Goal: Task Accomplishment & Management: Manage account settings

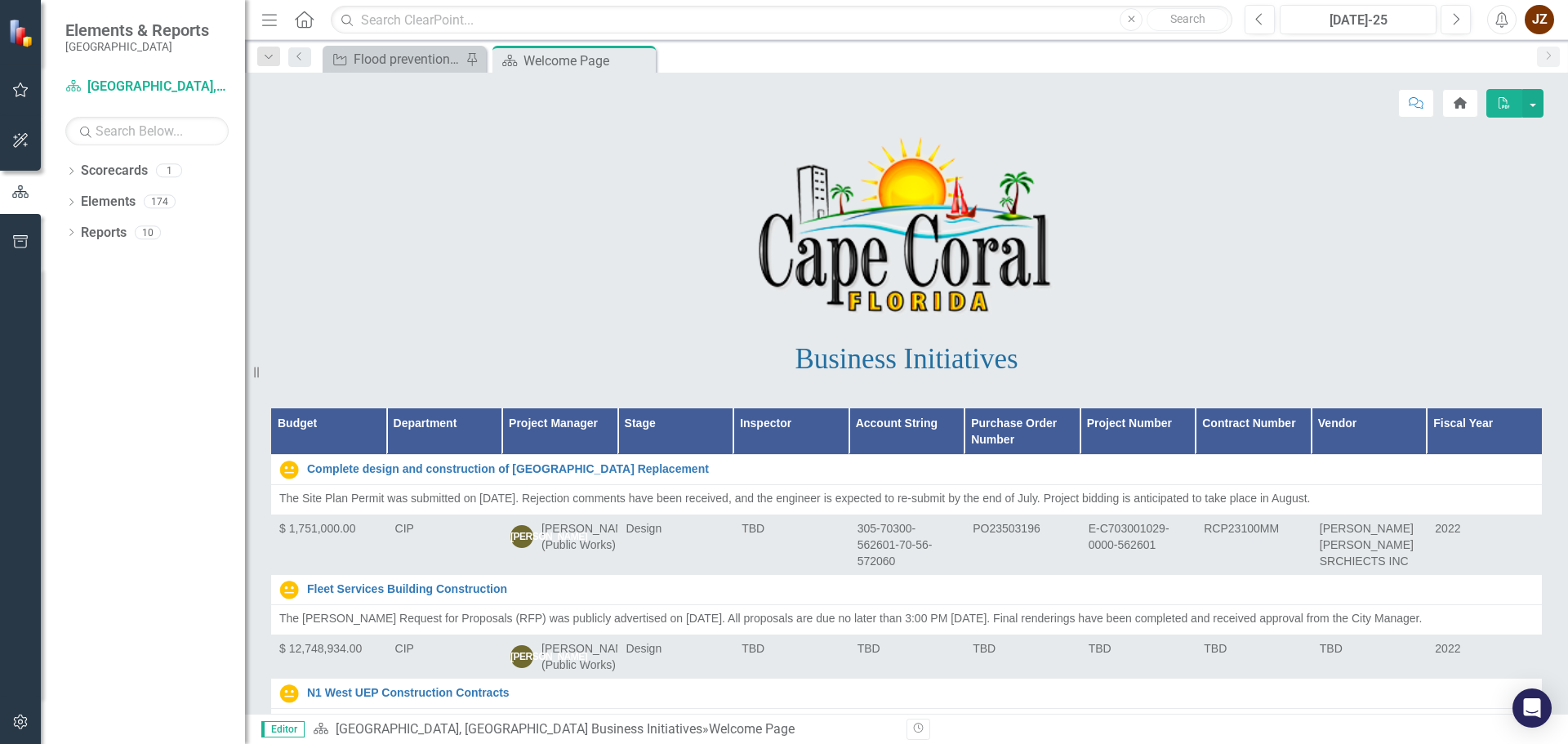
click at [14, 90] on icon "button" at bounding box center [21, 90] width 16 height 15
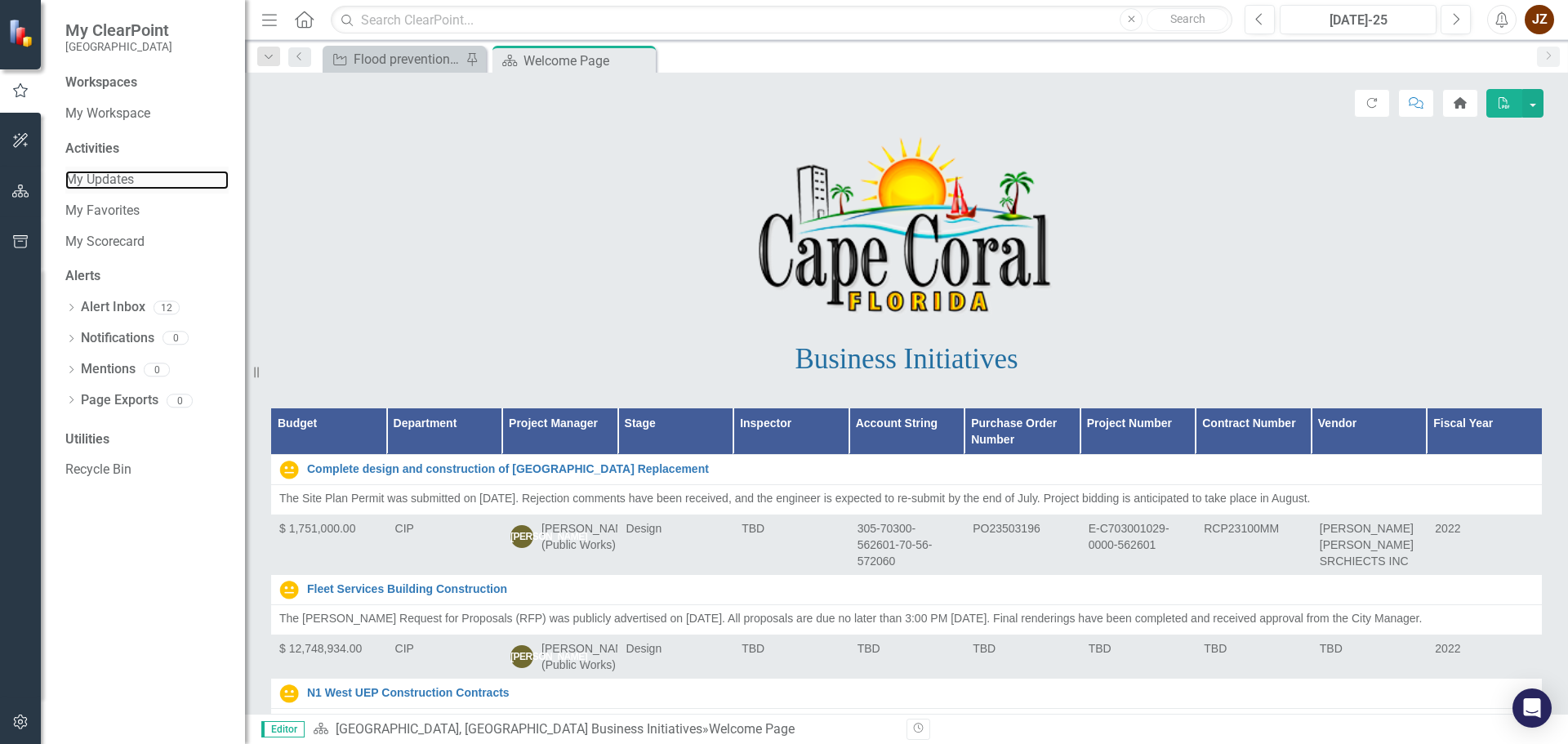
click at [128, 171] on link "My Updates" at bounding box center [147, 180] width 163 height 19
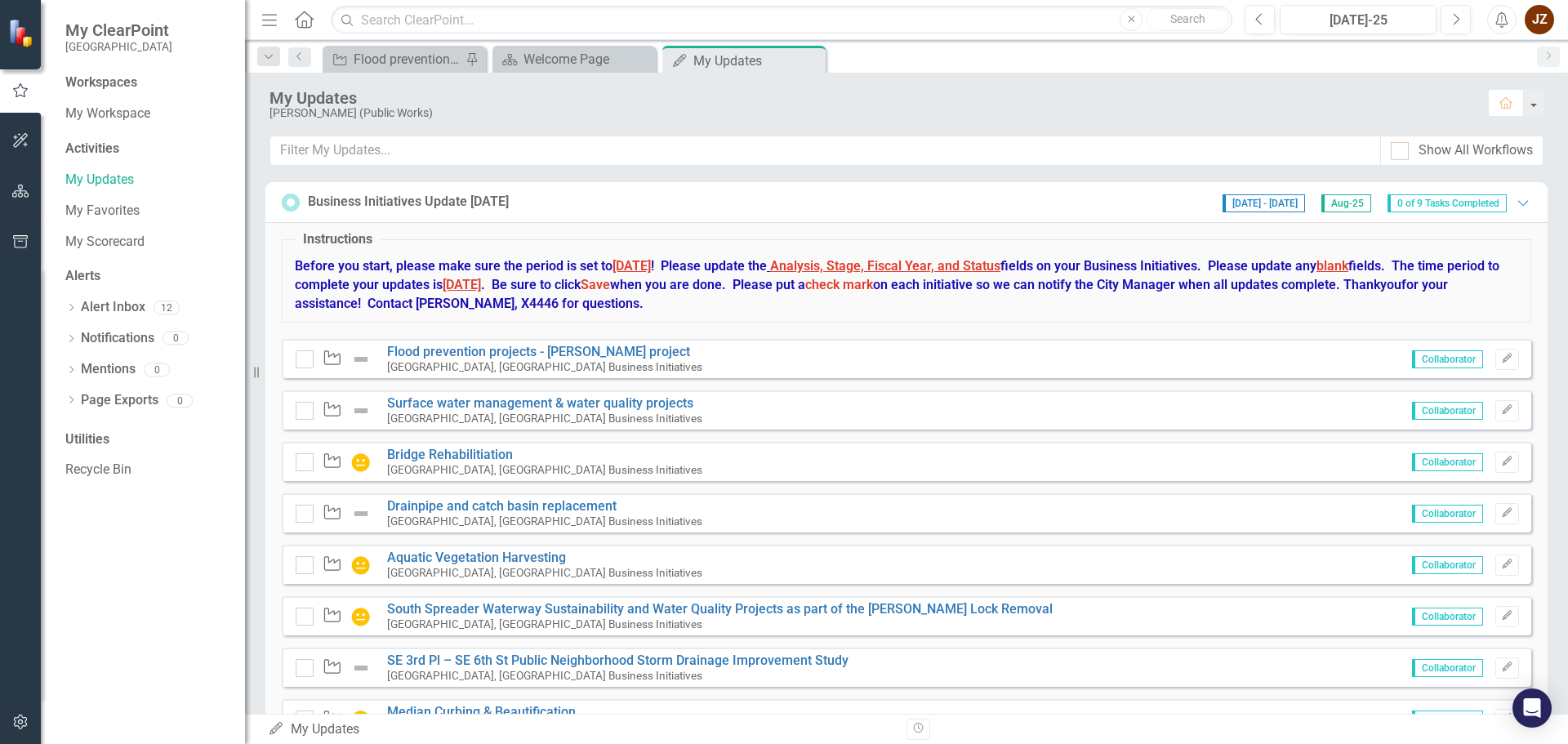
click at [833, 343] on div "Waypoint Flood prevention projects - [PERSON_NAME] project [GEOGRAPHIC_DATA], […" at bounding box center [906, 359] width 1250 height 39
click at [483, 348] on link "Flood prevention projects - [PERSON_NAME] project" at bounding box center [538, 351] width 303 height 16
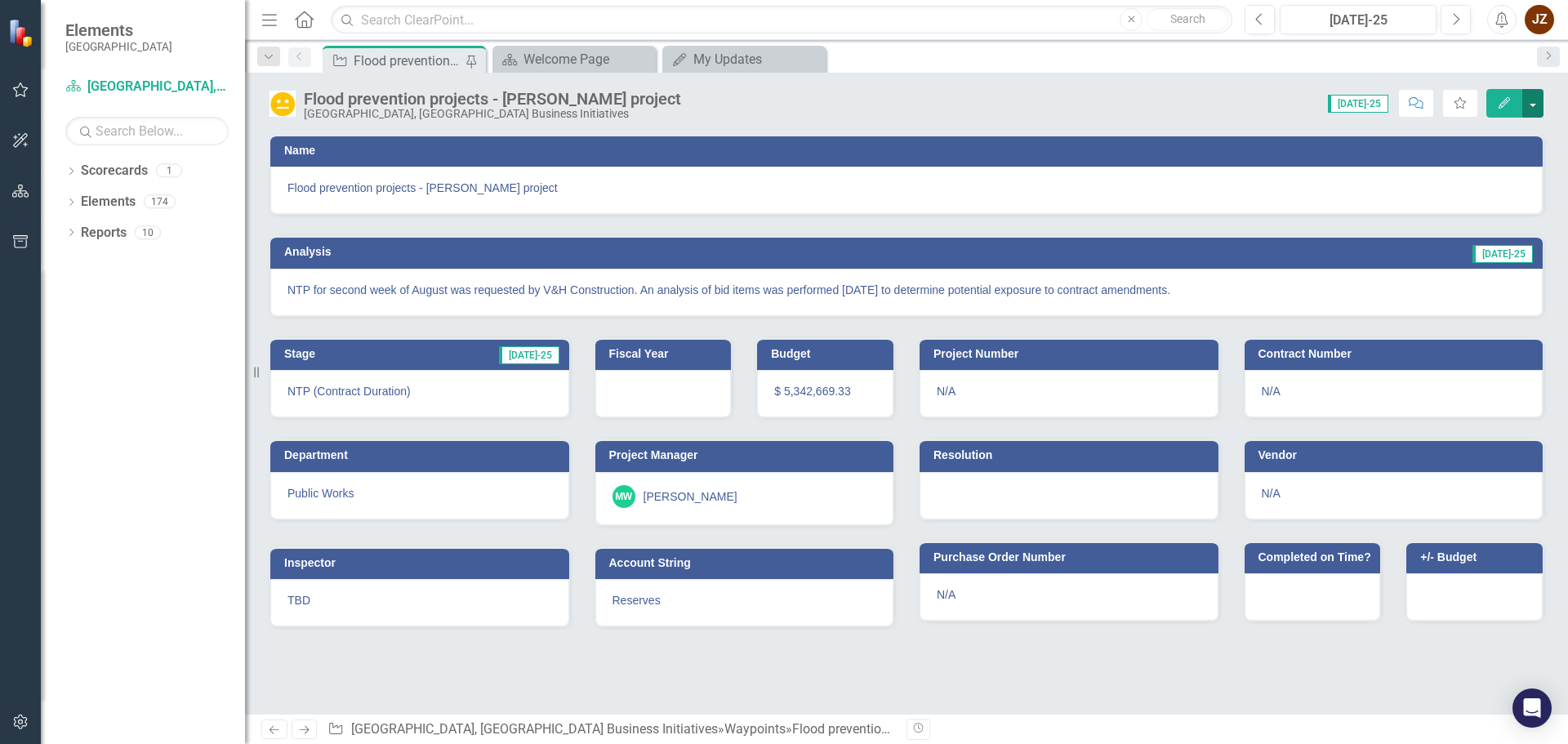
click at [1538, 106] on button "button" at bounding box center [1532, 103] width 21 height 28
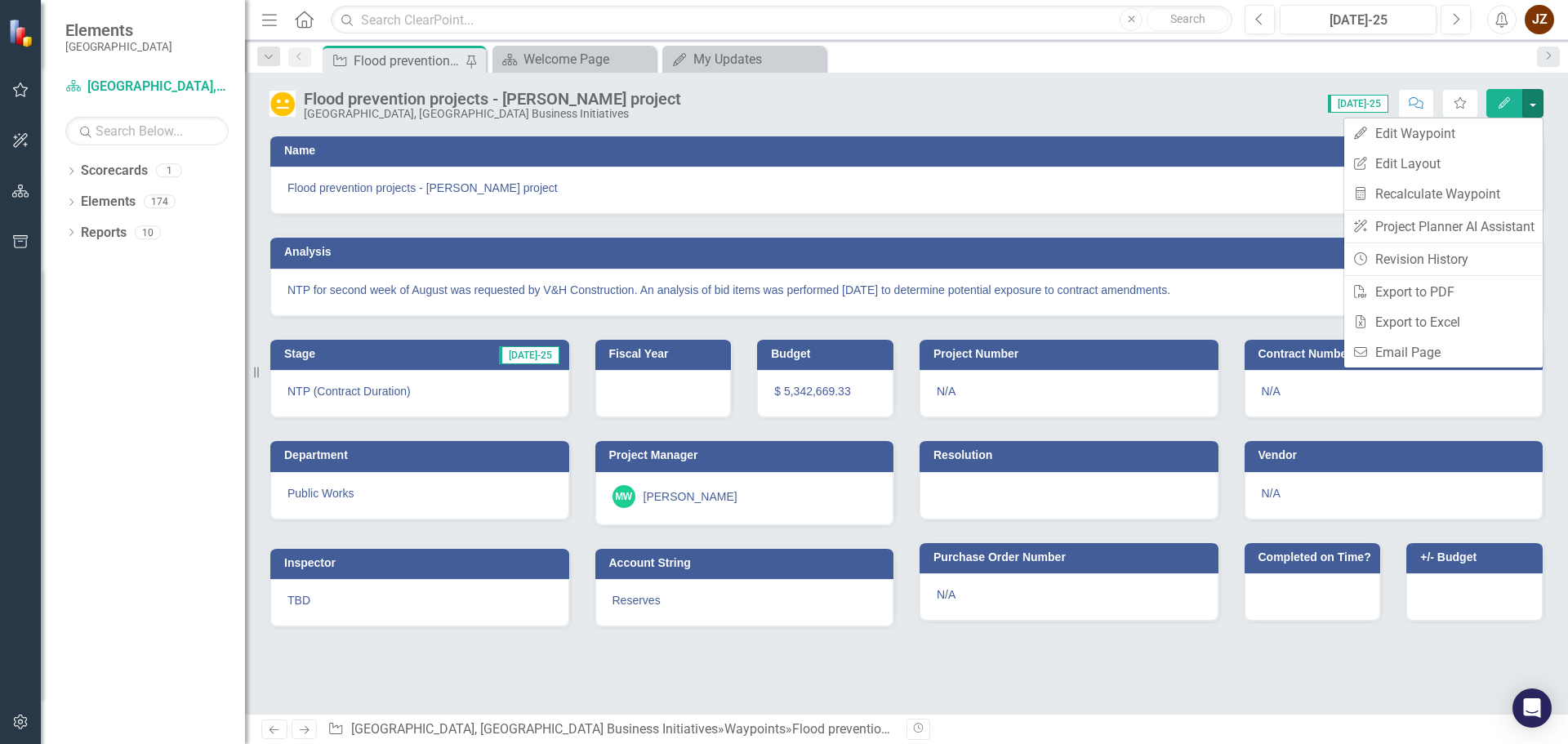
click at [1265, 98] on div "Score: N/A [DATE]-25 Completed Comment Favorite Edit" at bounding box center [1116, 103] width 854 height 28
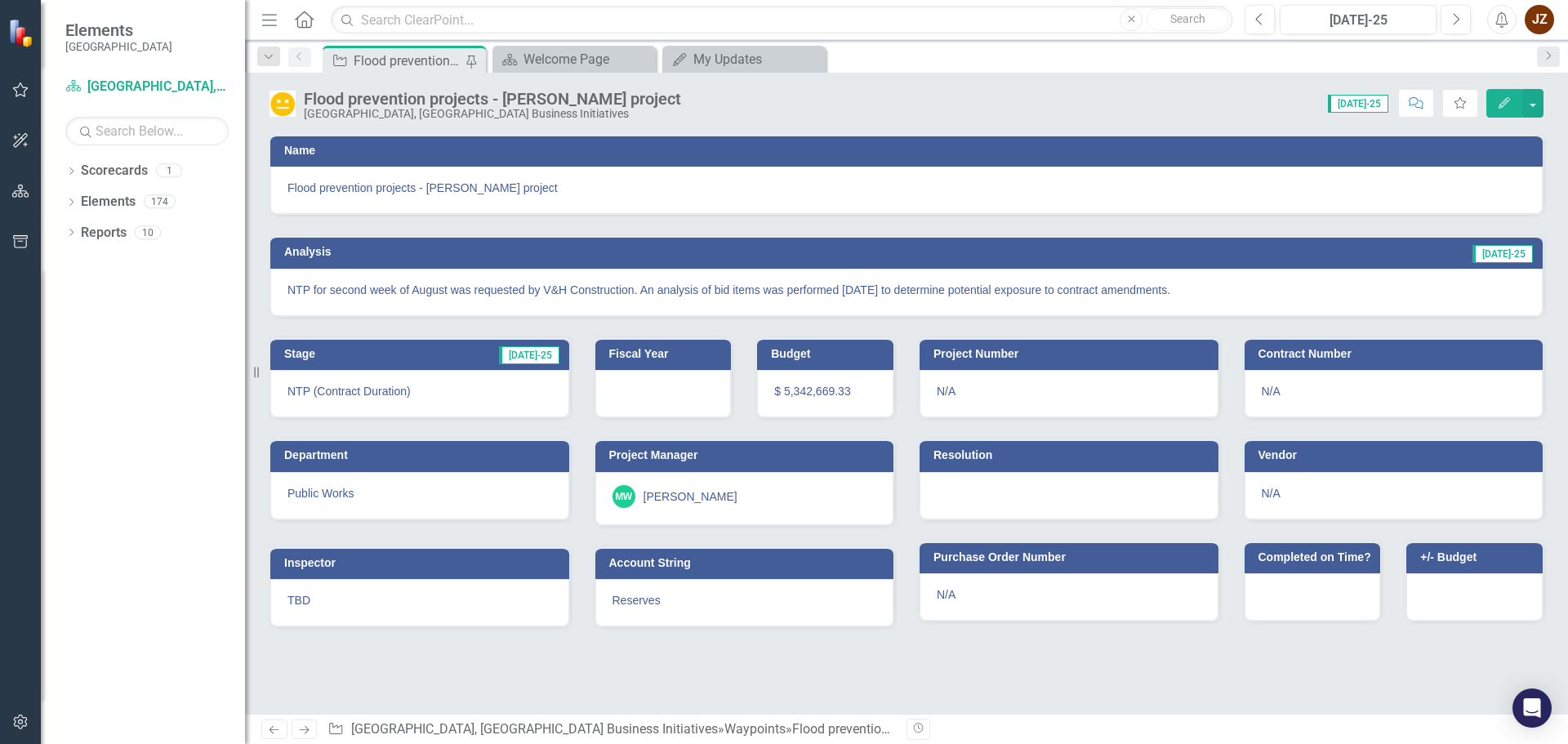
click at [1510, 104] on icon "Edit" at bounding box center [1504, 103] width 15 height 12
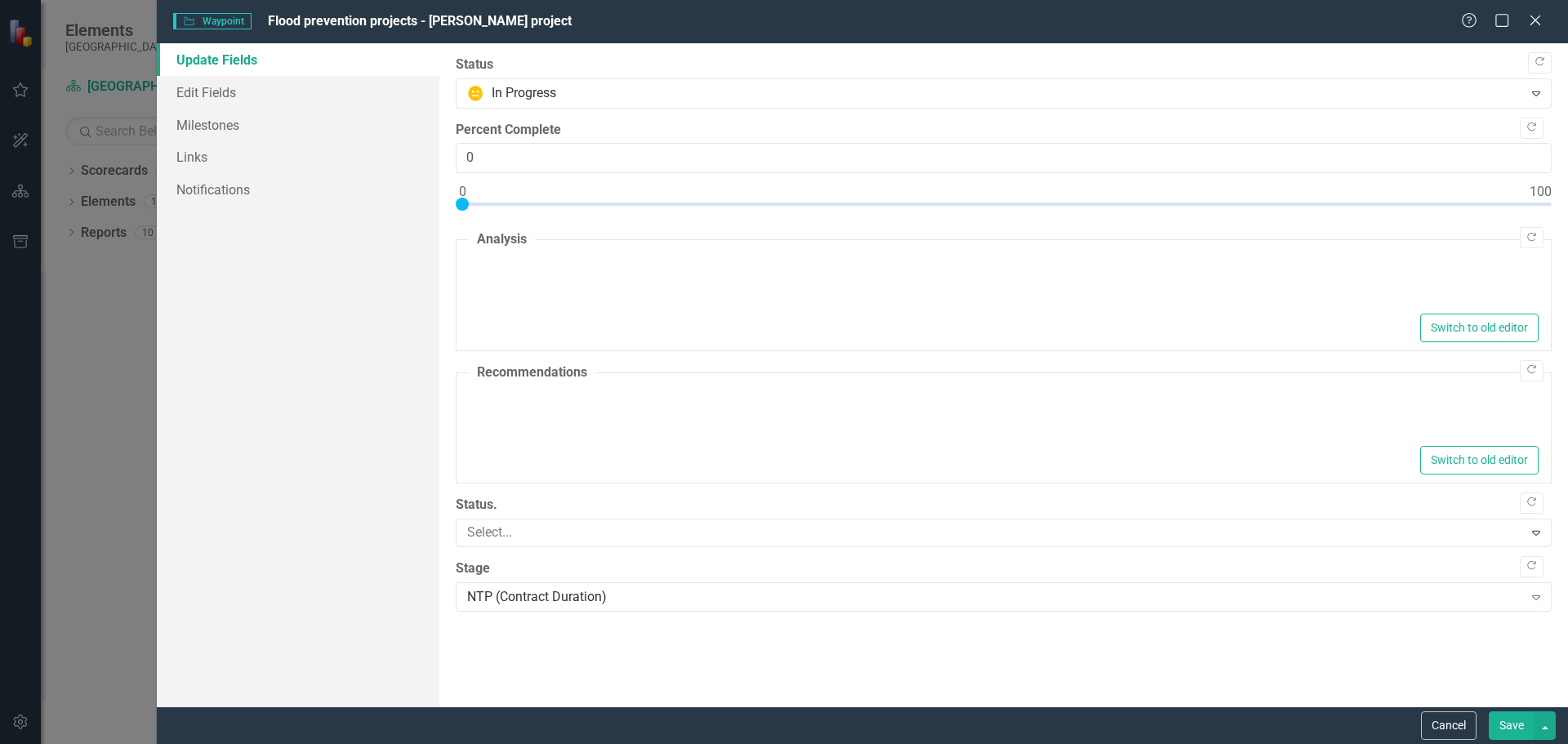
type textarea "<p>NTP for second week of August was requested by V&amp;H Construction. An anal…"
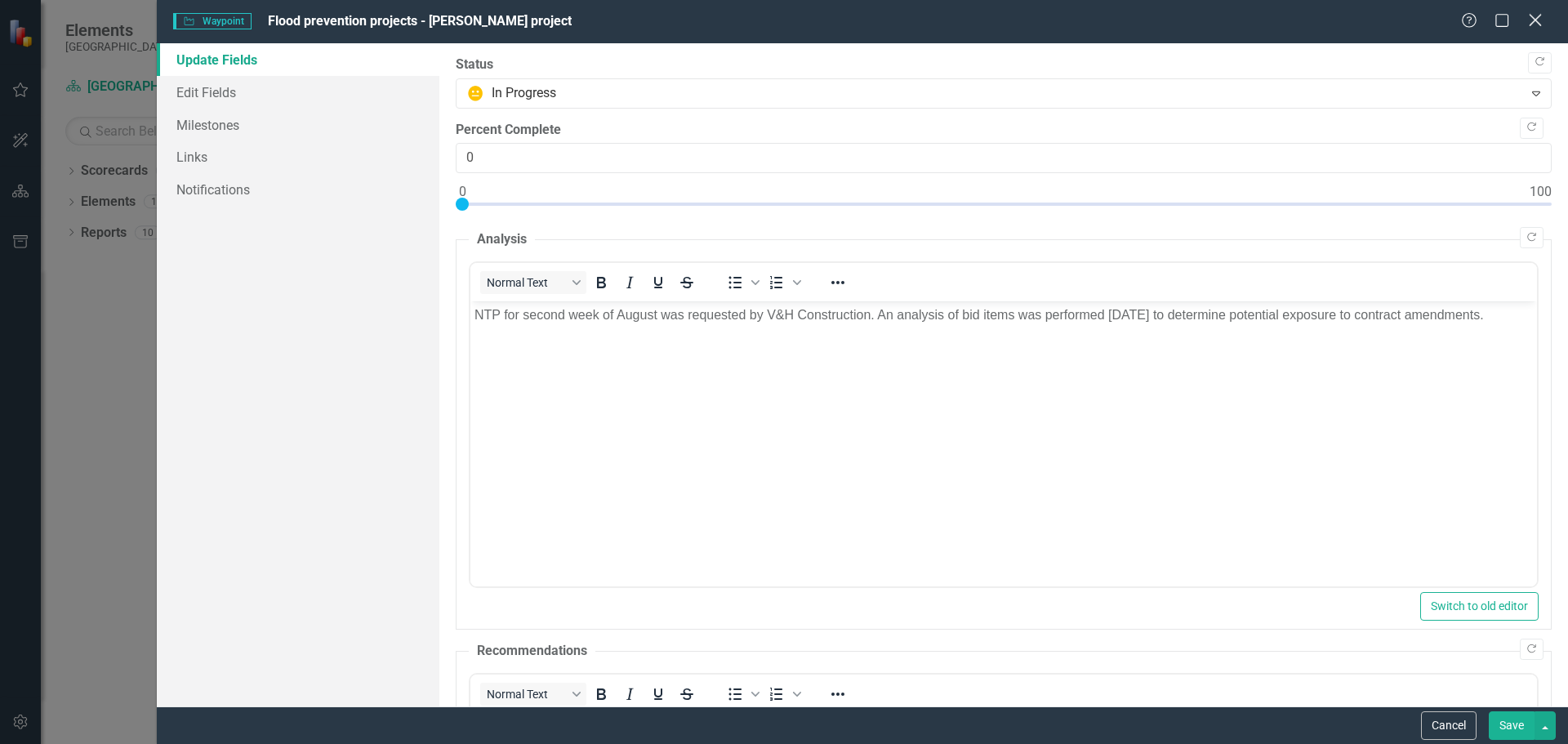
click at [1532, 20] on icon "Close" at bounding box center [1535, 20] width 20 height 16
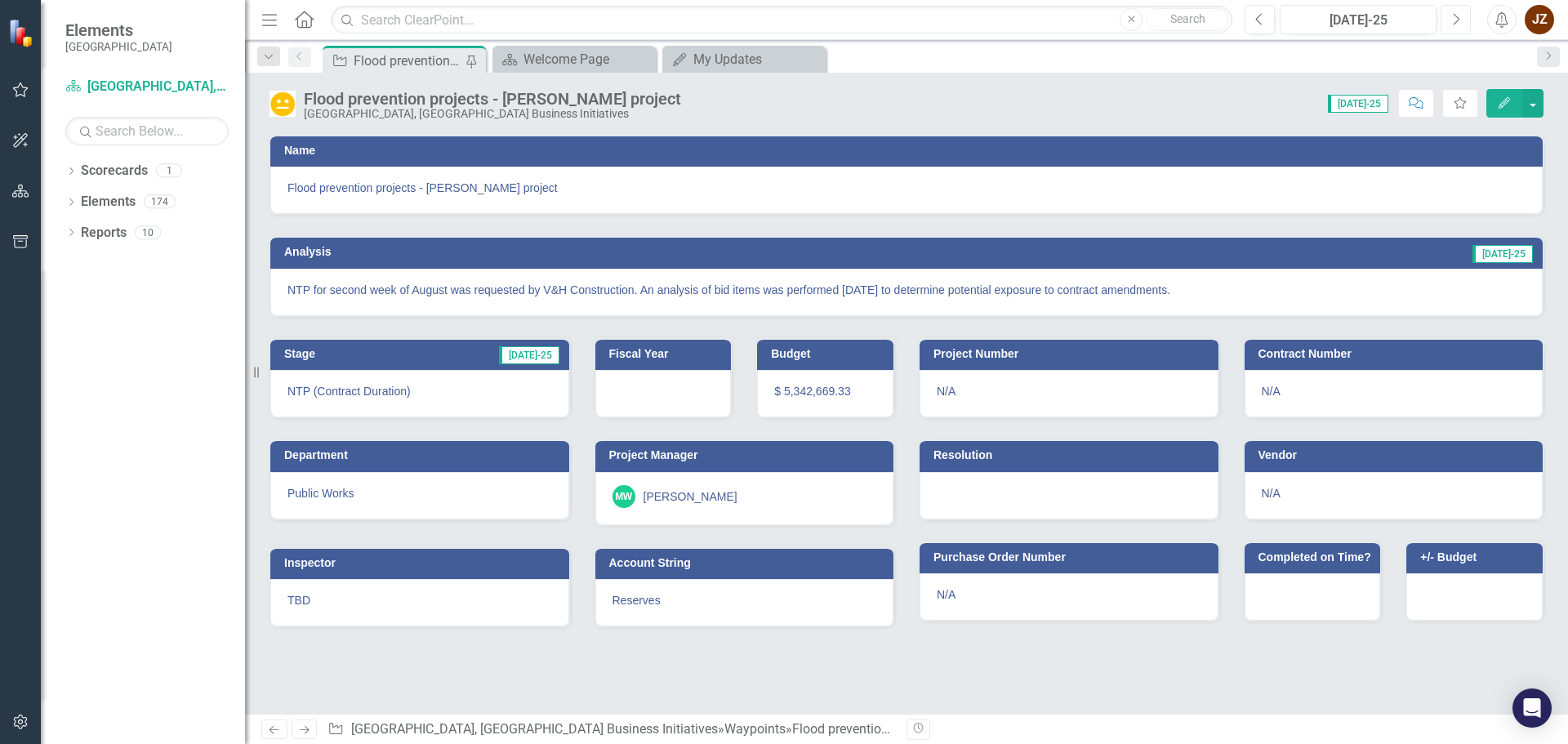
click at [1446, 22] on button "Next" at bounding box center [1455, 19] width 30 height 29
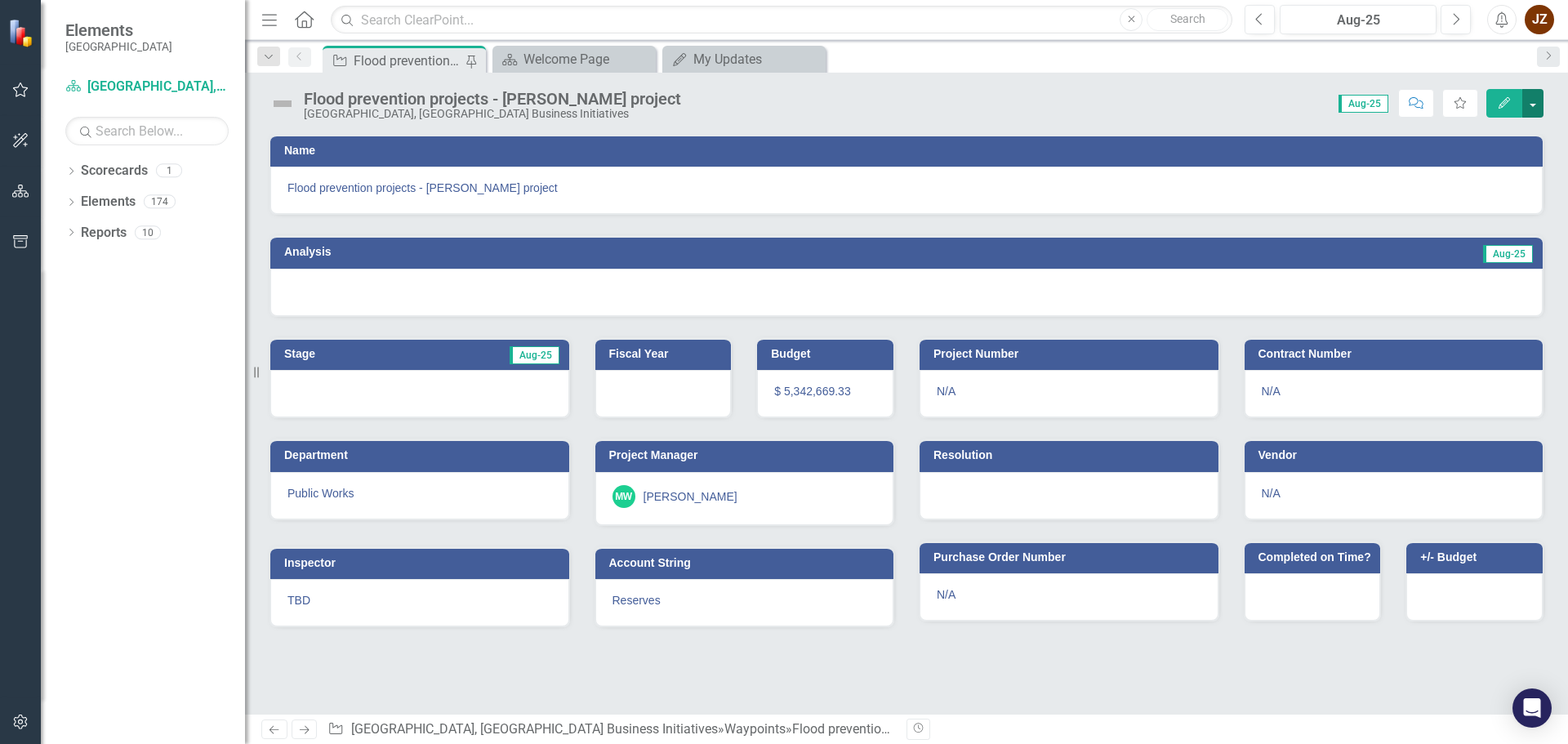
click at [1533, 105] on button "button" at bounding box center [1532, 103] width 21 height 28
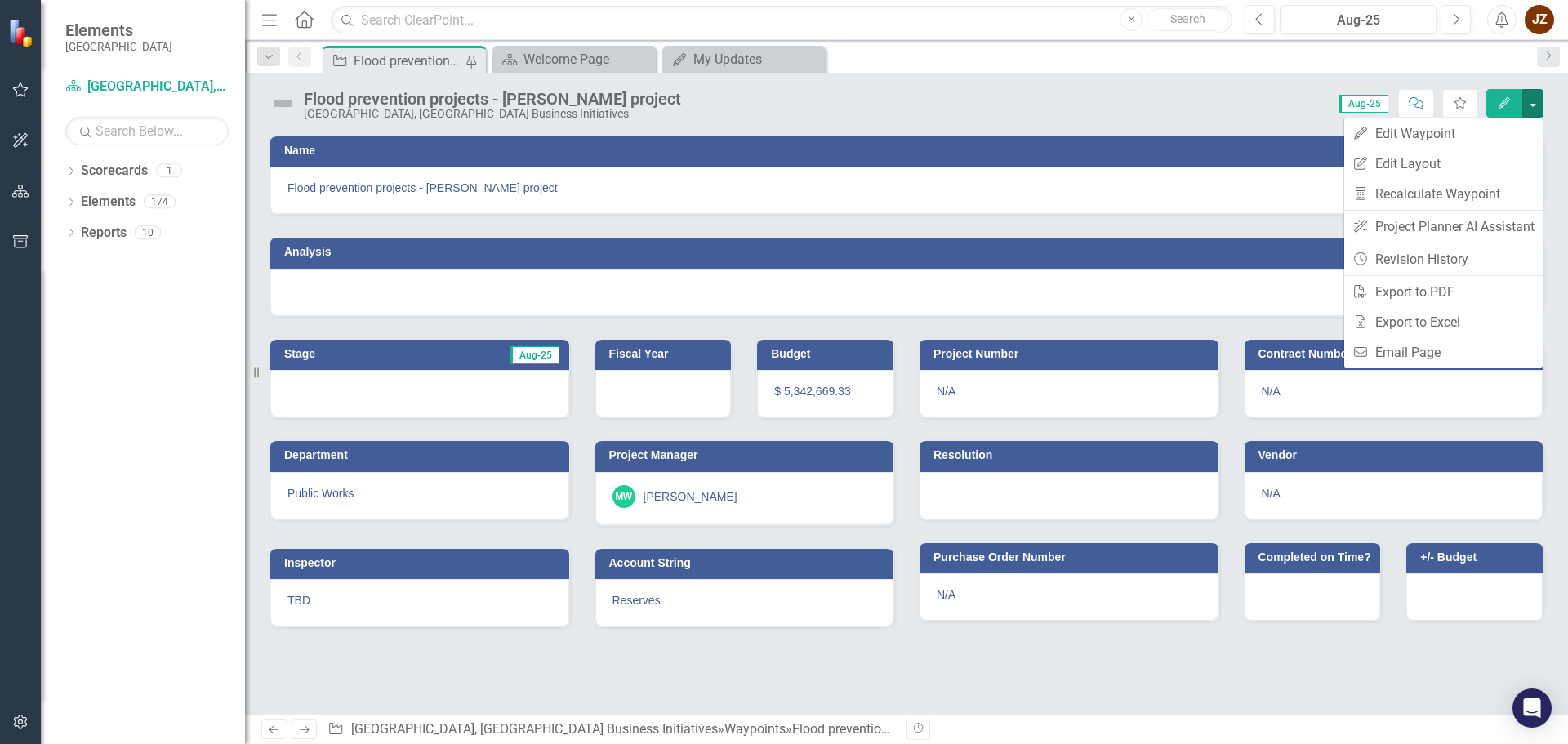
click at [1136, 115] on div "Score: N/A Aug-25 Completed Comment Favorite Edit" at bounding box center [1116, 103] width 854 height 28
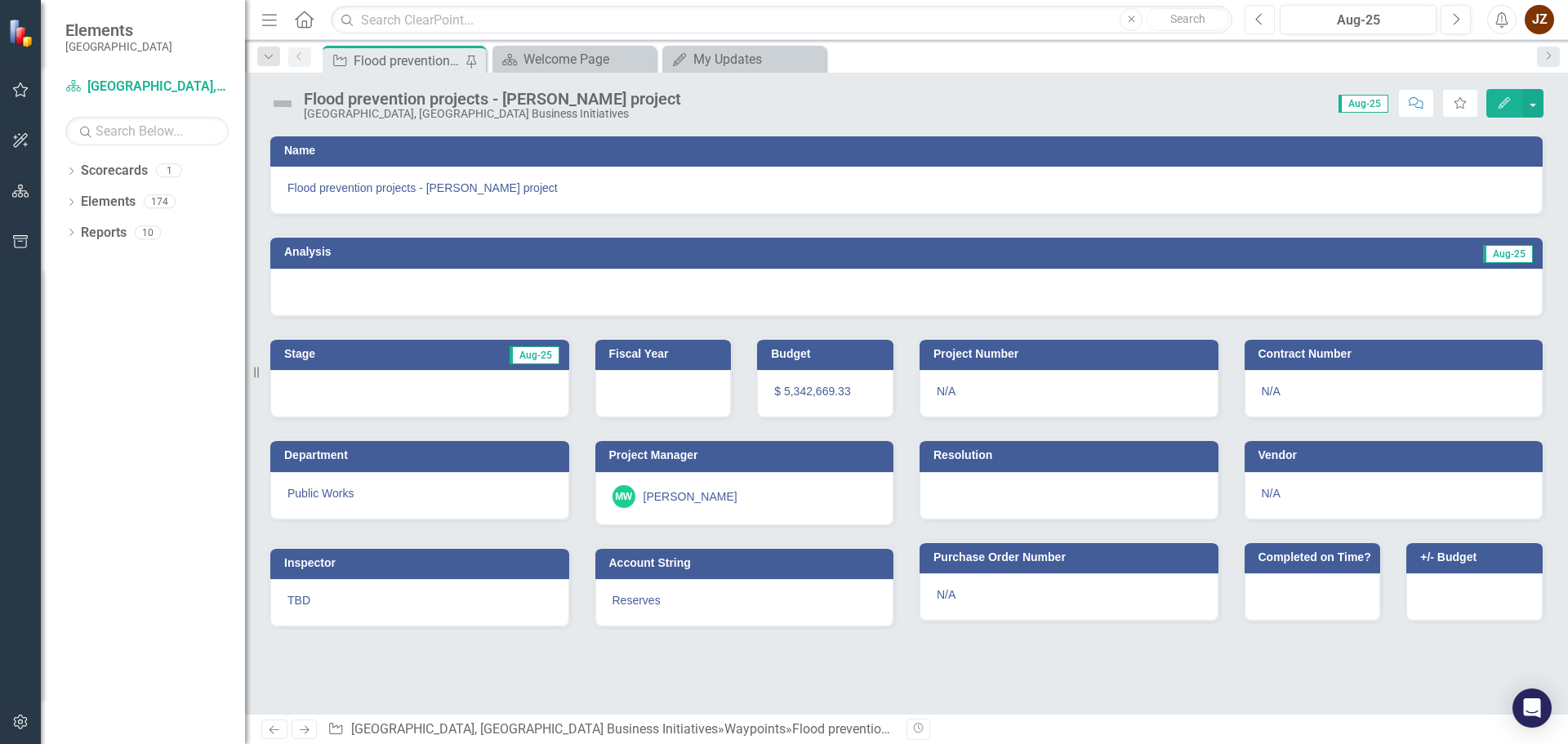
click at [1264, 20] on button "Previous" at bounding box center [1260, 19] width 30 height 29
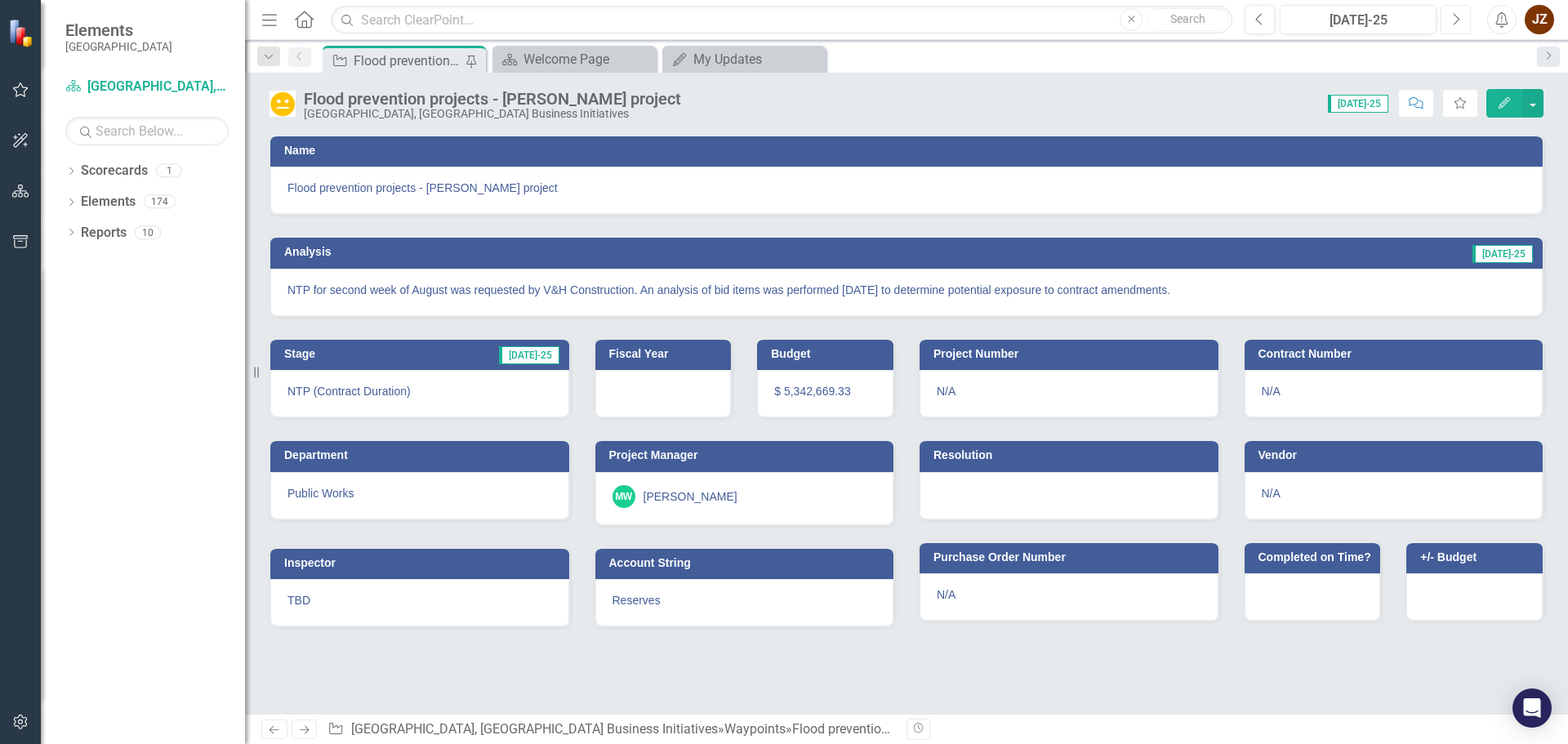
click at [1462, 16] on button "Next" at bounding box center [1455, 19] width 30 height 29
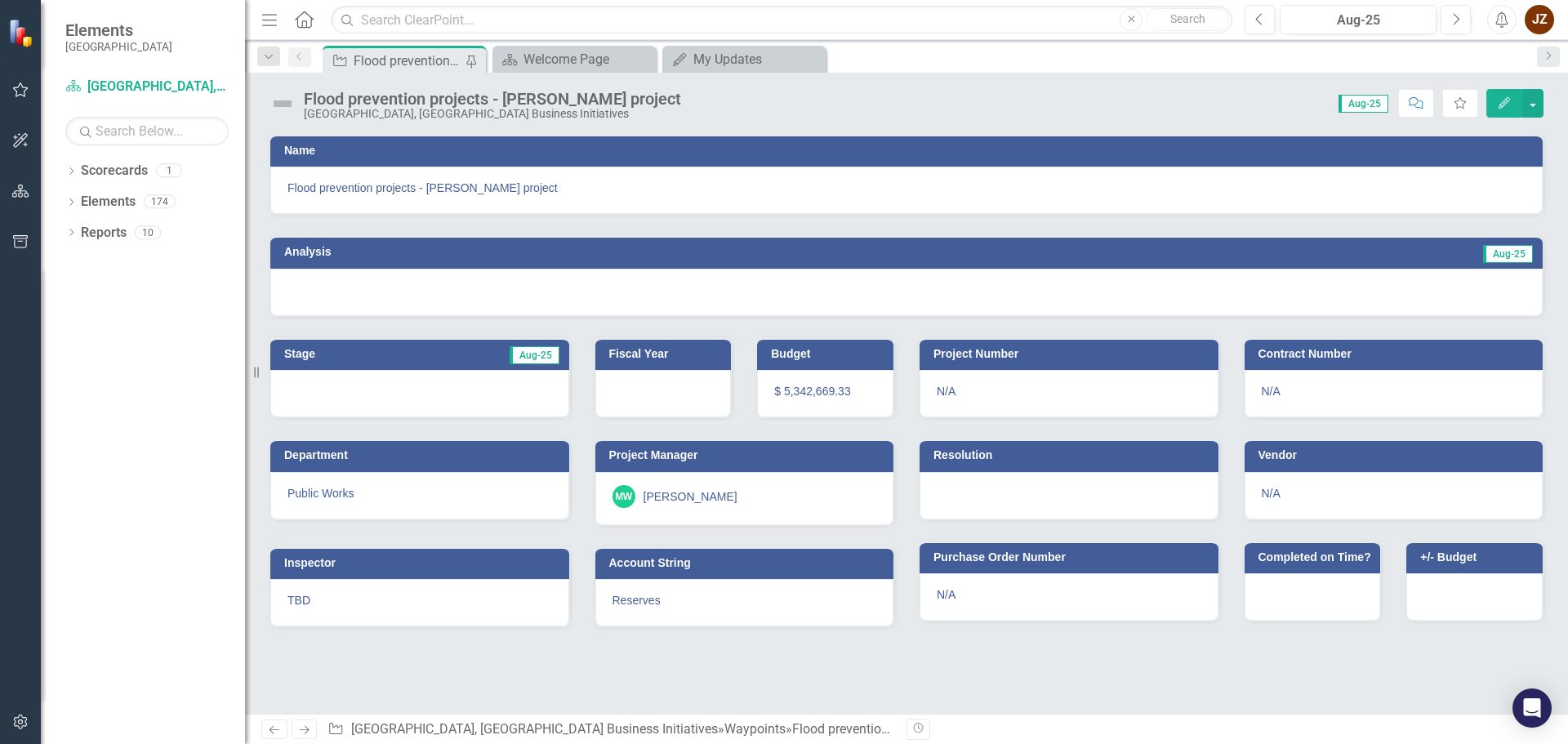
click at [1140, 239] on div "Analysis Aug-25" at bounding box center [906, 252] width 1272 height 32
click at [1501, 244] on div "Aug-25" at bounding box center [1509, 254] width 52 height 19
click at [1505, 256] on span "Aug-25" at bounding box center [1508, 254] width 50 height 18
click at [1501, 95] on button "Edit" at bounding box center [1504, 103] width 36 height 28
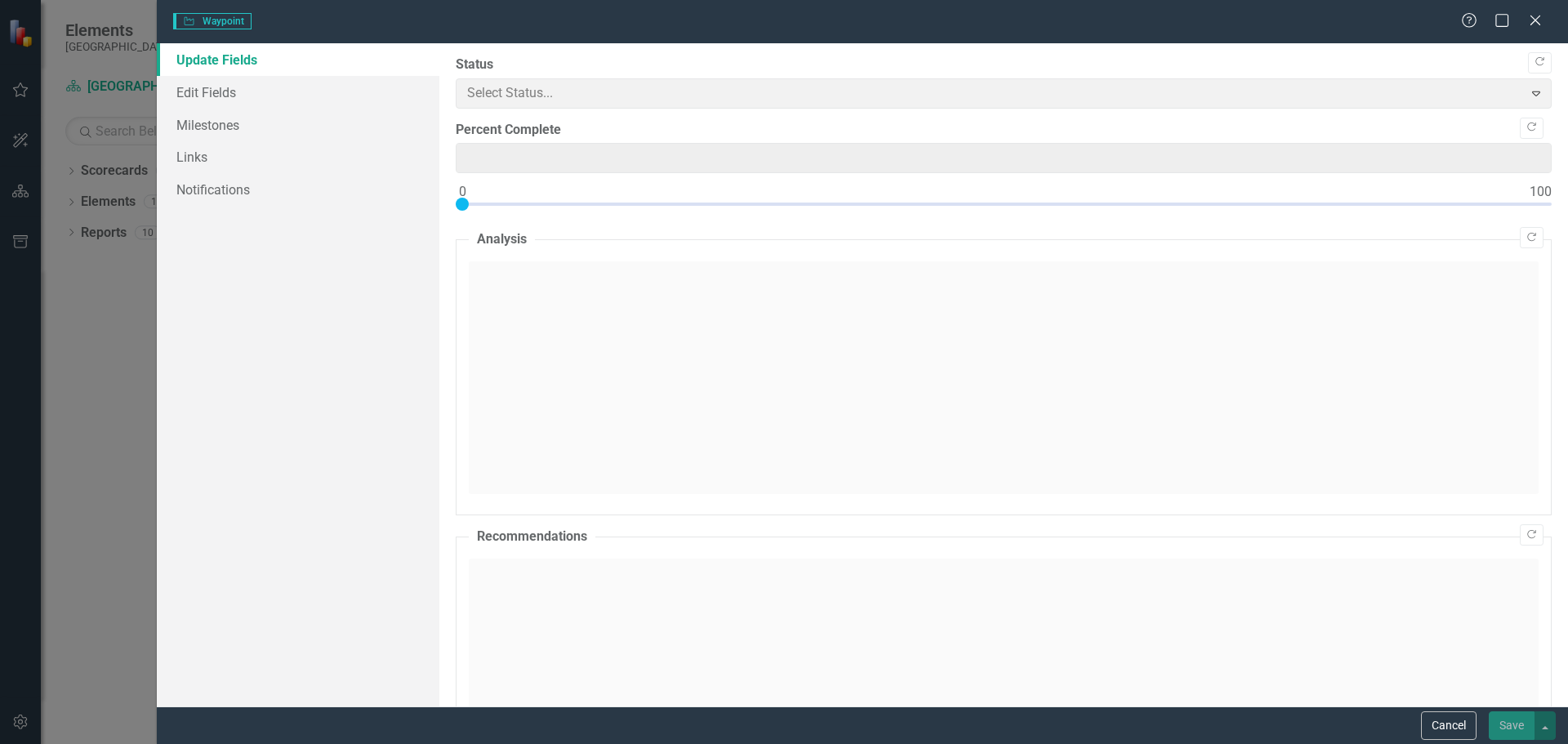
type input "0"
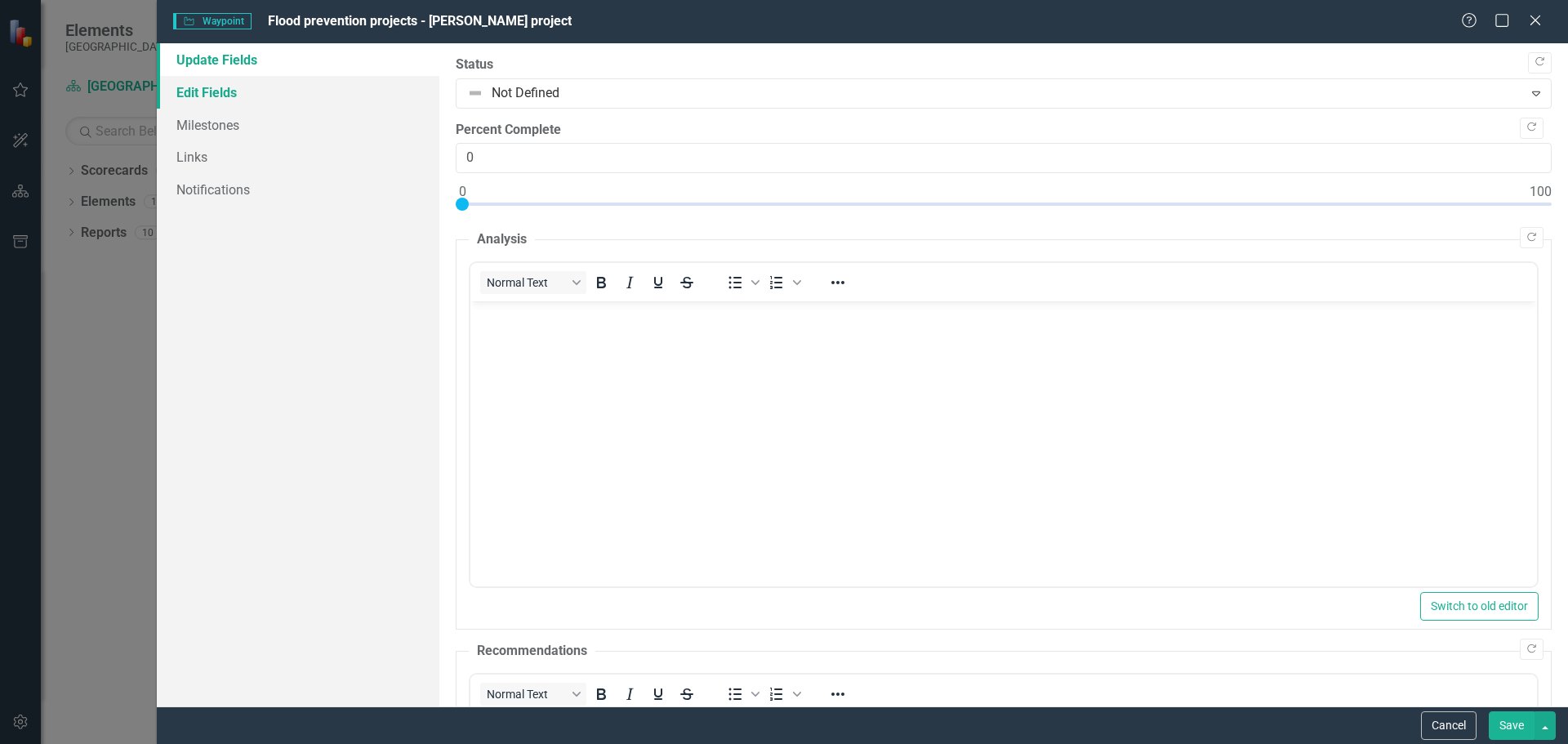
click at [243, 87] on link "Edit Fields" at bounding box center [298, 92] width 283 height 33
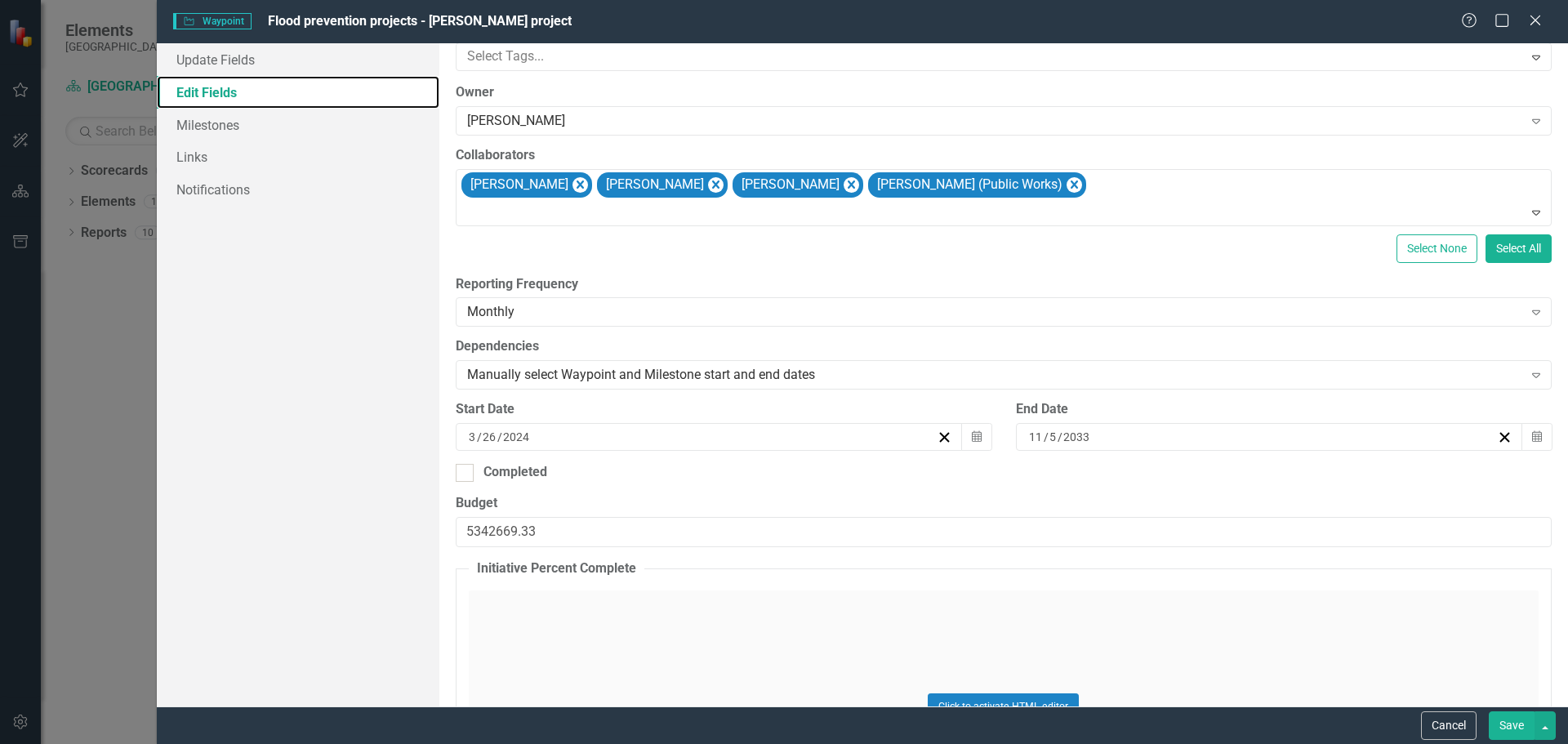
scroll to position [327, 0]
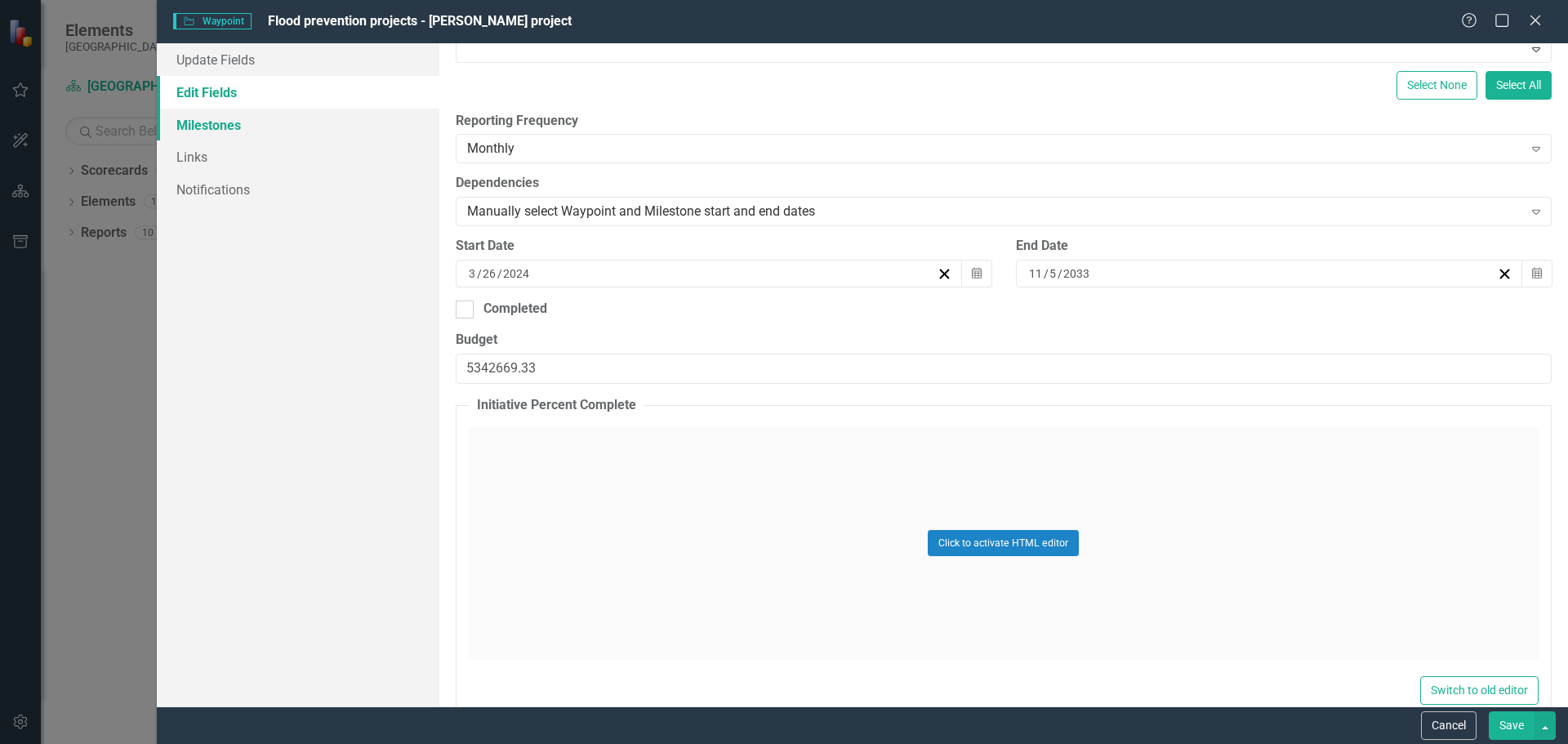
click at [236, 119] on link "Milestones" at bounding box center [298, 124] width 283 height 33
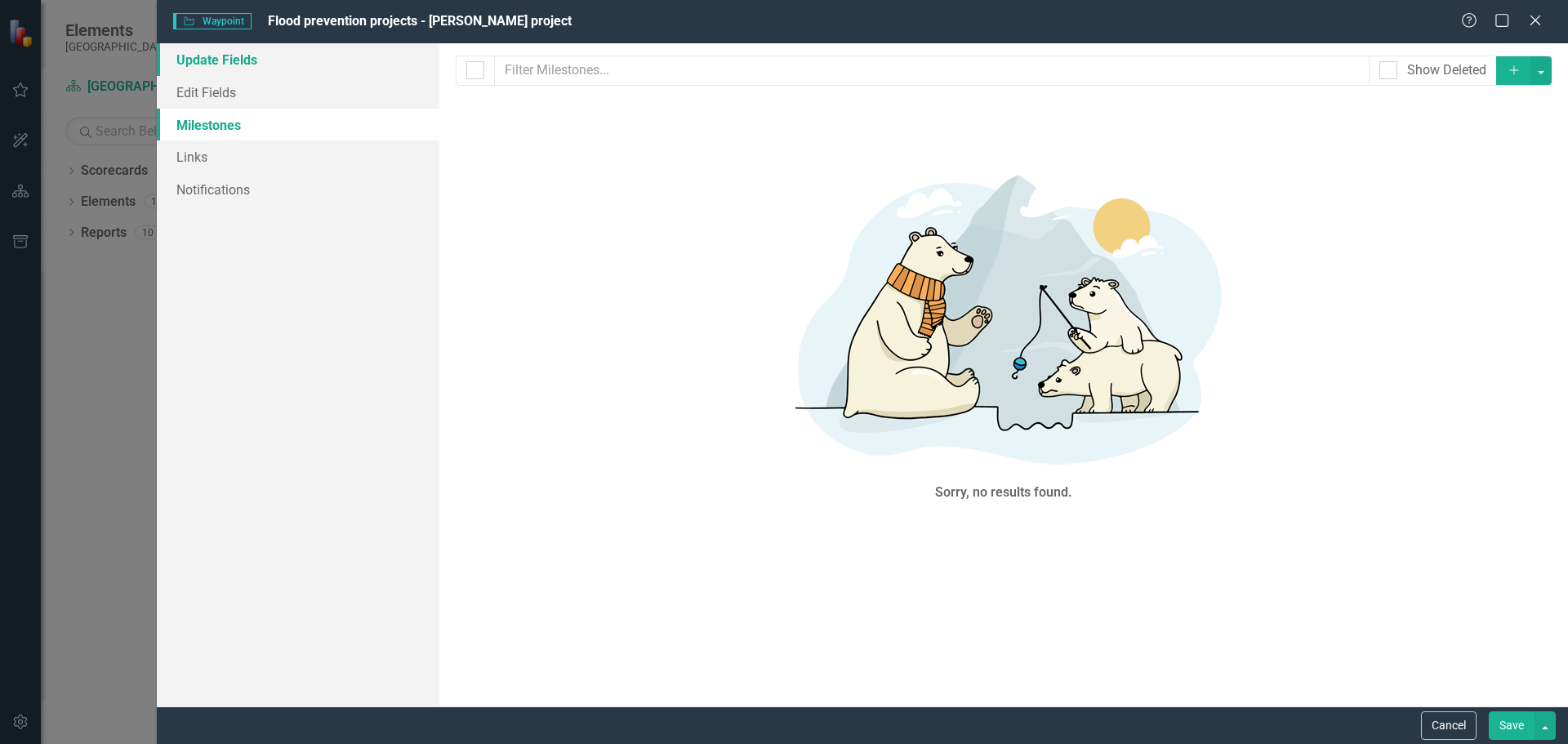
click at [238, 56] on link "Update Fields" at bounding box center [298, 59] width 283 height 33
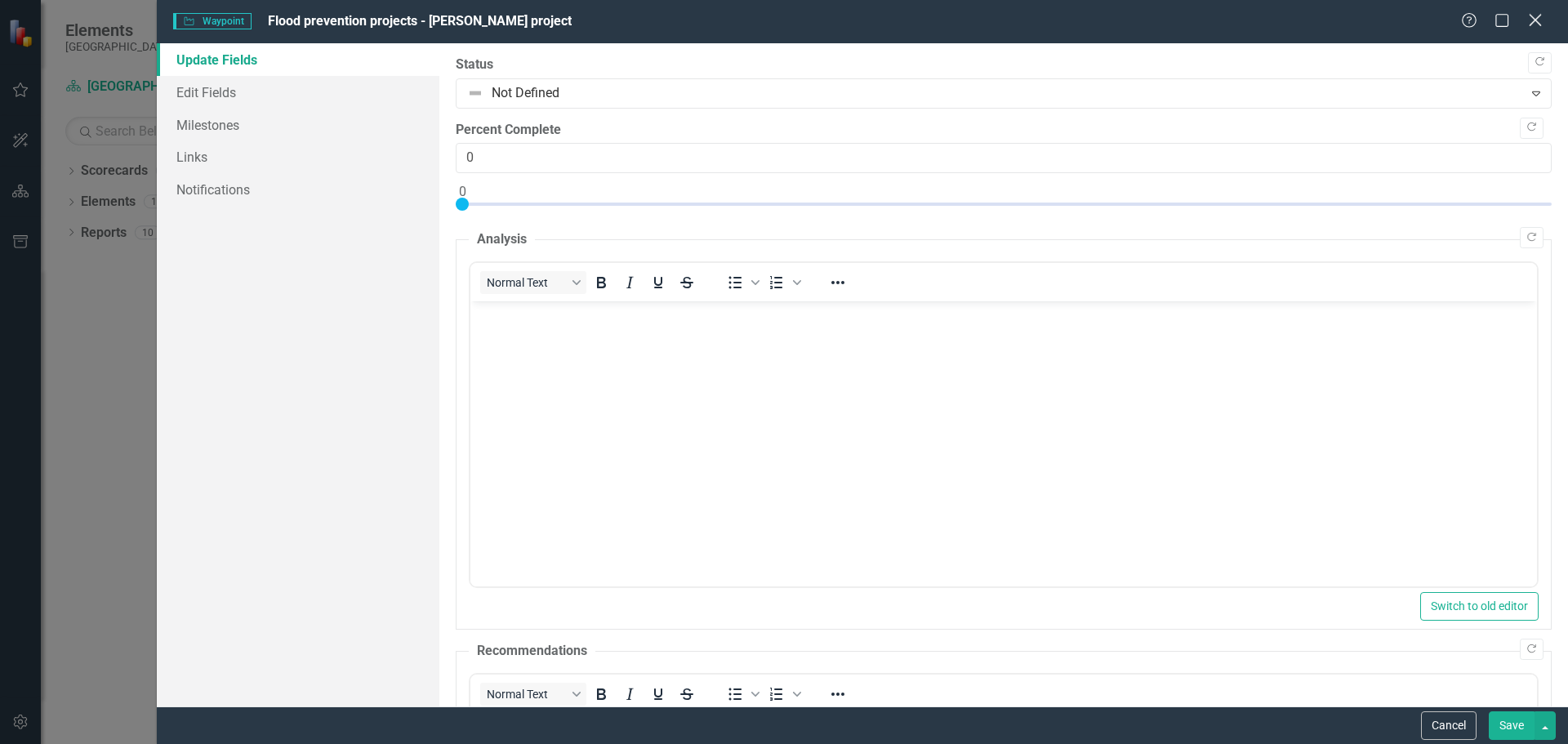
click at [1533, 20] on icon "Close" at bounding box center [1535, 20] width 20 height 16
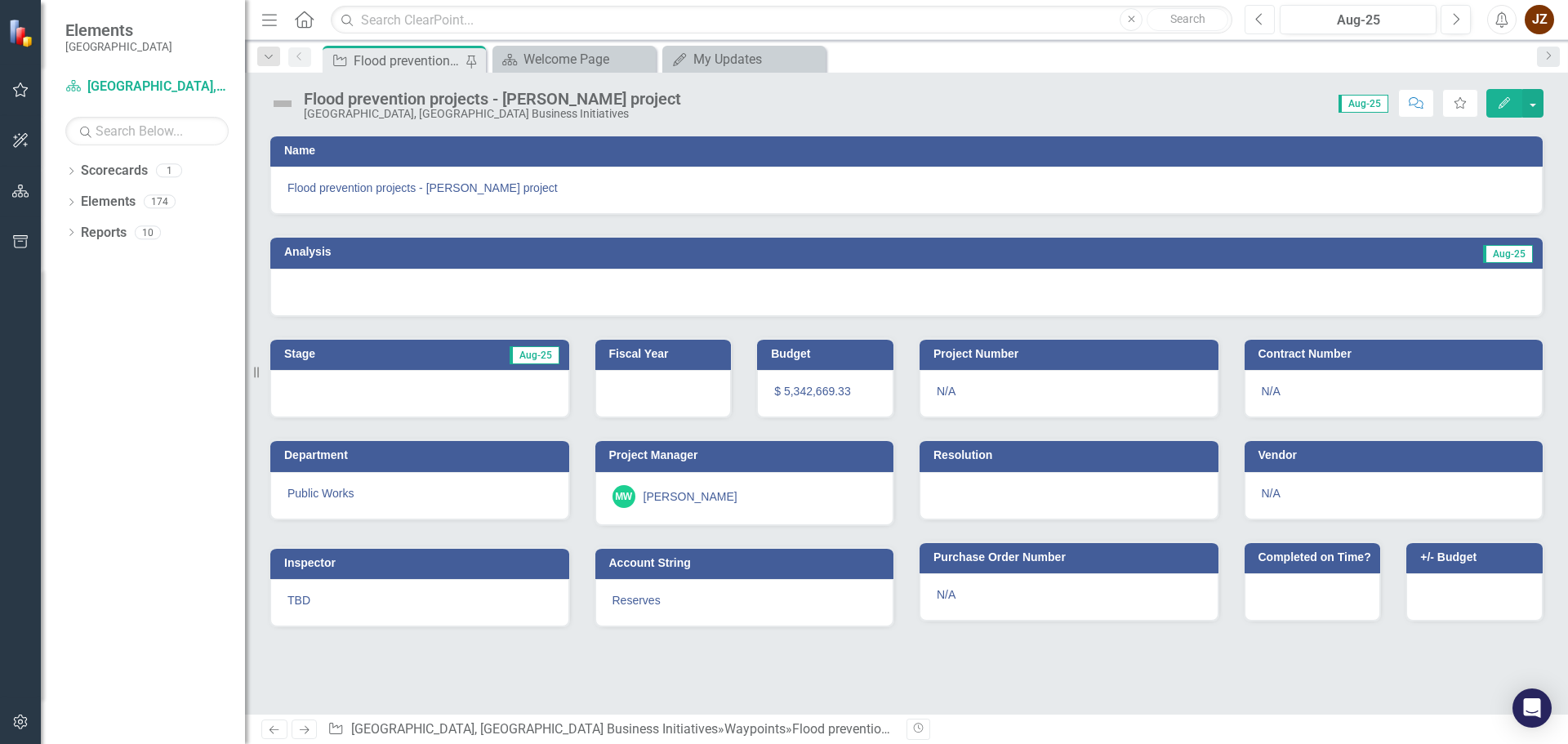
click at [1274, 9] on button "Previous" at bounding box center [1260, 19] width 30 height 29
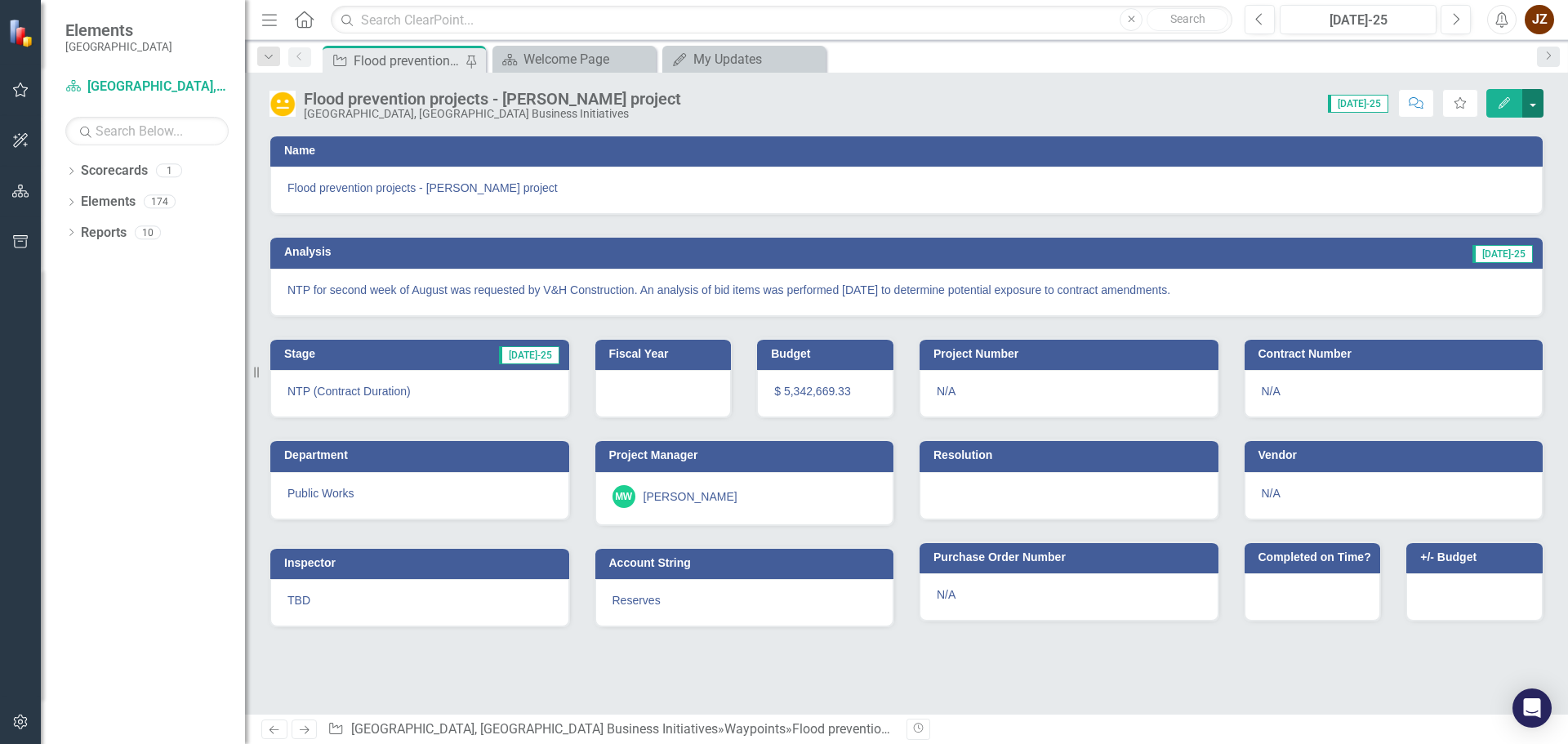
click at [1535, 100] on button "button" at bounding box center [1532, 103] width 21 height 28
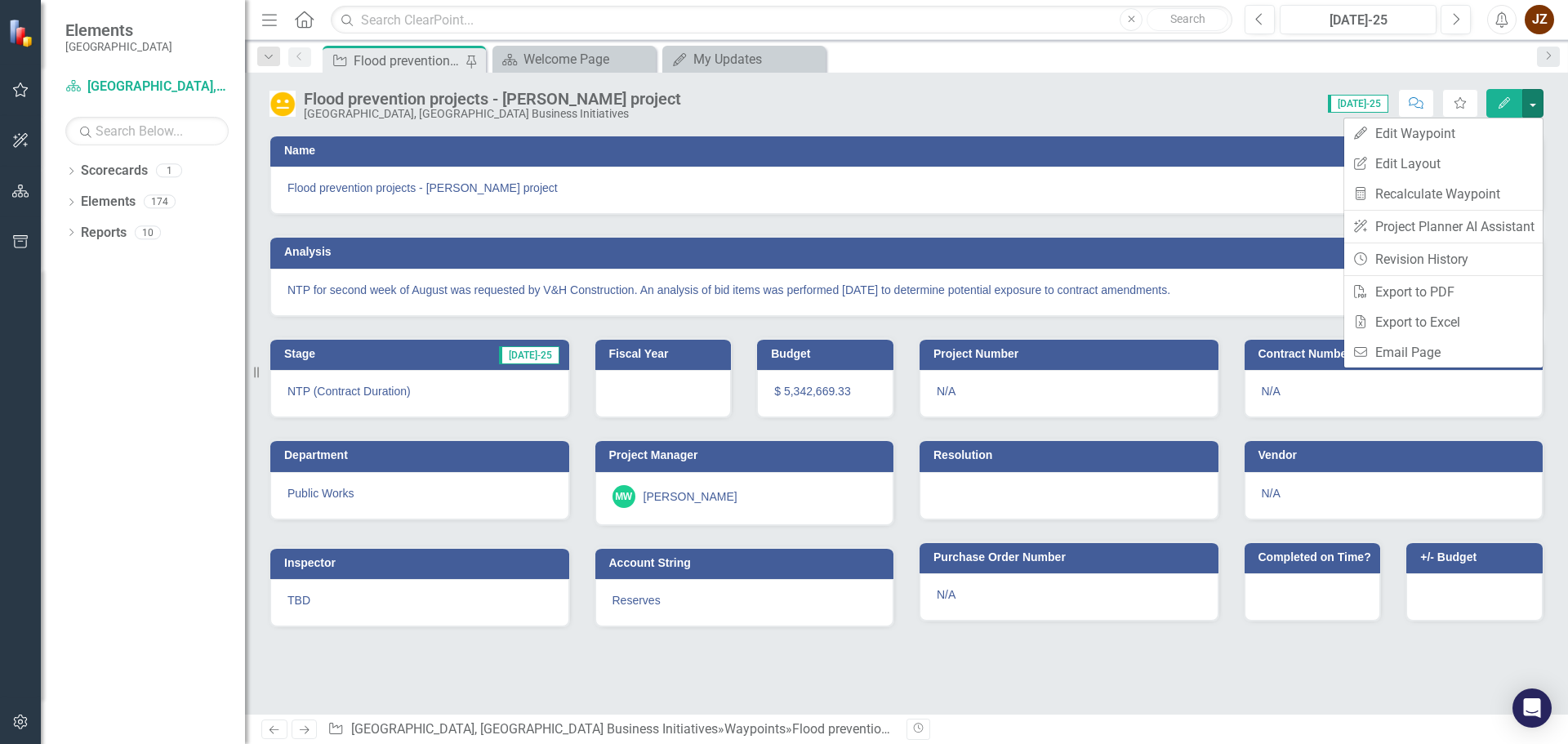
click at [1505, 96] on button "Edit" at bounding box center [1504, 103] width 36 height 28
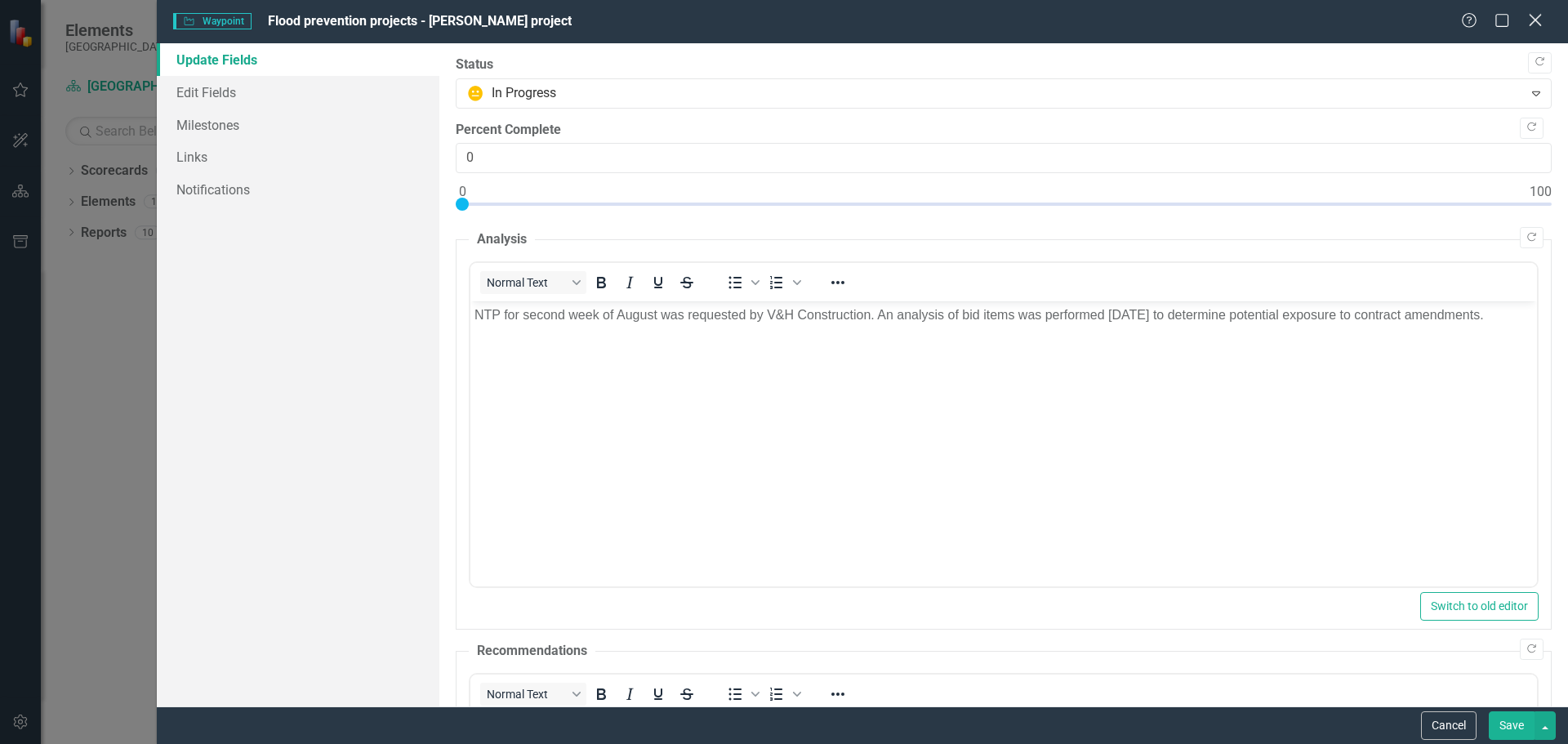
click at [1532, 16] on icon "Close" at bounding box center [1535, 20] width 20 height 16
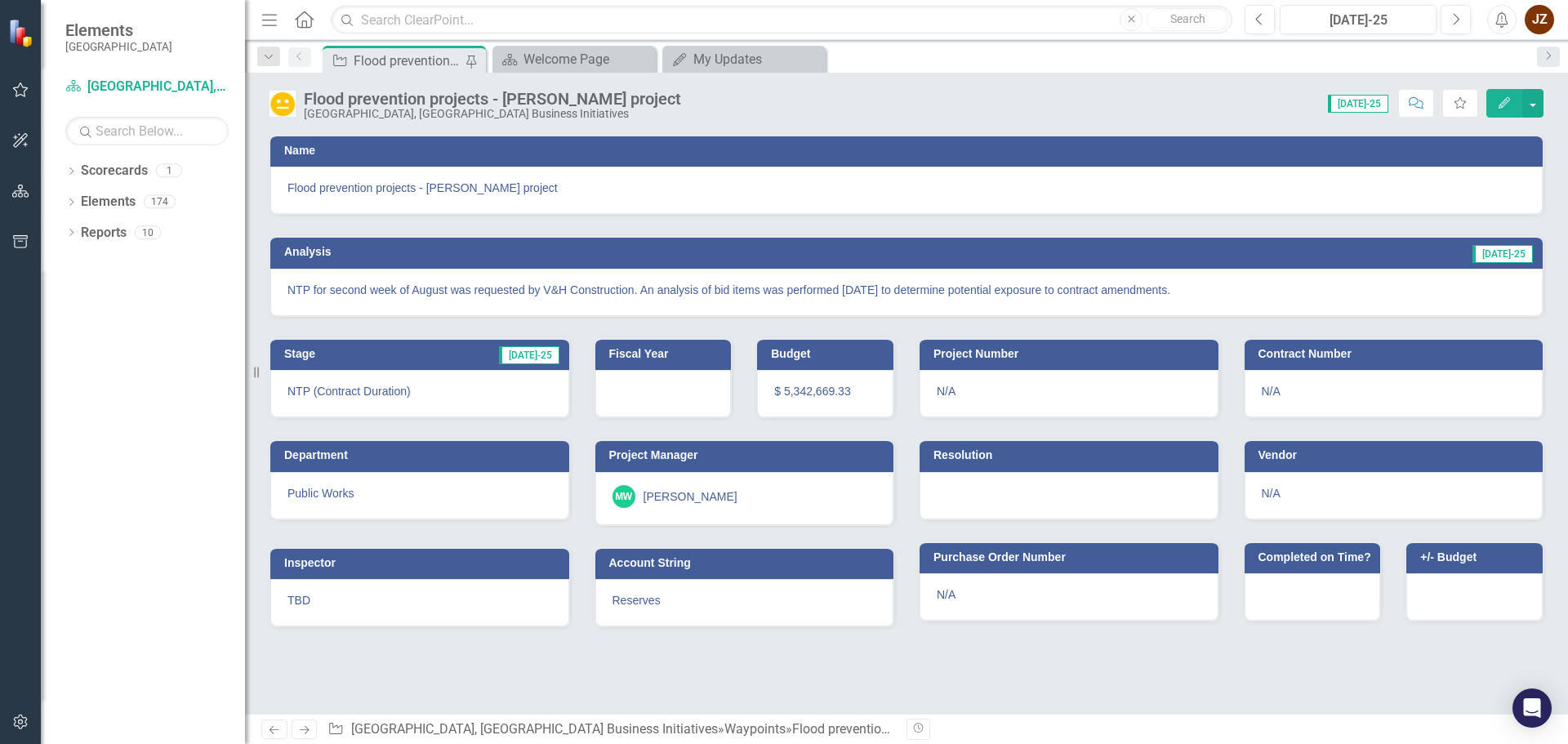
drag, startPoint x: 1203, startPoint y: 279, endPoint x: 427, endPoint y: 242, distance: 776.9
click at [427, 242] on div "Analysis [DATE]-25 NTP for second week of August was requested by V&H Construct…" at bounding box center [906, 275] width 1274 height 81
drag, startPoint x: 1179, startPoint y: 289, endPoint x: 485, endPoint y: 276, distance: 694.1
click at [485, 276] on div "NTP for second week of August was requested by V&H Construction. An analysis of…" at bounding box center [906, 292] width 1272 height 48
click at [609, 292] on p "NTP for second week of August was requested by V&H Construction. An analysis of…" at bounding box center [906, 290] width 1238 height 17
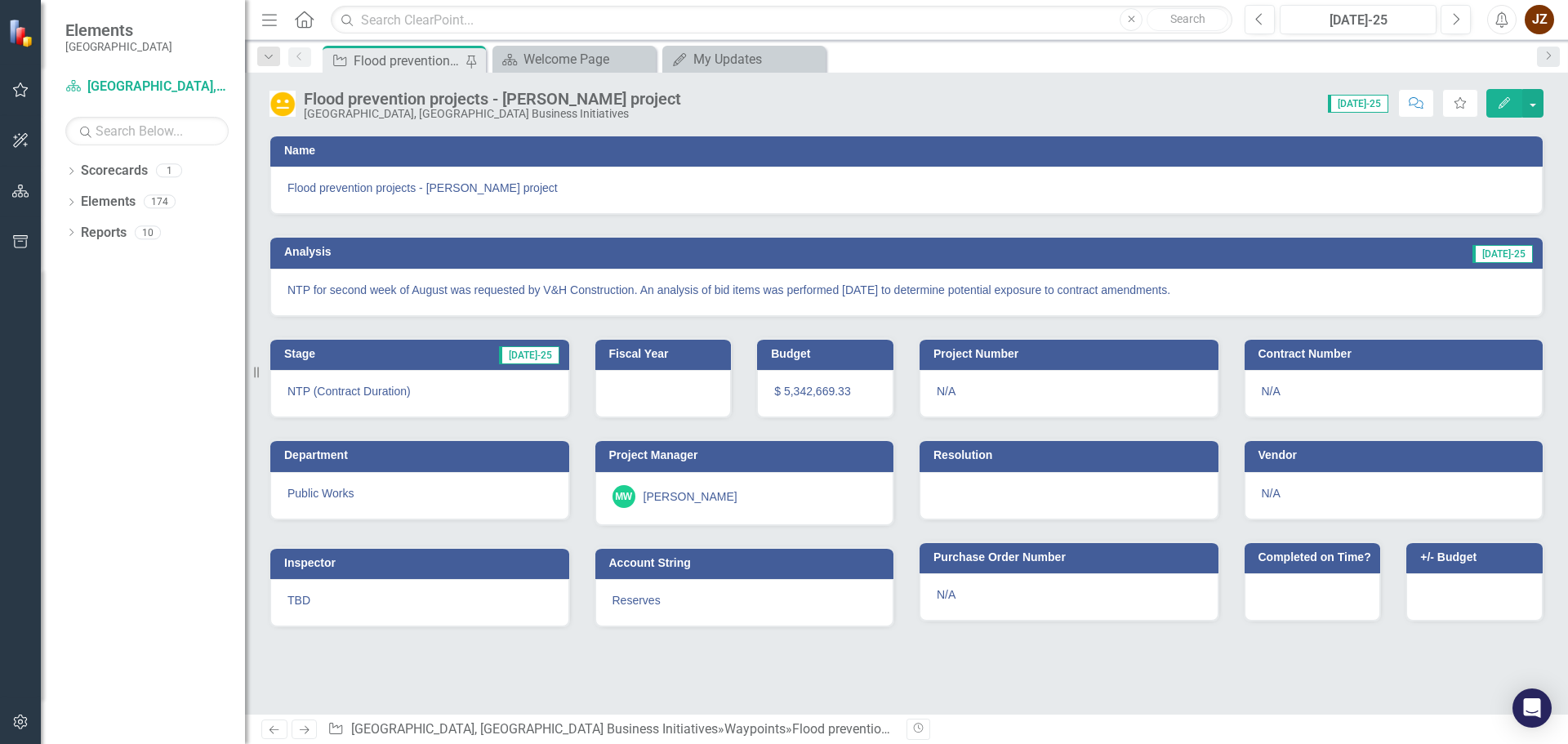
click at [609, 292] on p "NTP for second week of August was requested by V&H Construction. An analysis of…" at bounding box center [906, 290] width 1238 height 17
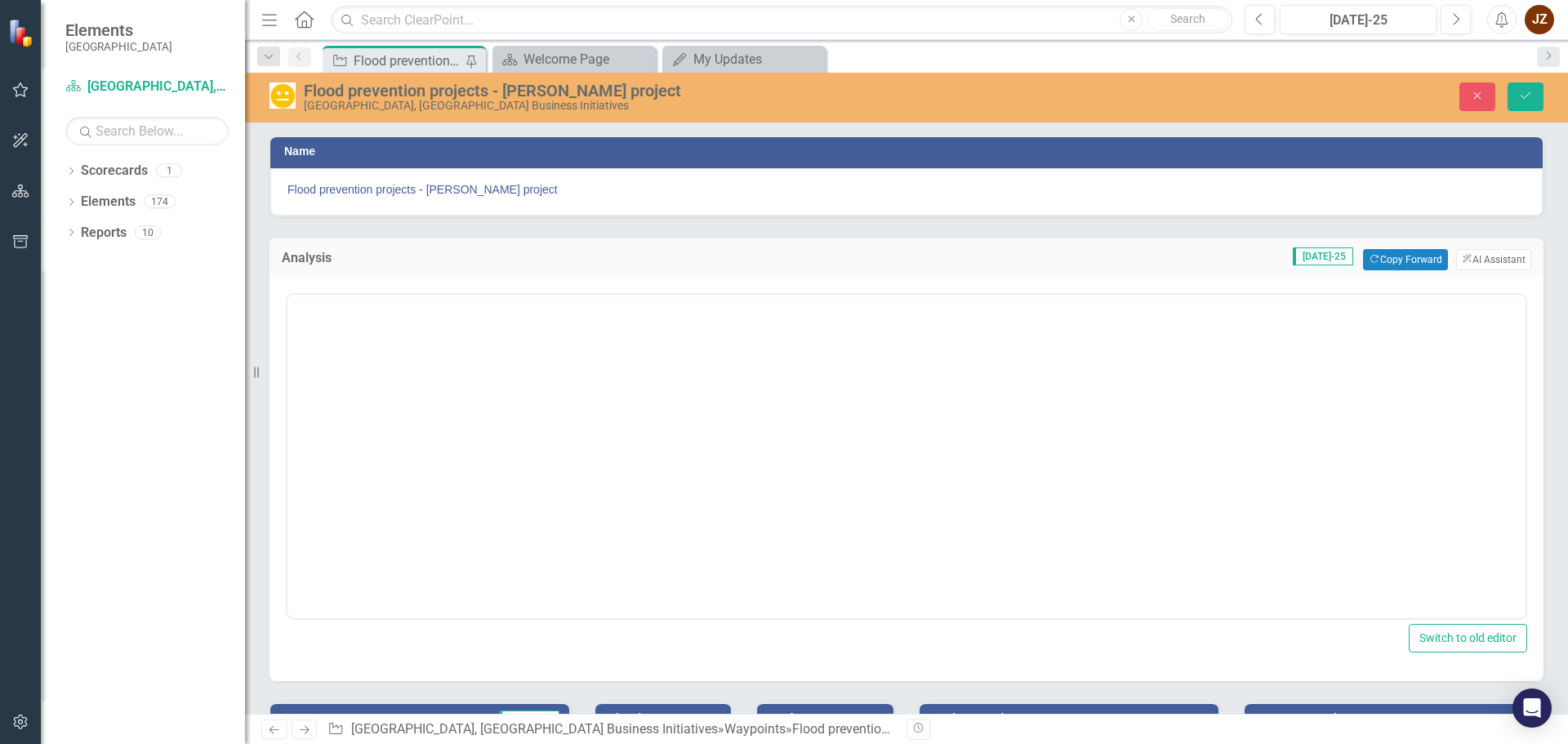
click at [609, 292] on div "<p>NTP for second week of August was requested by V&amp;H Construction. An anal…" at bounding box center [906, 455] width 1241 height 331
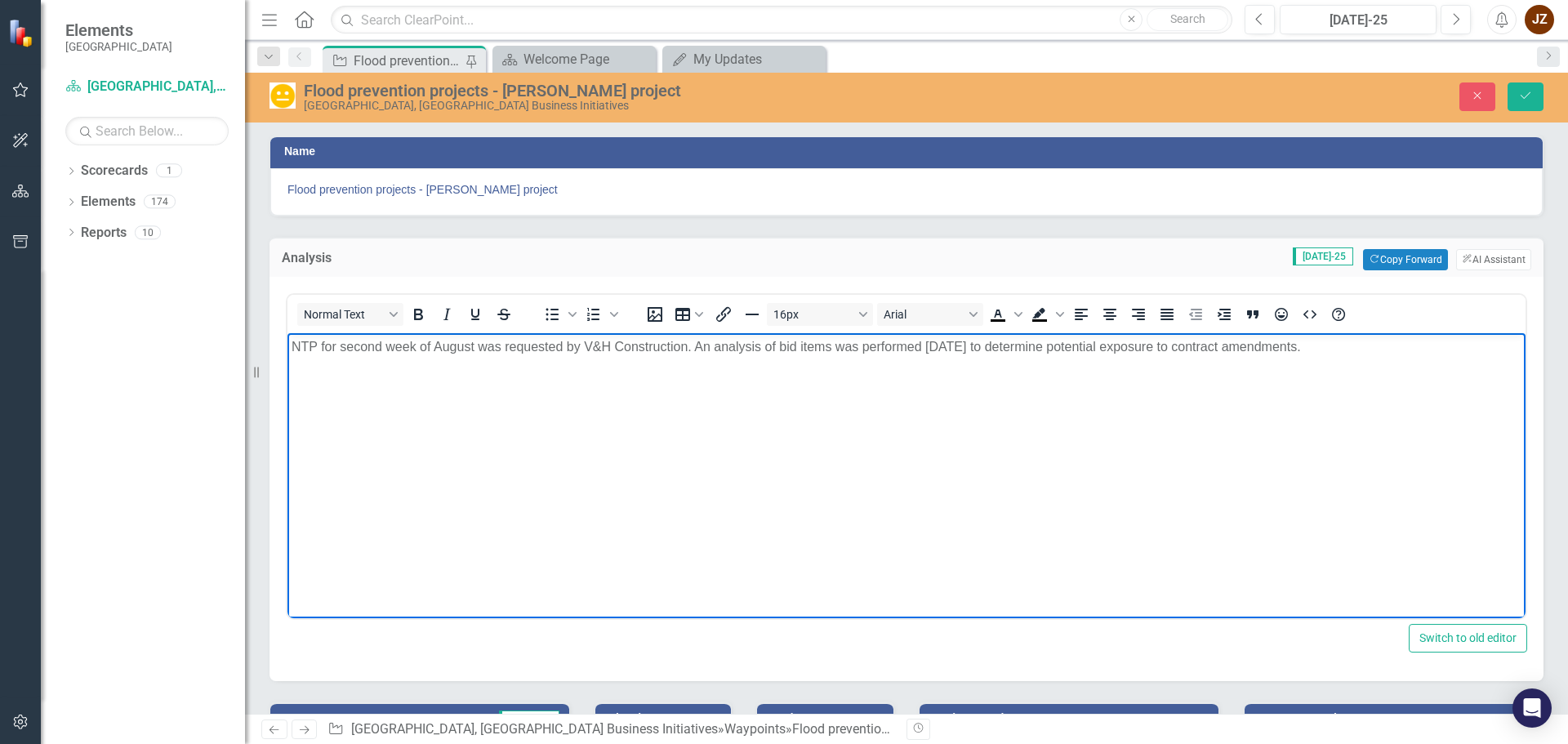
drag, startPoint x: 1367, startPoint y: 364, endPoint x: -85, endPoint y: 299, distance: 1453.5
click at [288, 333] on html "NTP for second week of August was requested by V&H Construction. An analysis of…" at bounding box center [906, 455] width 1238 height 245
copy p "NTP for second week of August was requested by V&H Construction. An analysis of…"
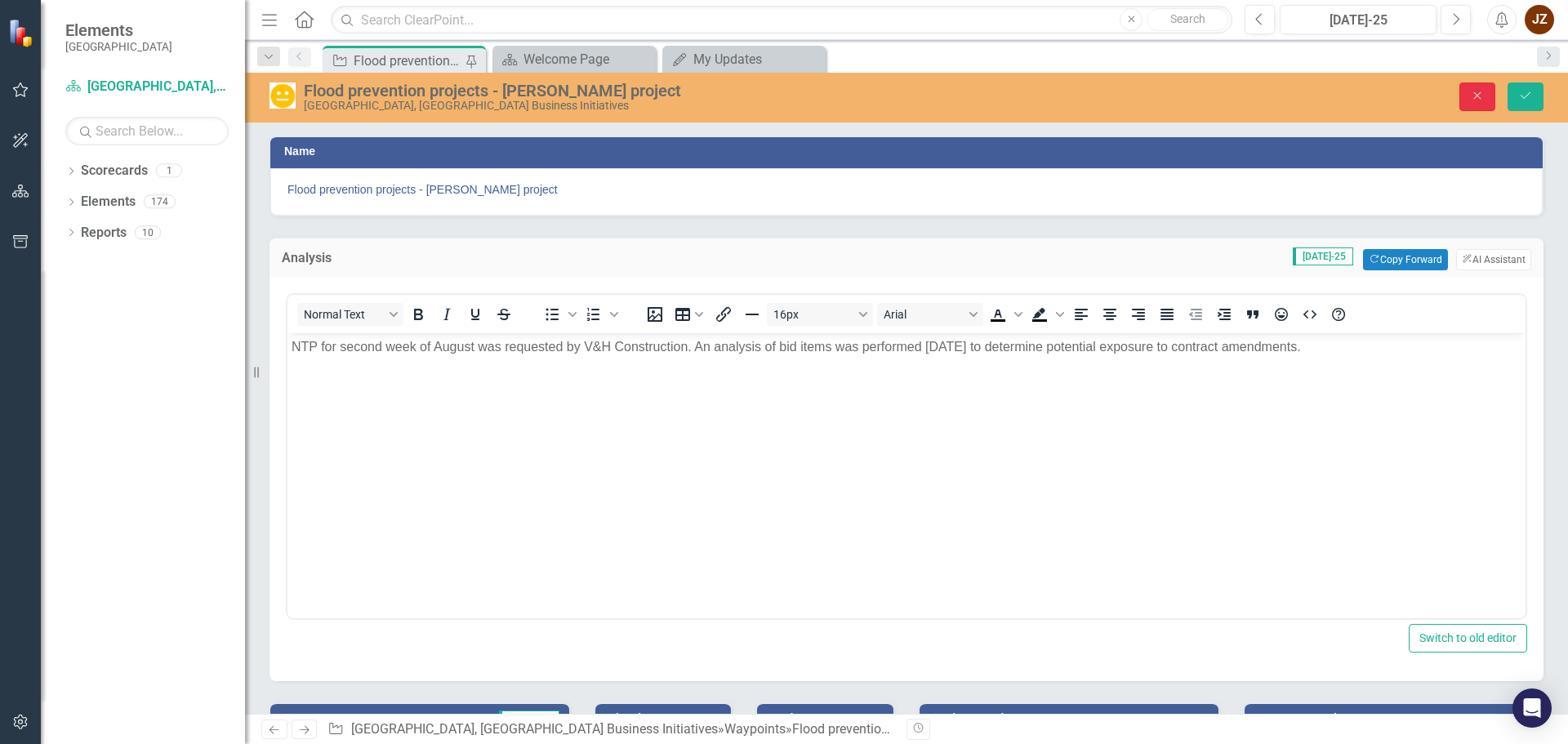
click at [1474, 92] on icon "Close" at bounding box center [1477, 96] width 15 height 12
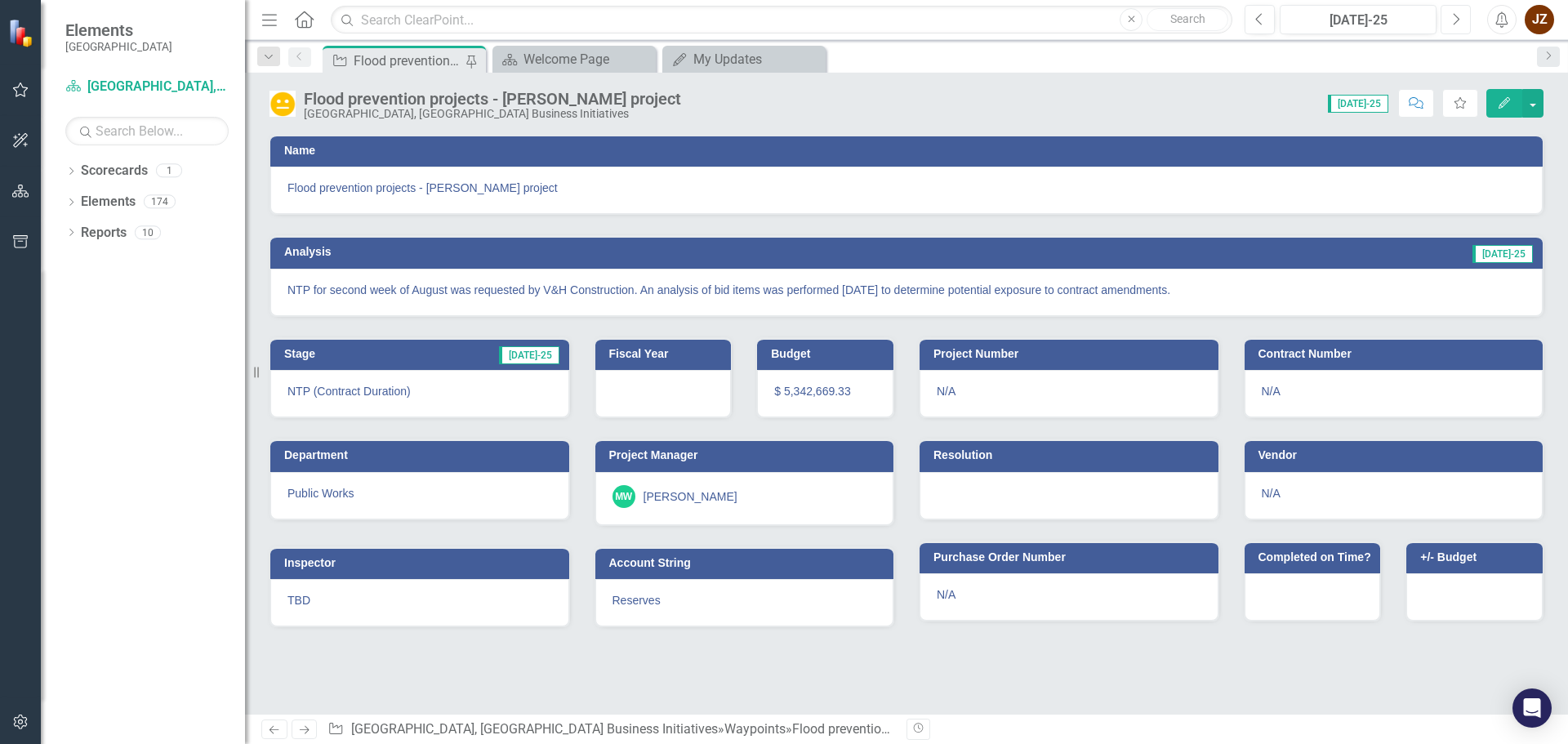
click at [1454, 15] on icon "Next" at bounding box center [1455, 20] width 9 height 15
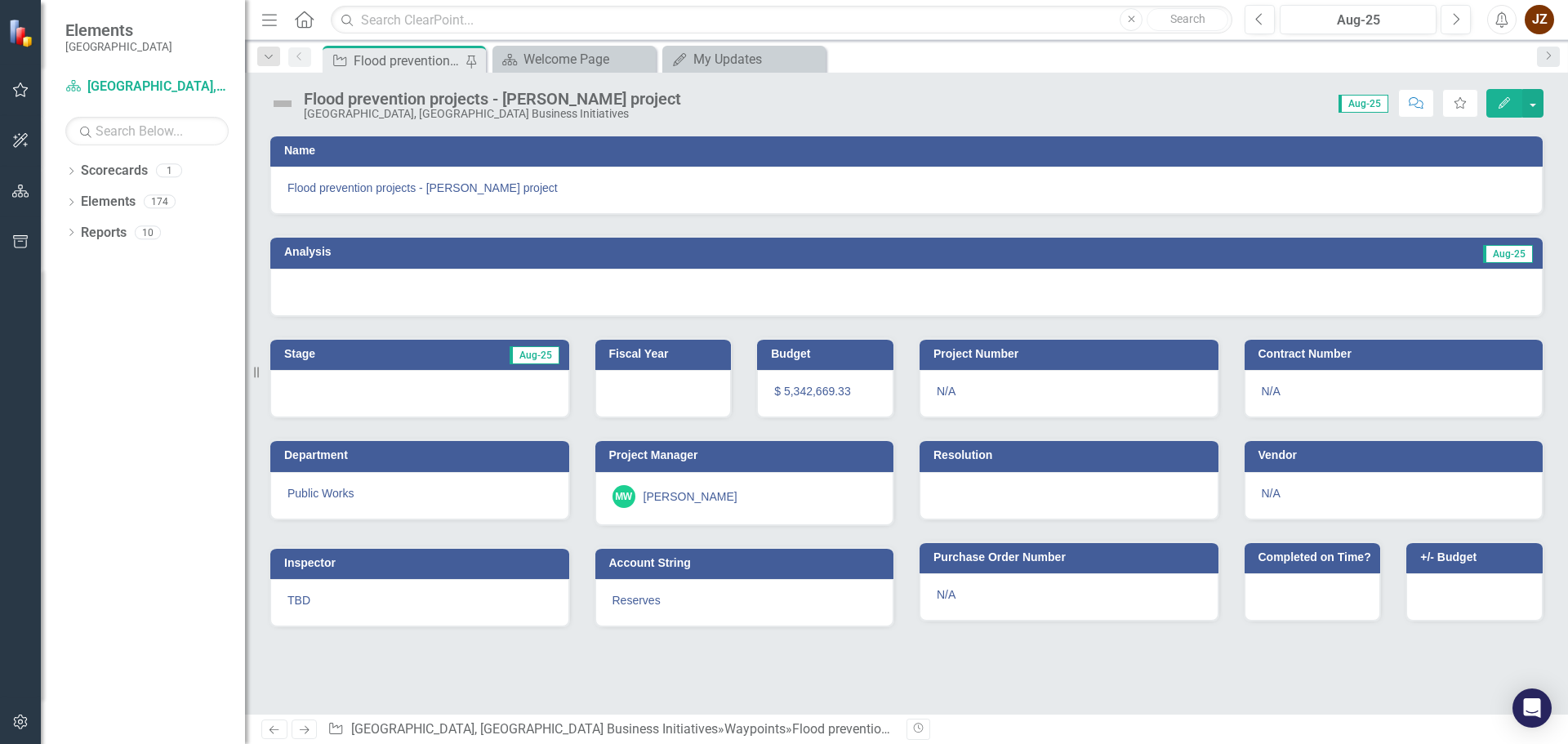
click at [1488, 108] on button "Edit" at bounding box center [1504, 103] width 36 height 28
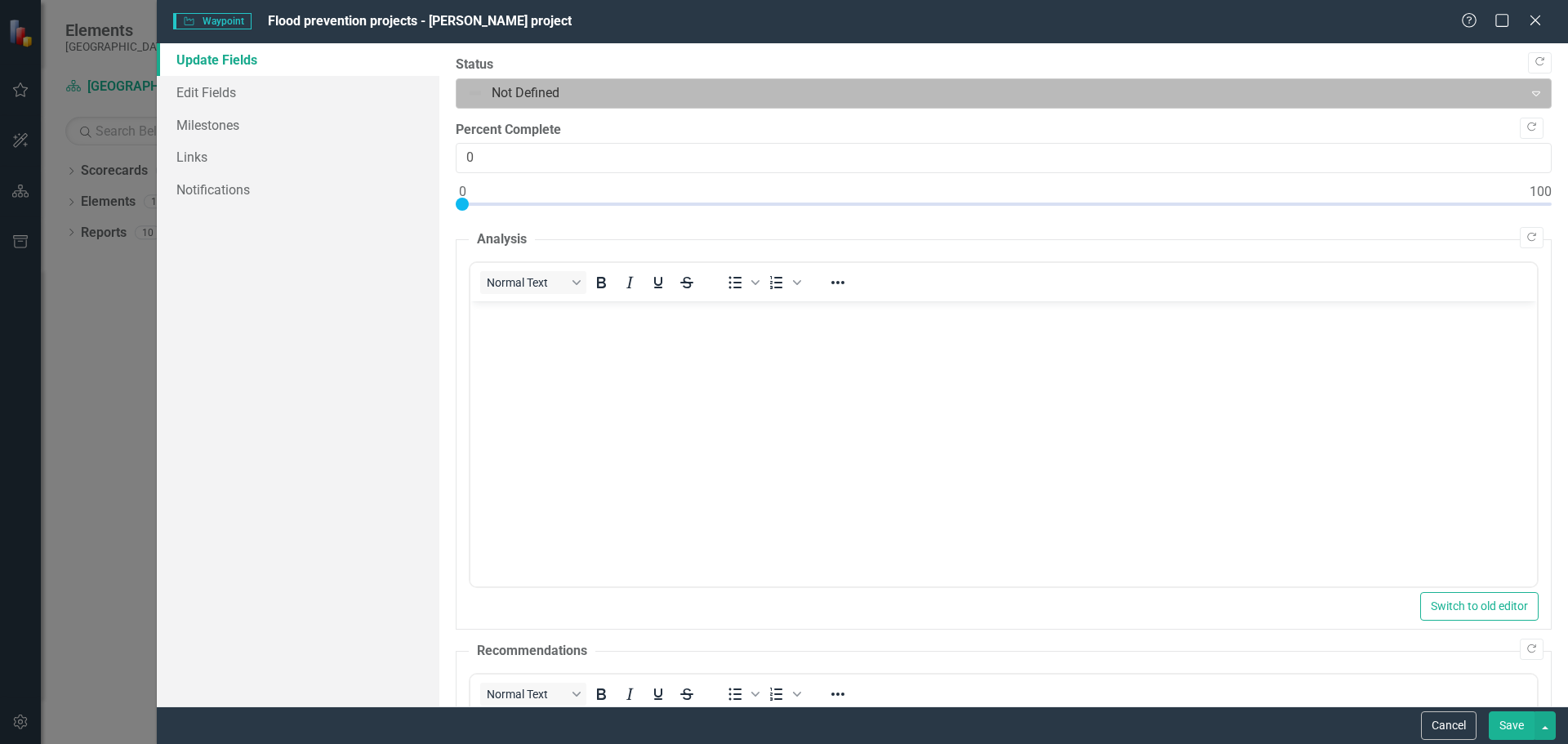
click at [570, 93] on div at bounding box center [989, 93] width 1046 height 22
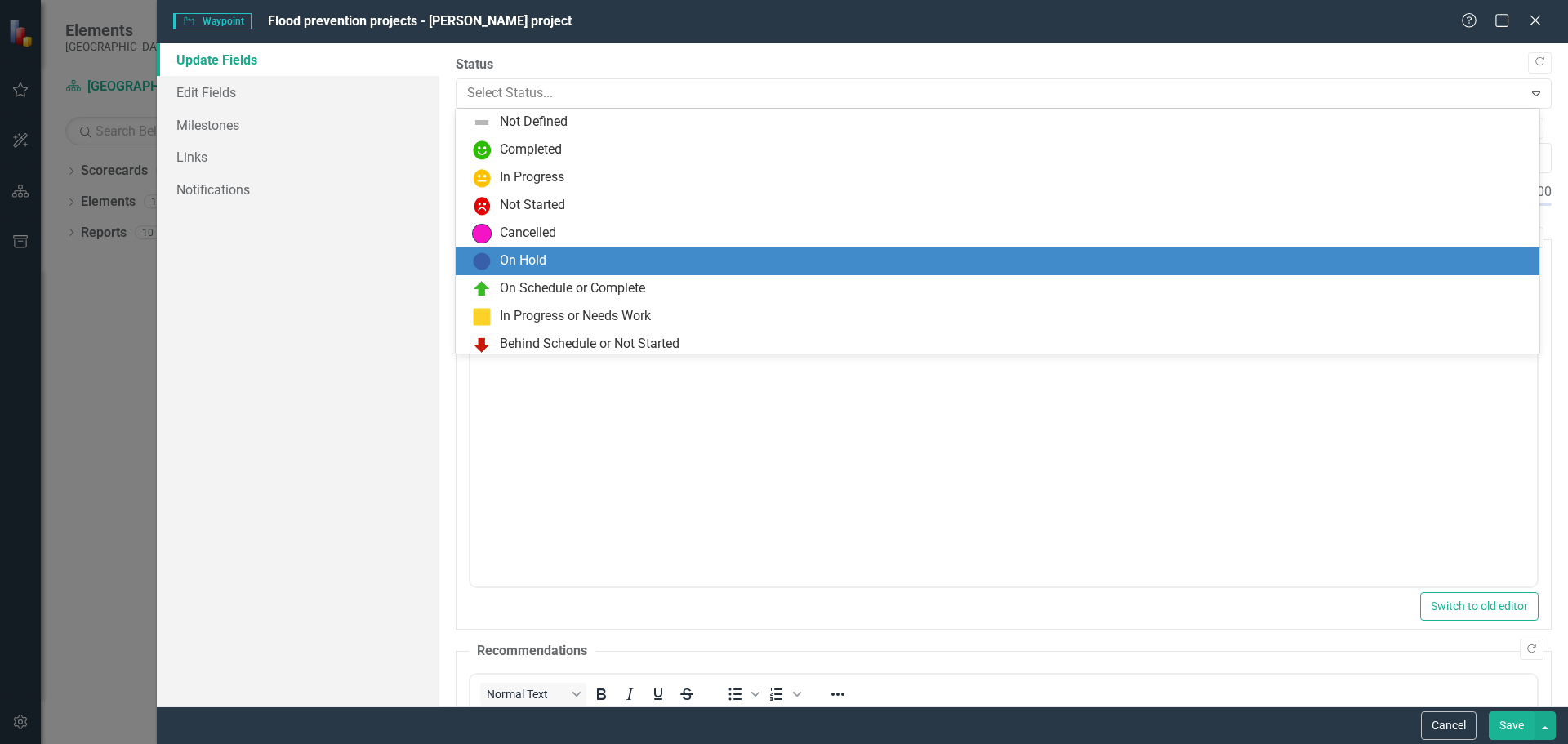
click at [574, 259] on div "On Hold" at bounding box center [1000, 262] width 1057 height 20
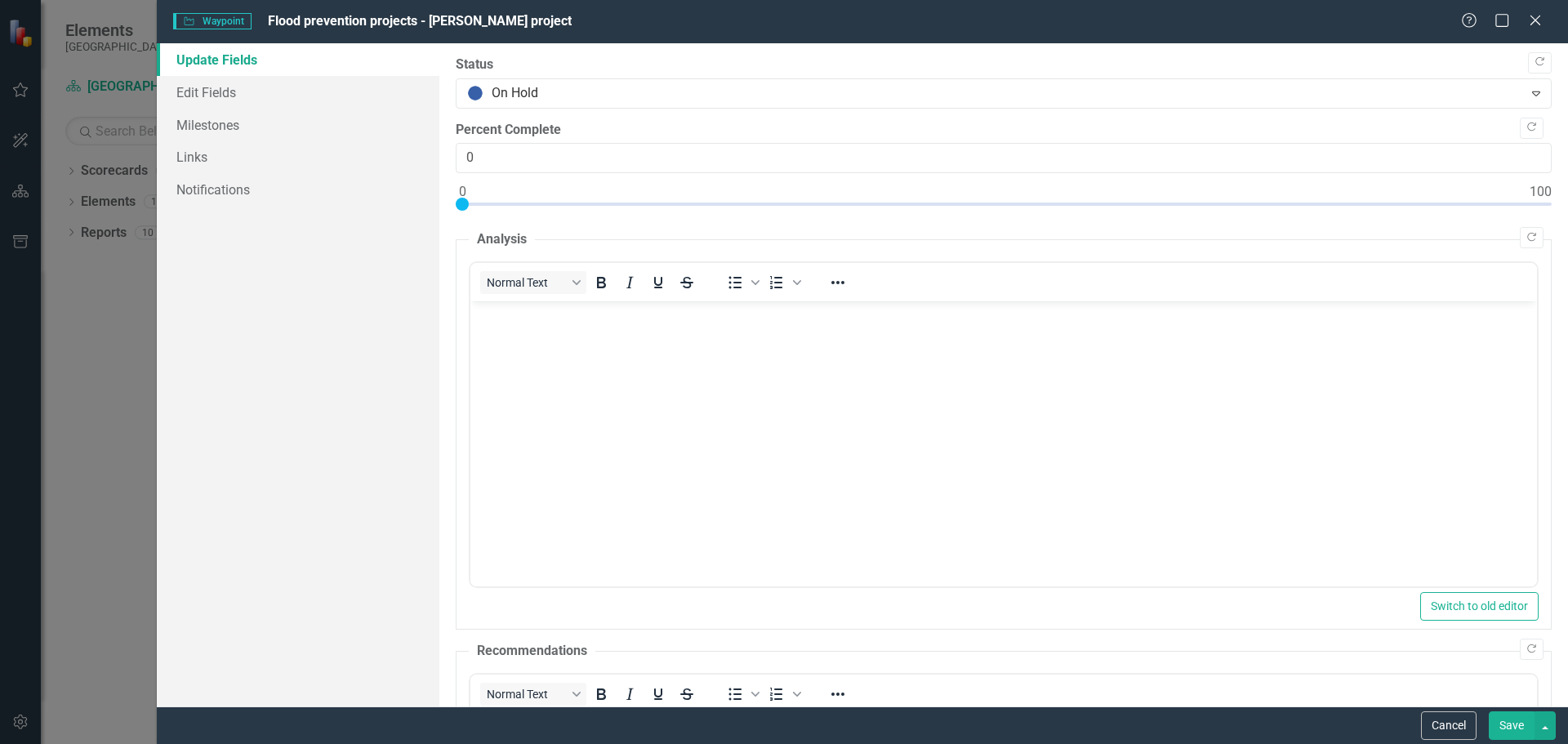
click at [620, 367] on body "Rich Text Area. Press ALT-0 for help." at bounding box center [1002, 424] width 1066 height 245
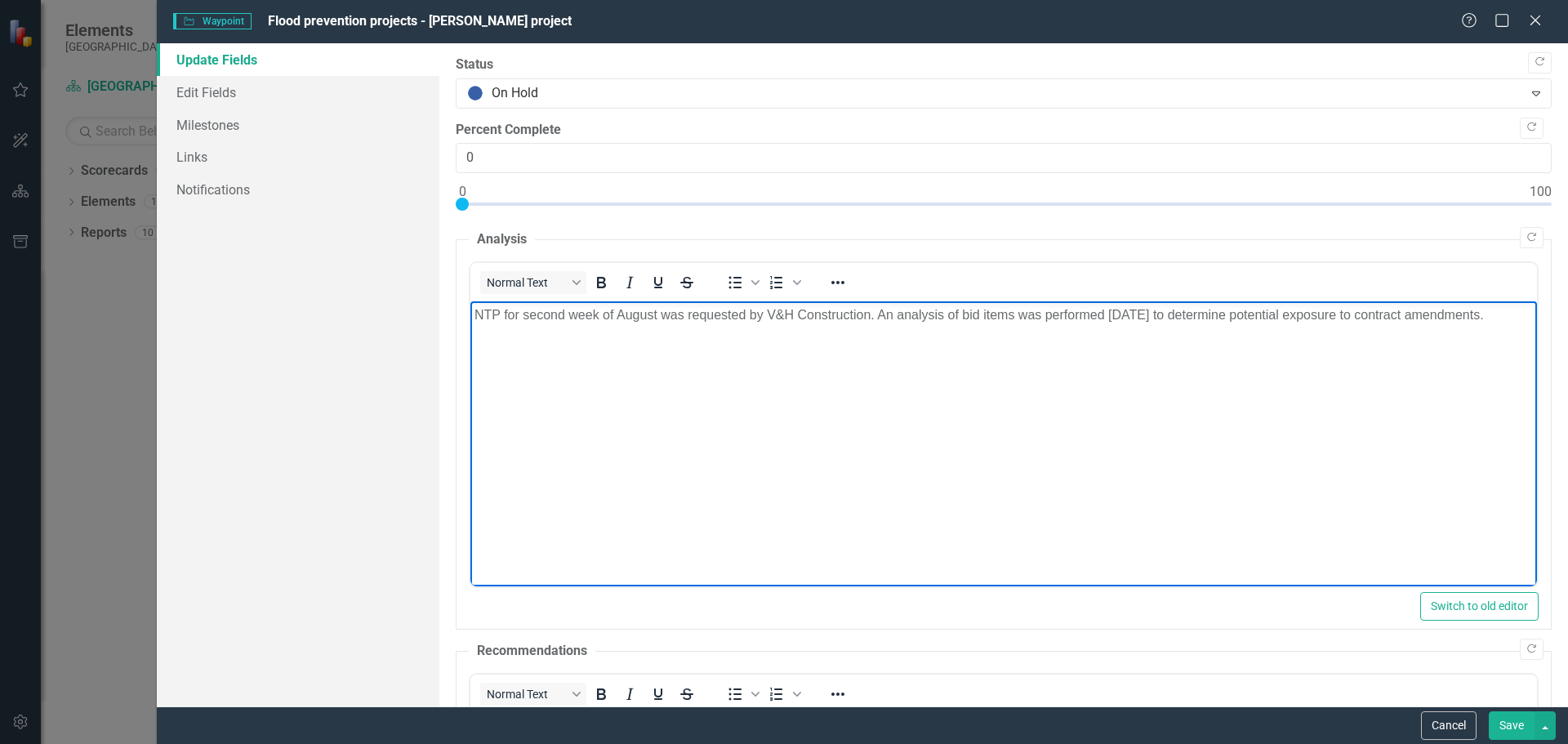
click at [1513, 313] on p "NTP for second week of August was requested by V&H Construction. An analysis of…" at bounding box center [1002, 315] width 1058 height 20
drag, startPoint x: 1507, startPoint y: 326, endPoint x: 1497, endPoint y: 371, distance: 46.1
click at [1507, 326] on body "NTP for second week of August was requested by V&H Construction. An analysis of…" at bounding box center [1002, 424] width 1066 height 245
click at [634, 342] on p "NTP for second week of August was requested by V&H Construction. An analysis of…" at bounding box center [1002, 324] width 1058 height 39
click at [1180, 357] on body "NTP for second week of August was requested by V&H Construction. An analysis of…" at bounding box center [1002, 424] width 1066 height 245
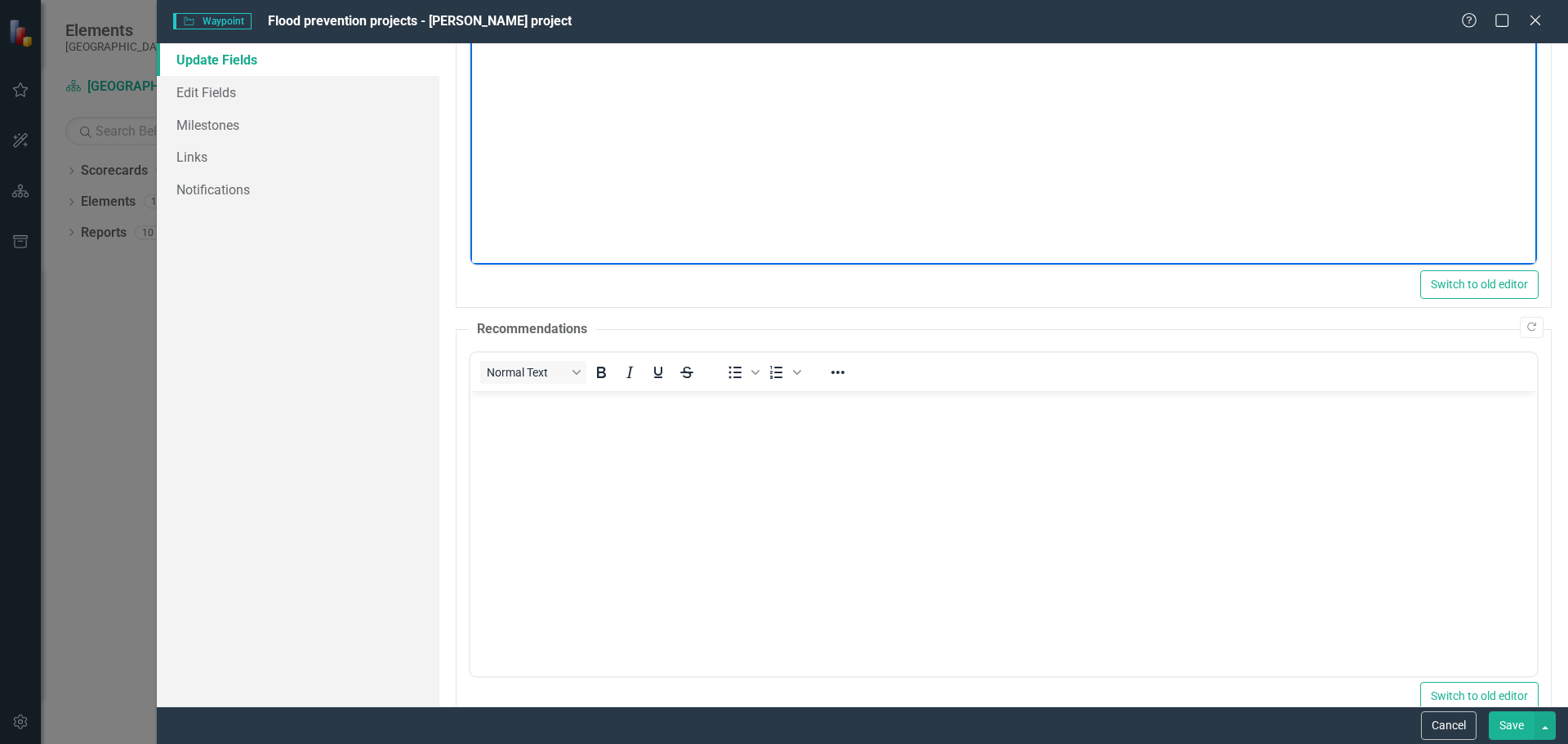
scroll to position [485, 0]
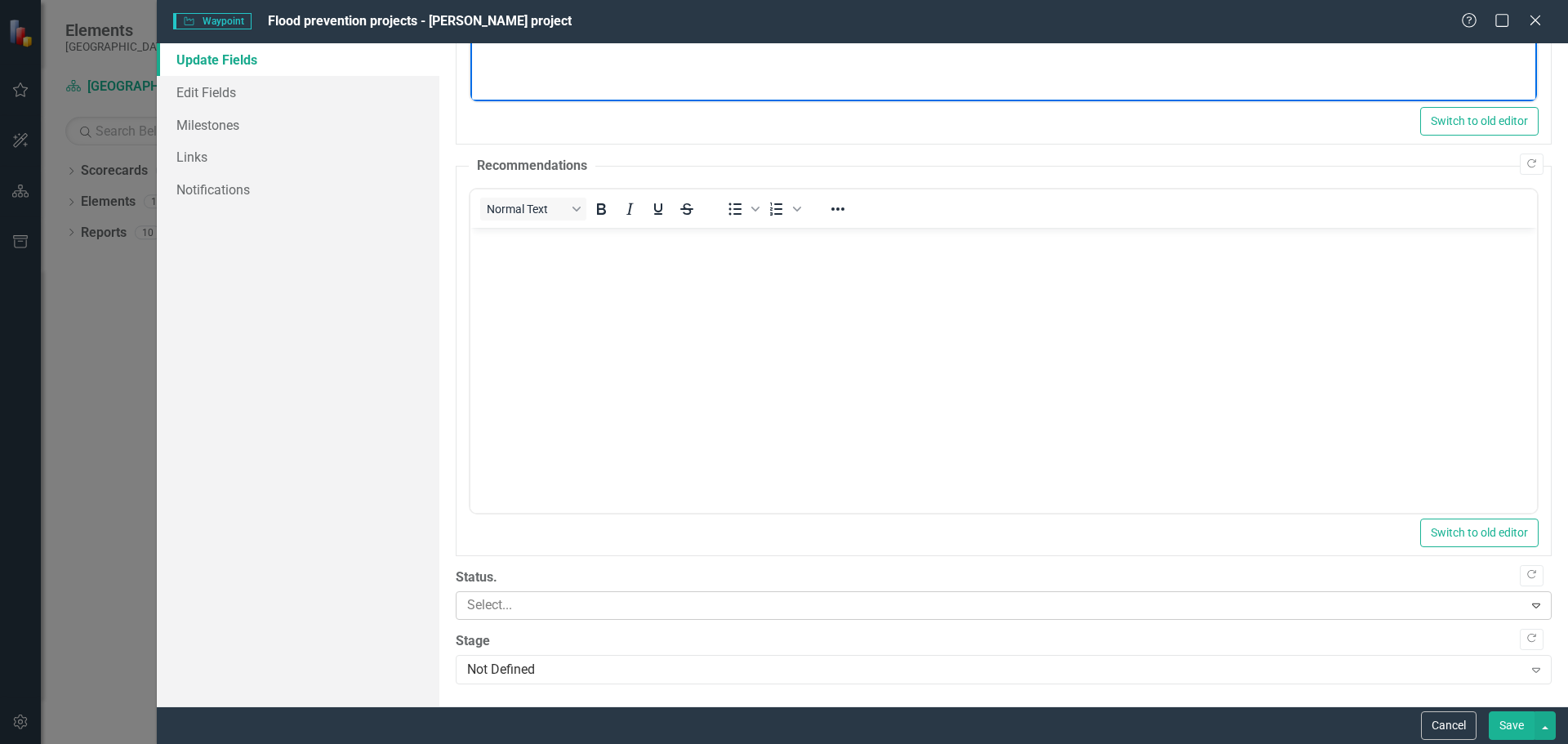
click at [628, 610] on div at bounding box center [991, 606] width 1062 height 22
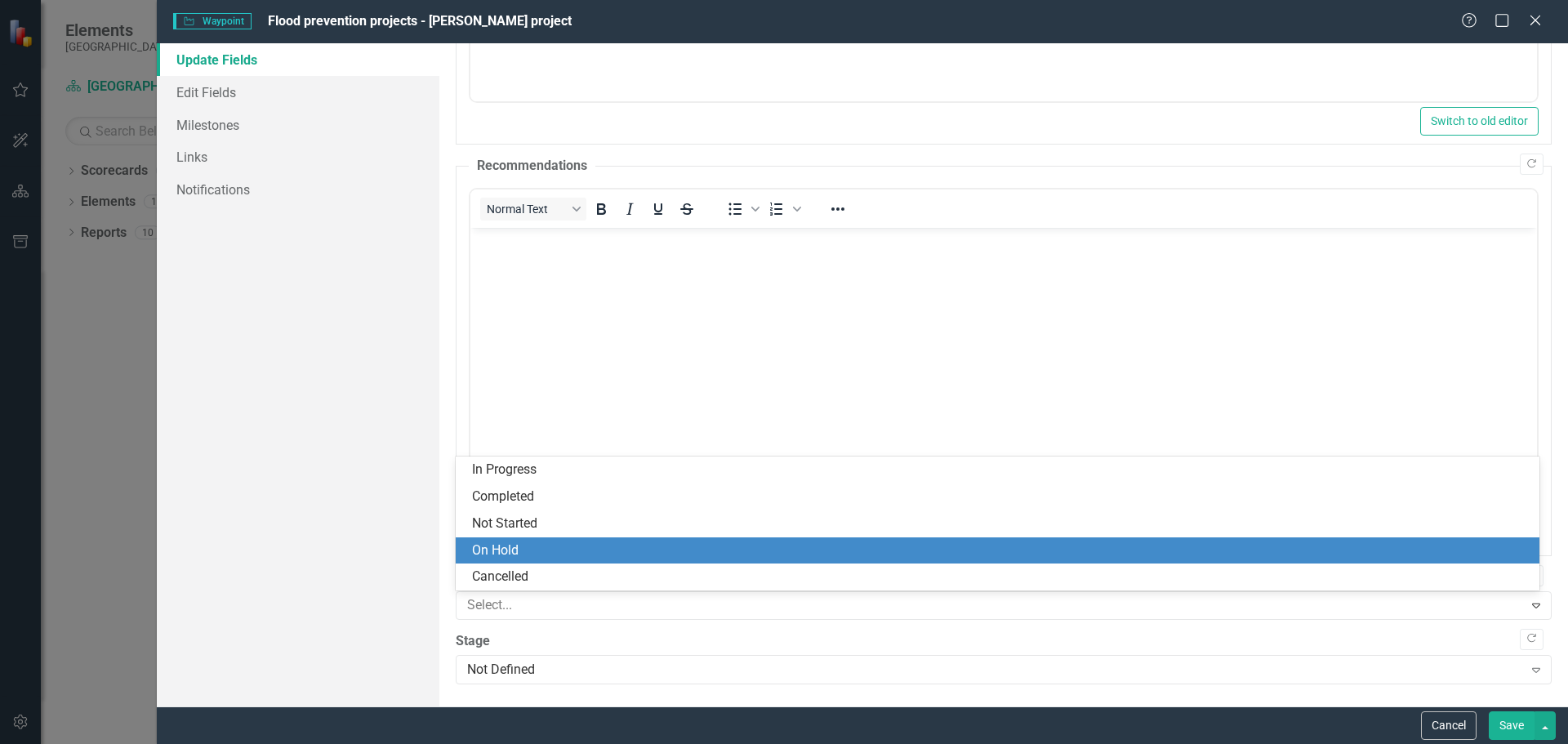
click at [624, 541] on div "On Hold" at bounding box center [1000, 550] width 1057 height 19
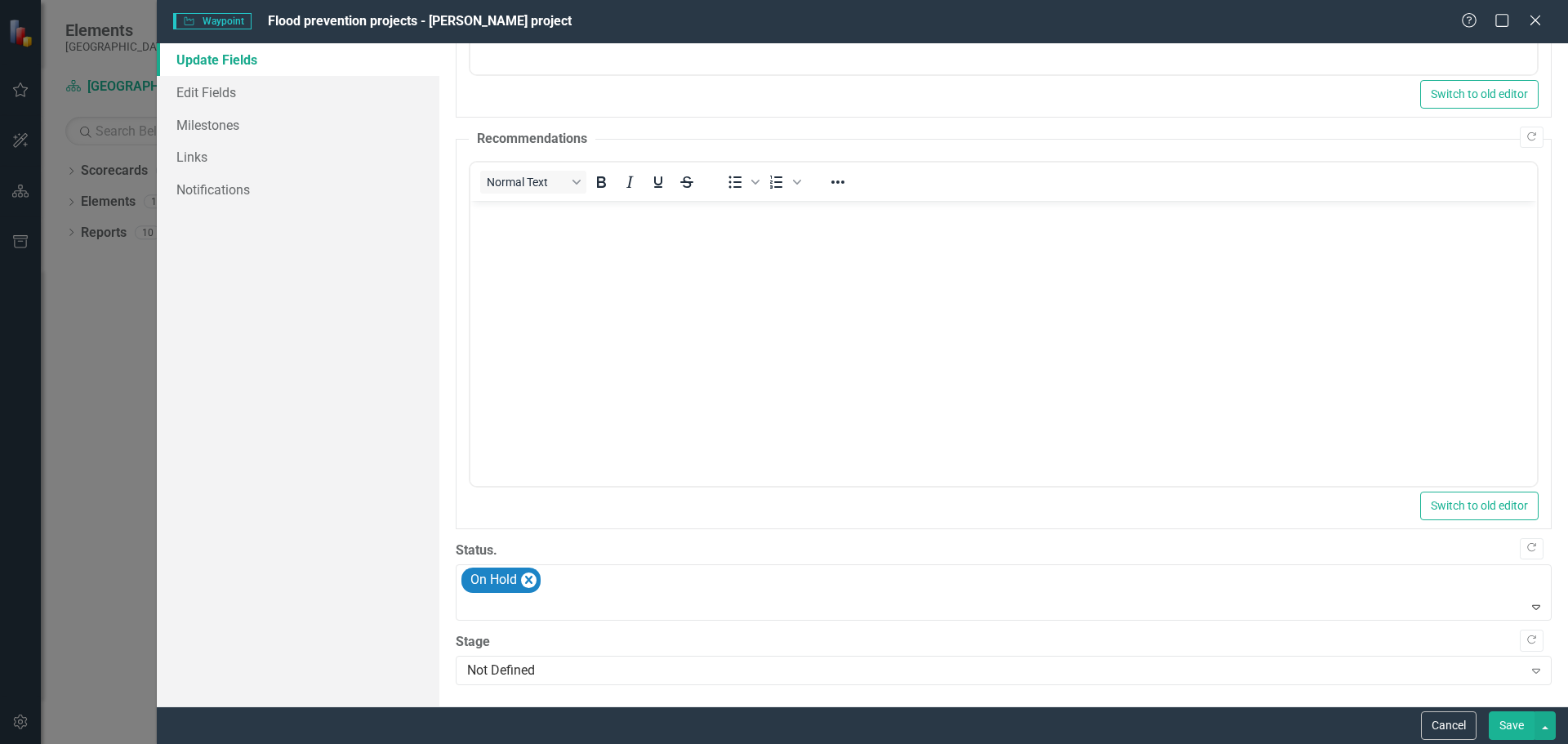
scroll to position [514, 0]
click at [818, 681] on div "Not Defined Expand" at bounding box center [1004, 669] width 1096 height 29
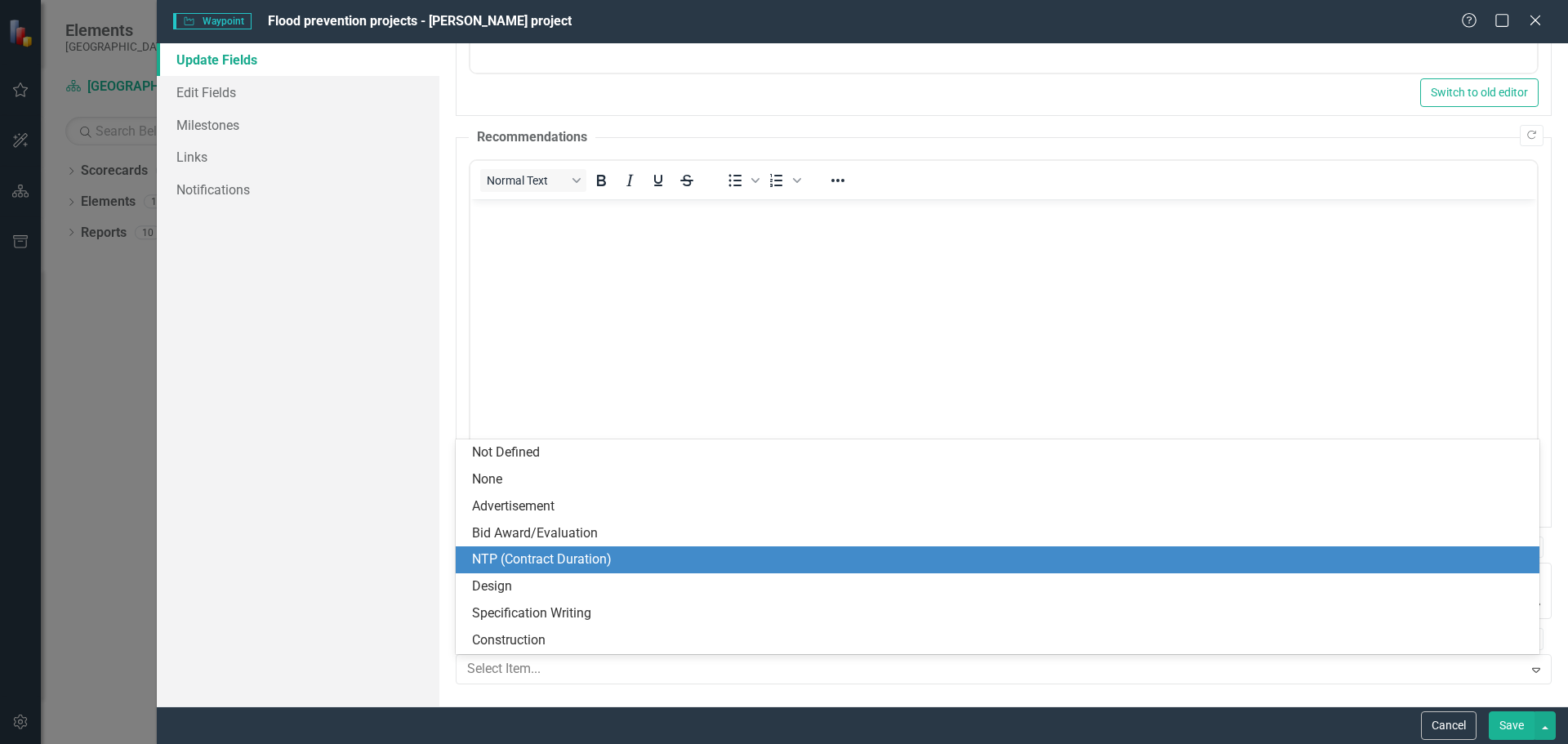
click at [797, 564] on div "NTP (Contract Duration)" at bounding box center [1000, 560] width 1057 height 19
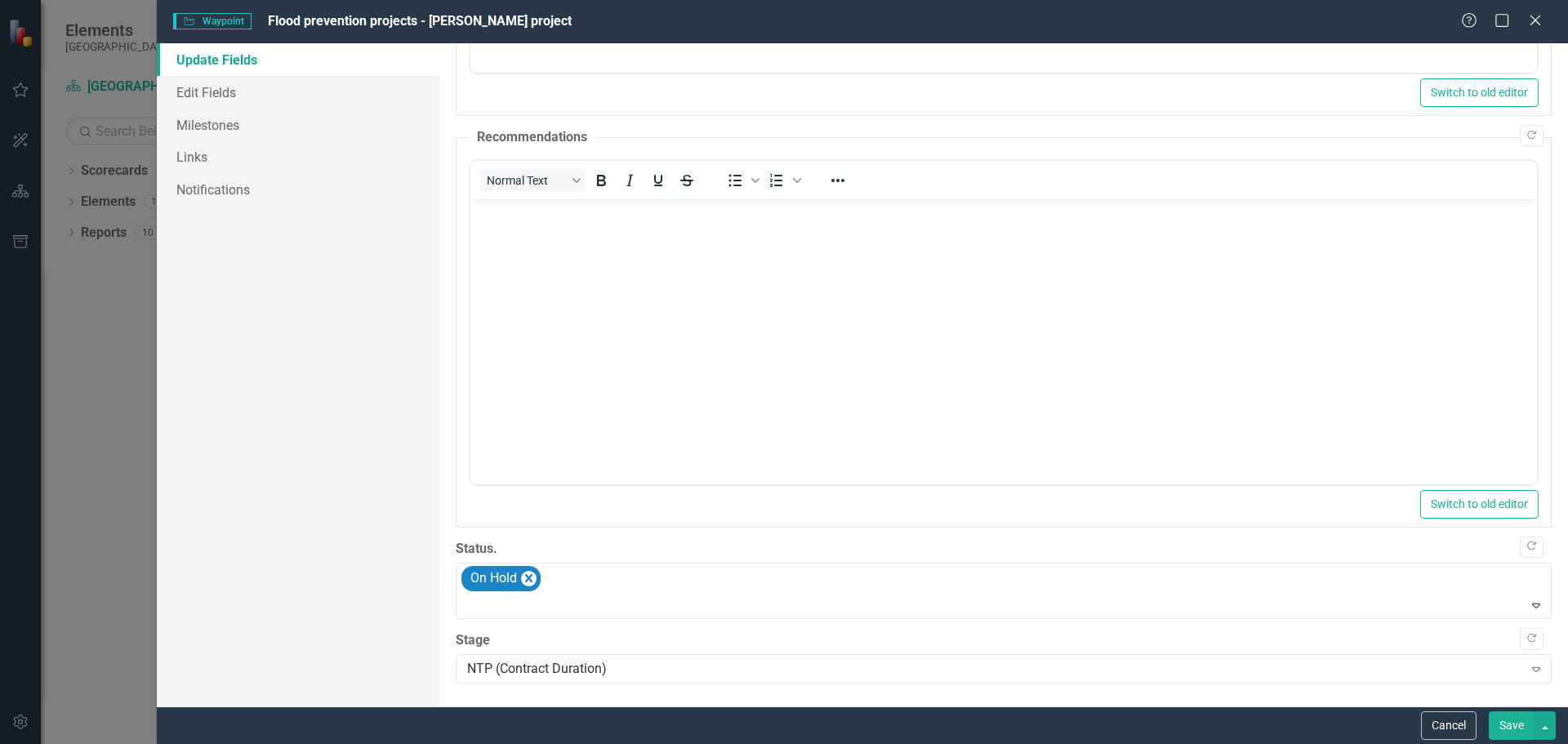
click at [1498, 721] on button "Save" at bounding box center [1511, 726] width 46 height 28
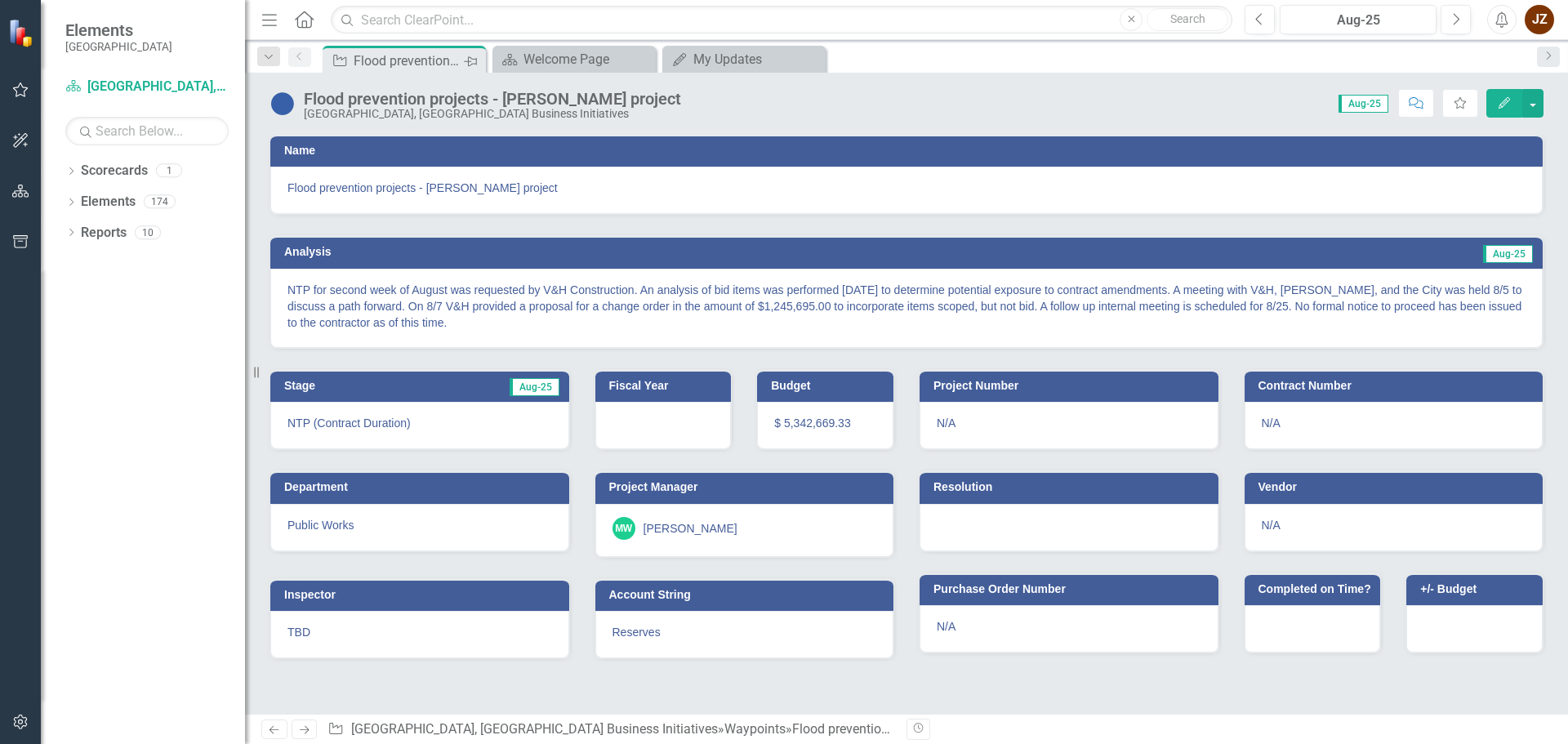
click at [460, 59] on div "Pin" at bounding box center [470, 61] width 20 height 20
click at [469, 60] on icon "Pin" at bounding box center [470, 62] width 13 height 17
click at [595, 50] on div "Welcome Page" at bounding box center [577, 59] width 108 height 20
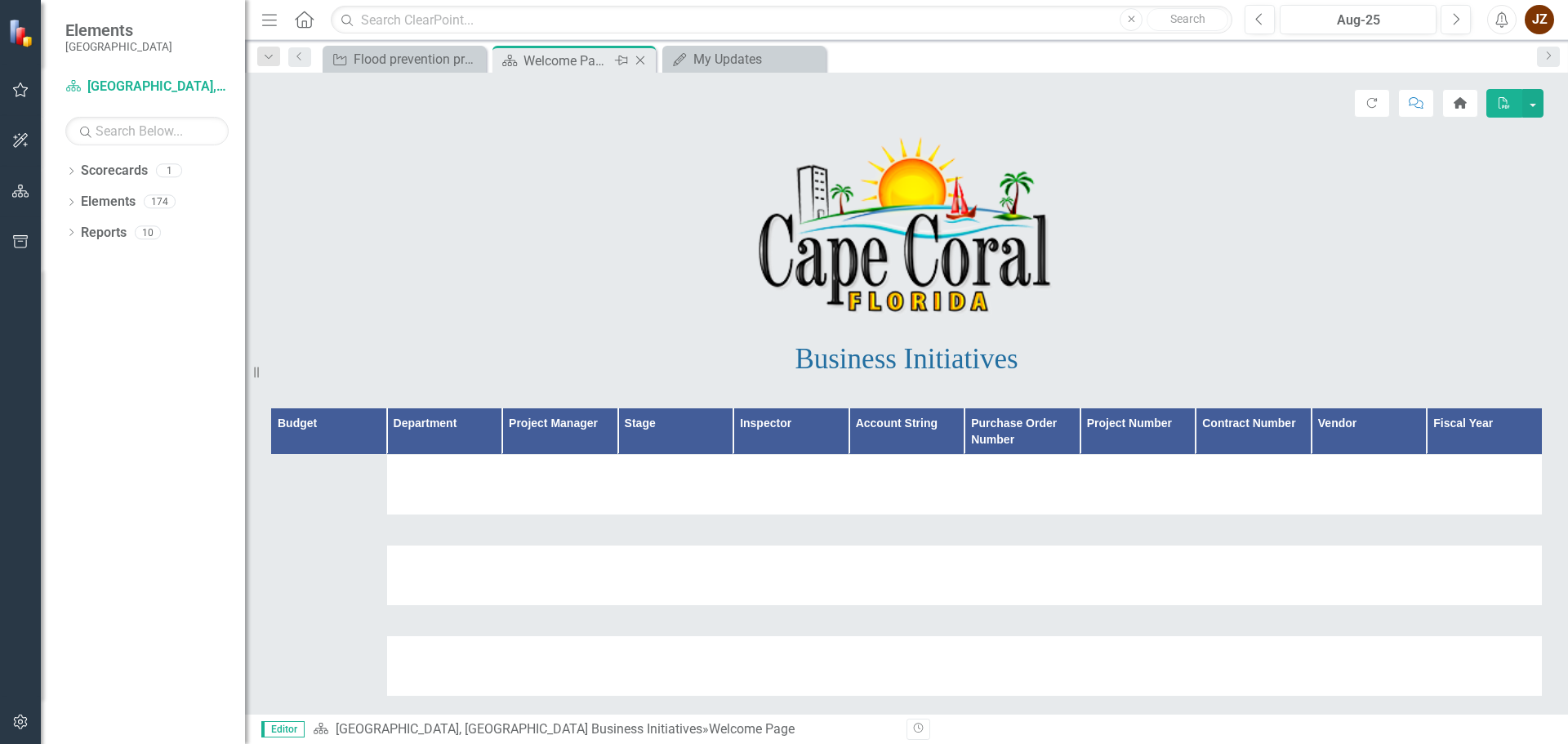
click at [641, 58] on icon "Close" at bounding box center [640, 61] width 17 height 13
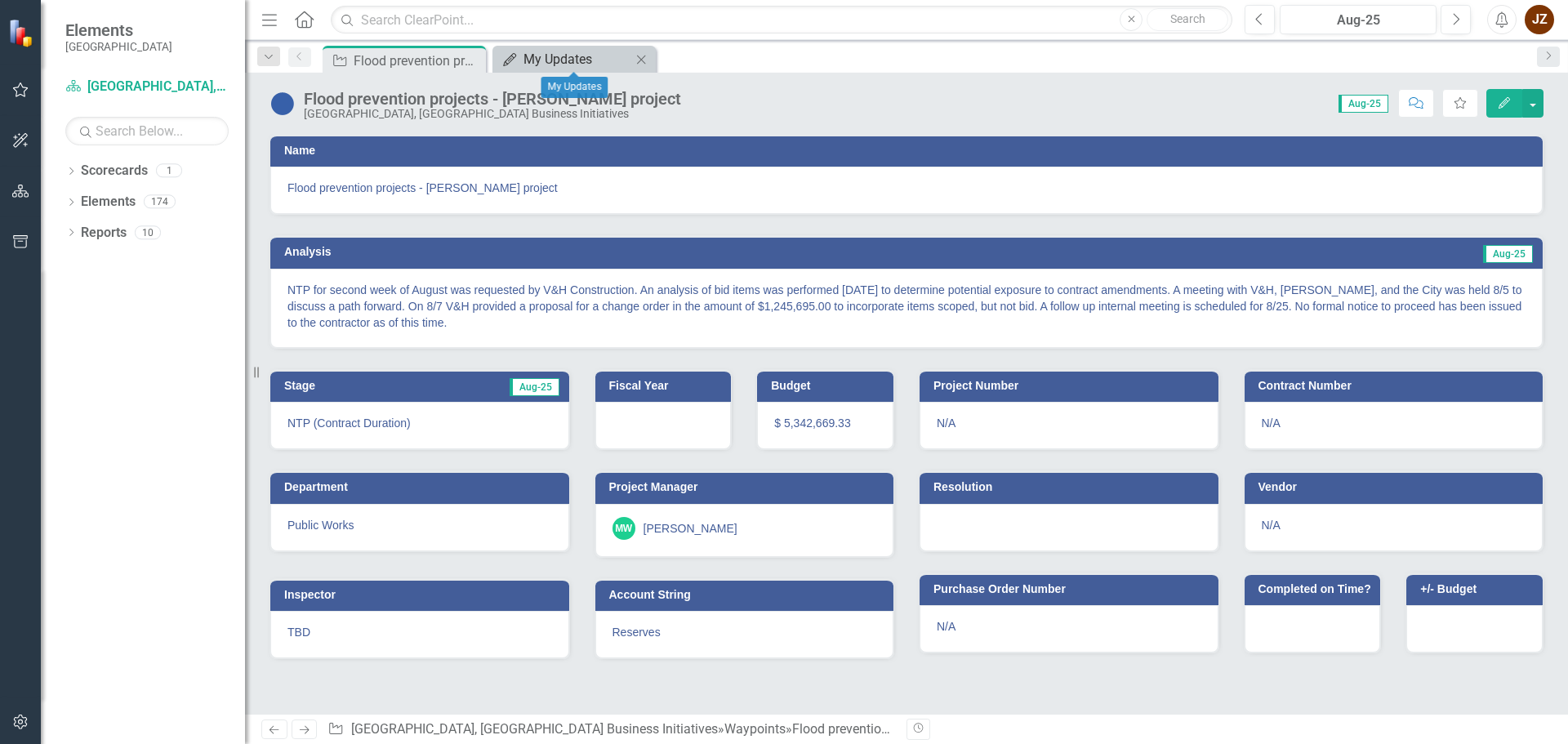
click at [609, 61] on div "My Updates" at bounding box center [577, 59] width 108 height 20
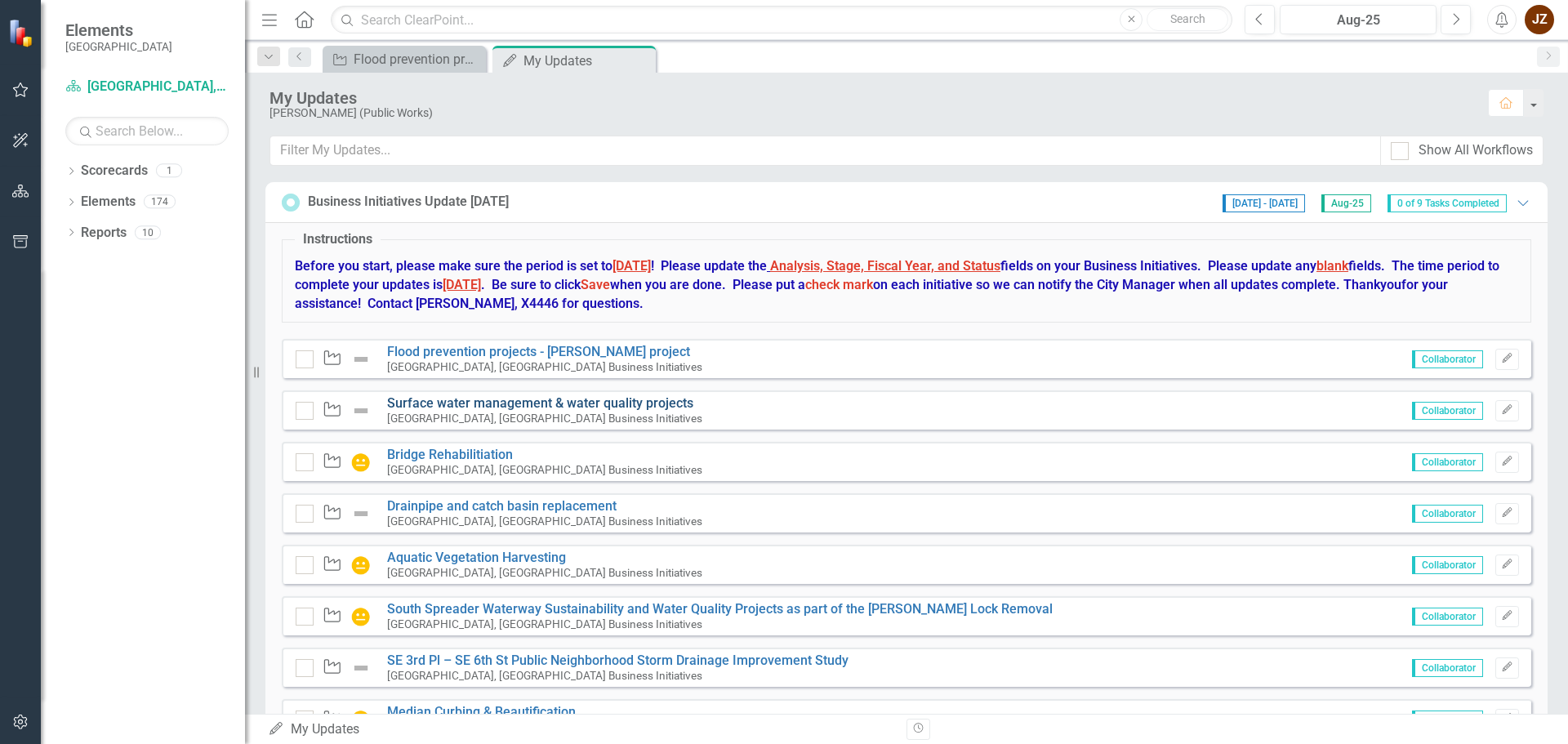
click at [463, 399] on link "Surface water management & water quality projects" at bounding box center [539, 403] width 306 height 16
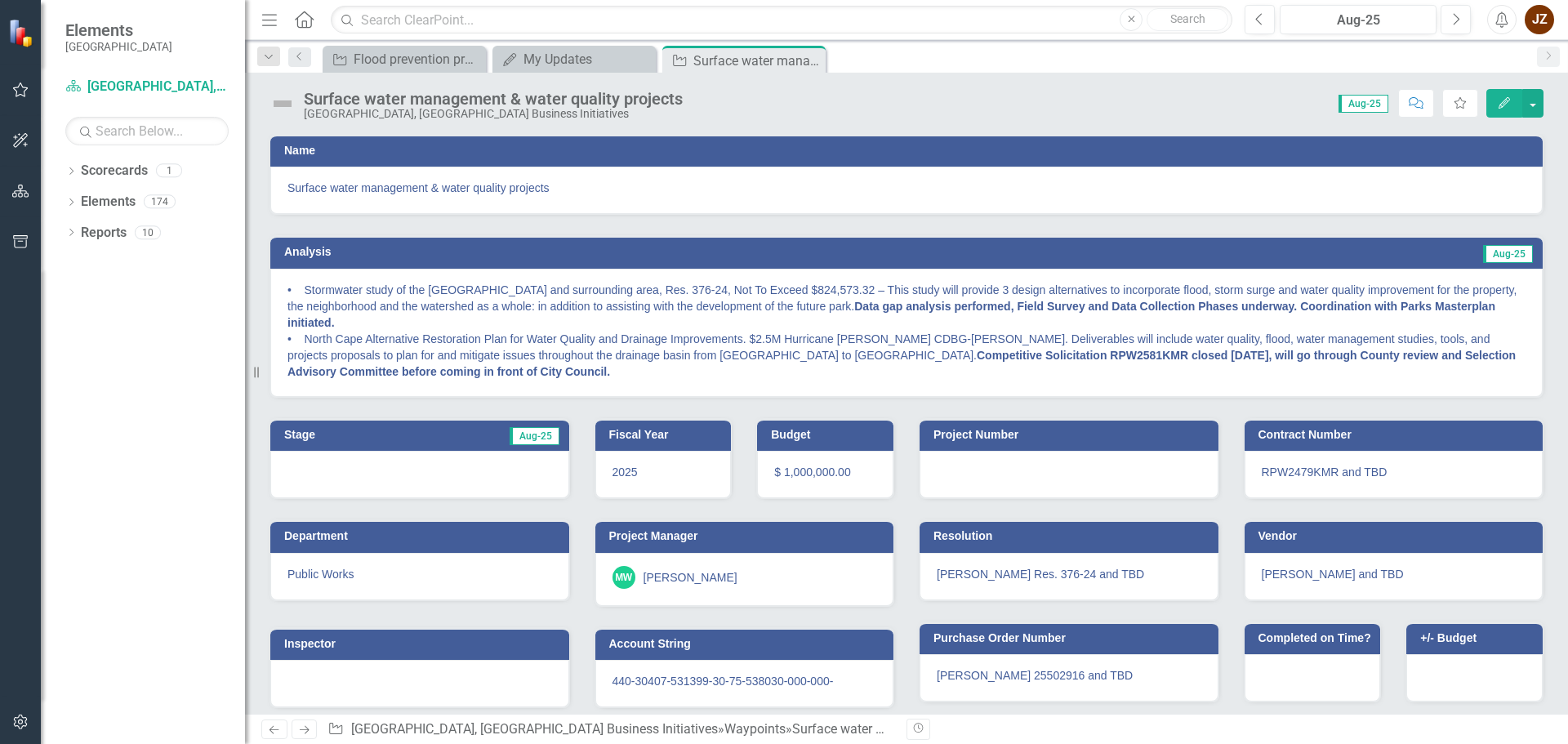
scroll to position [18, 0]
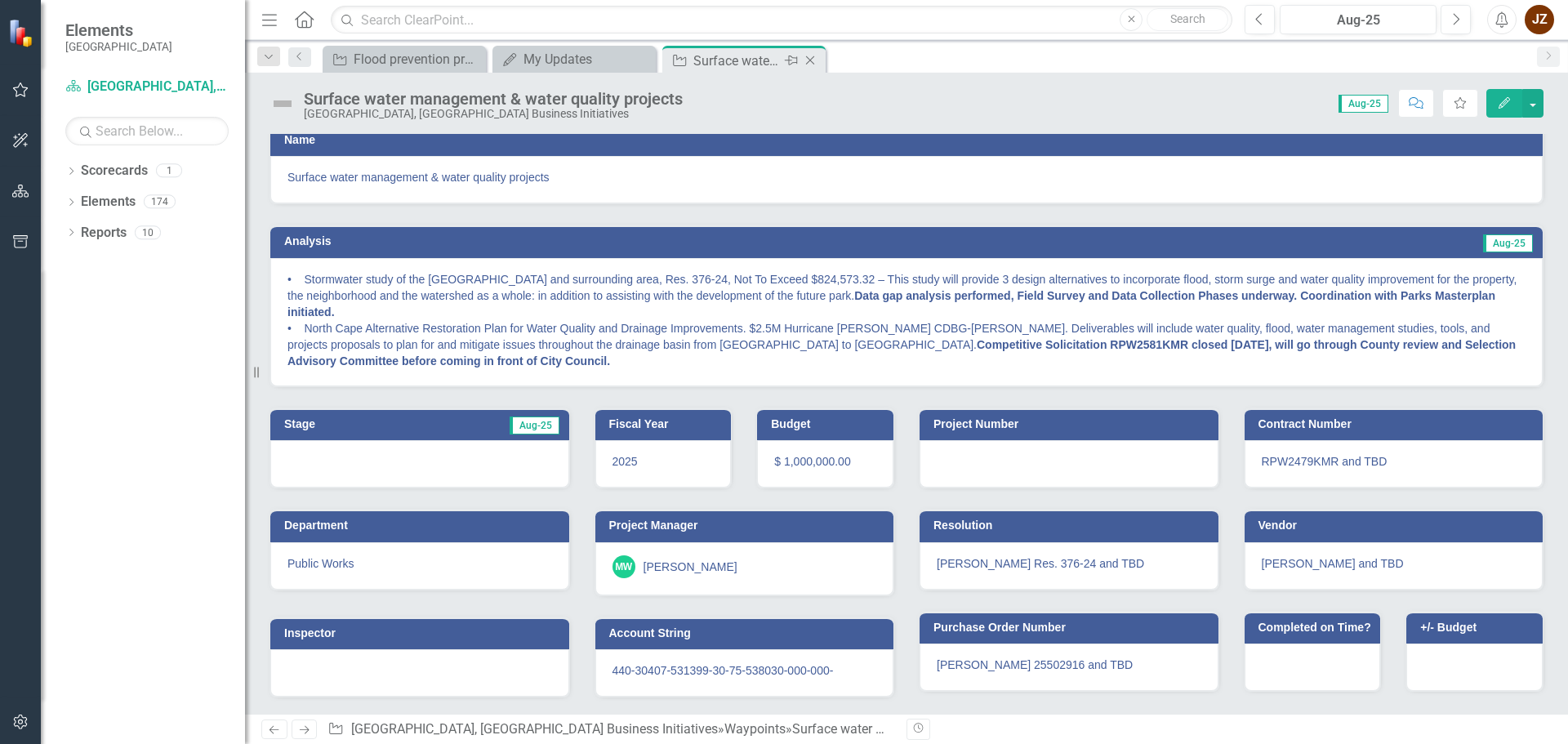
click at [810, 58] on icon "Close" at bounding box center [810, 61] width 17 height 13
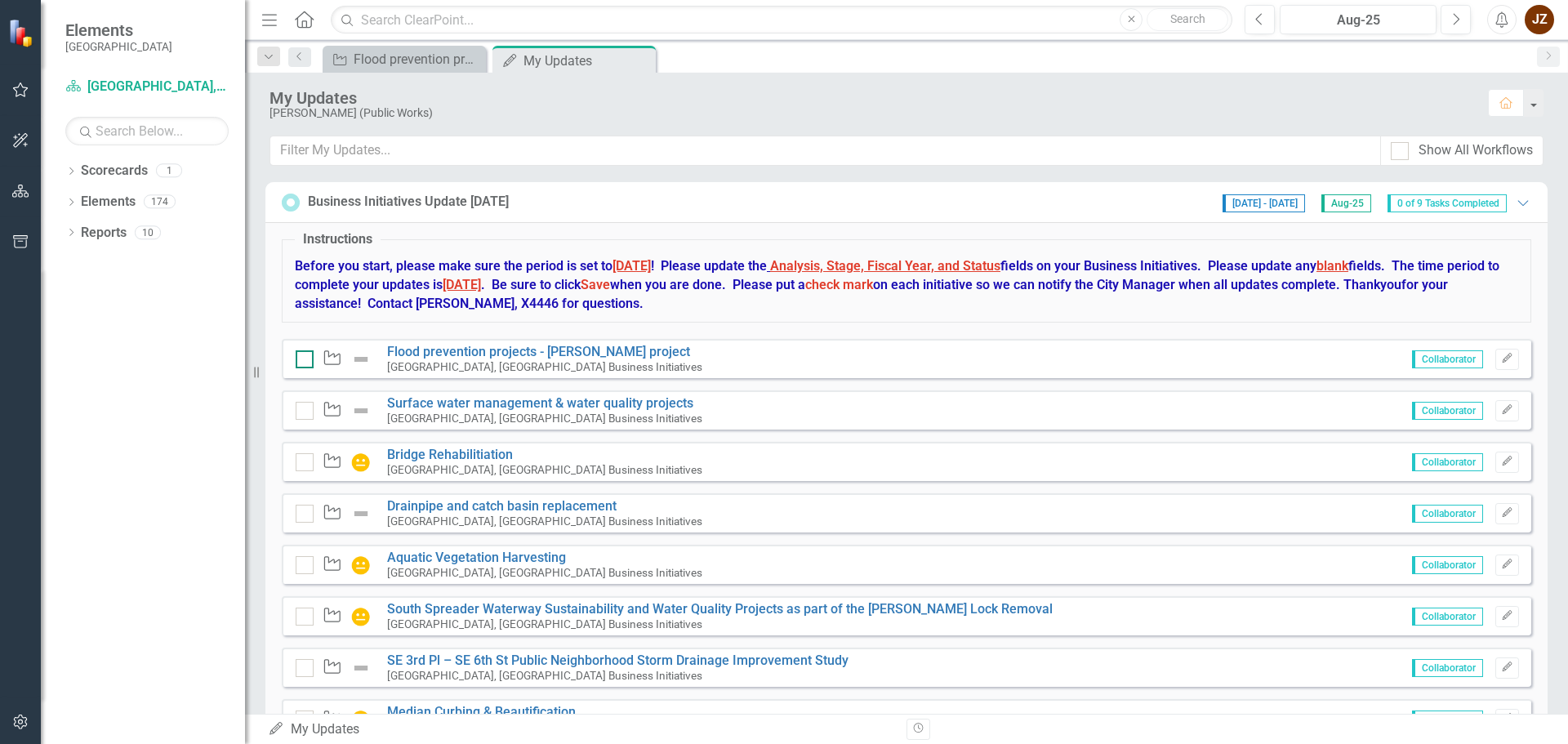
click at [309, 351] on div at bounding box center [305, 359] width 18 height 18
click at [306, 351] on input "checkbox" at bounding box center [301, 355] width 11 height 11
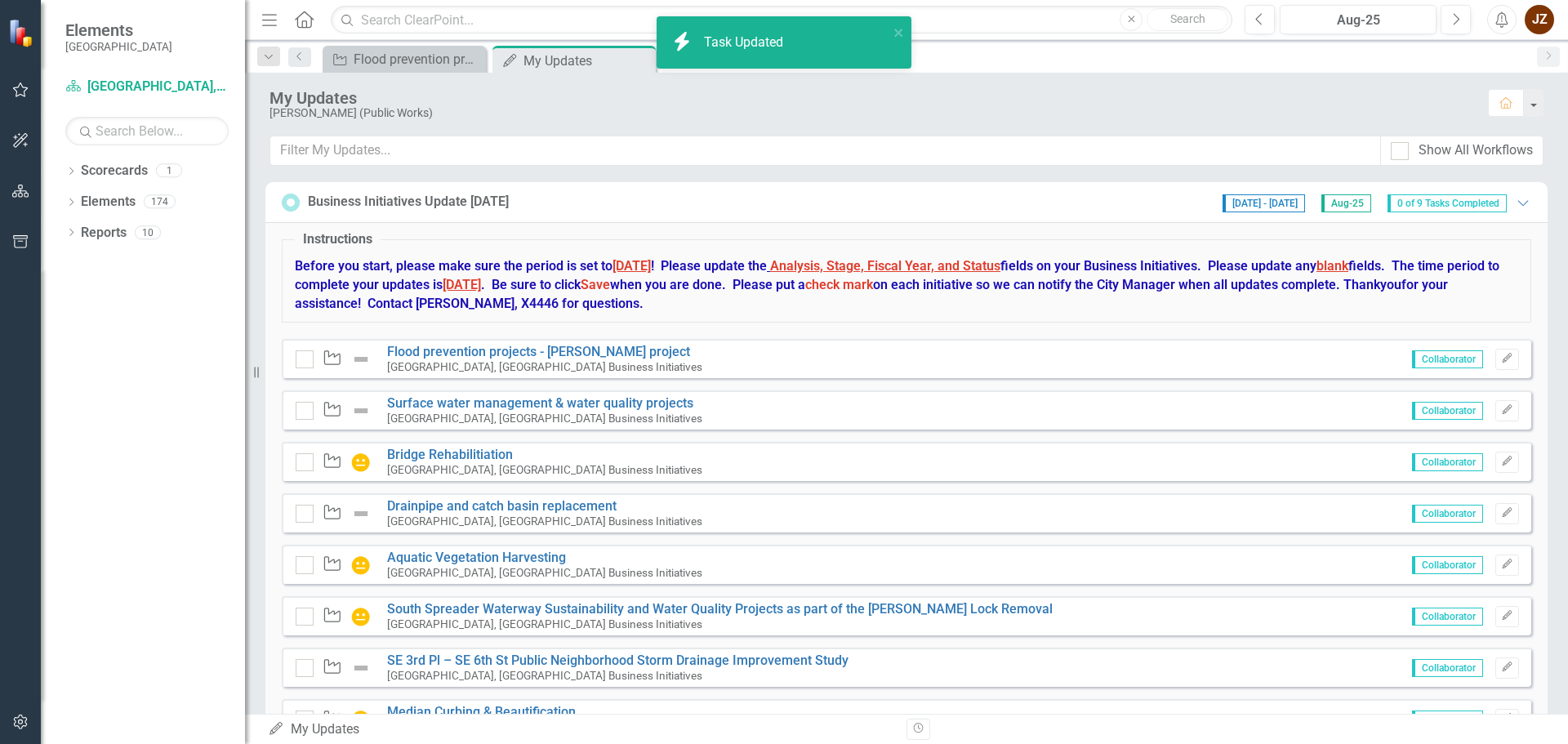
checkbox input "true"
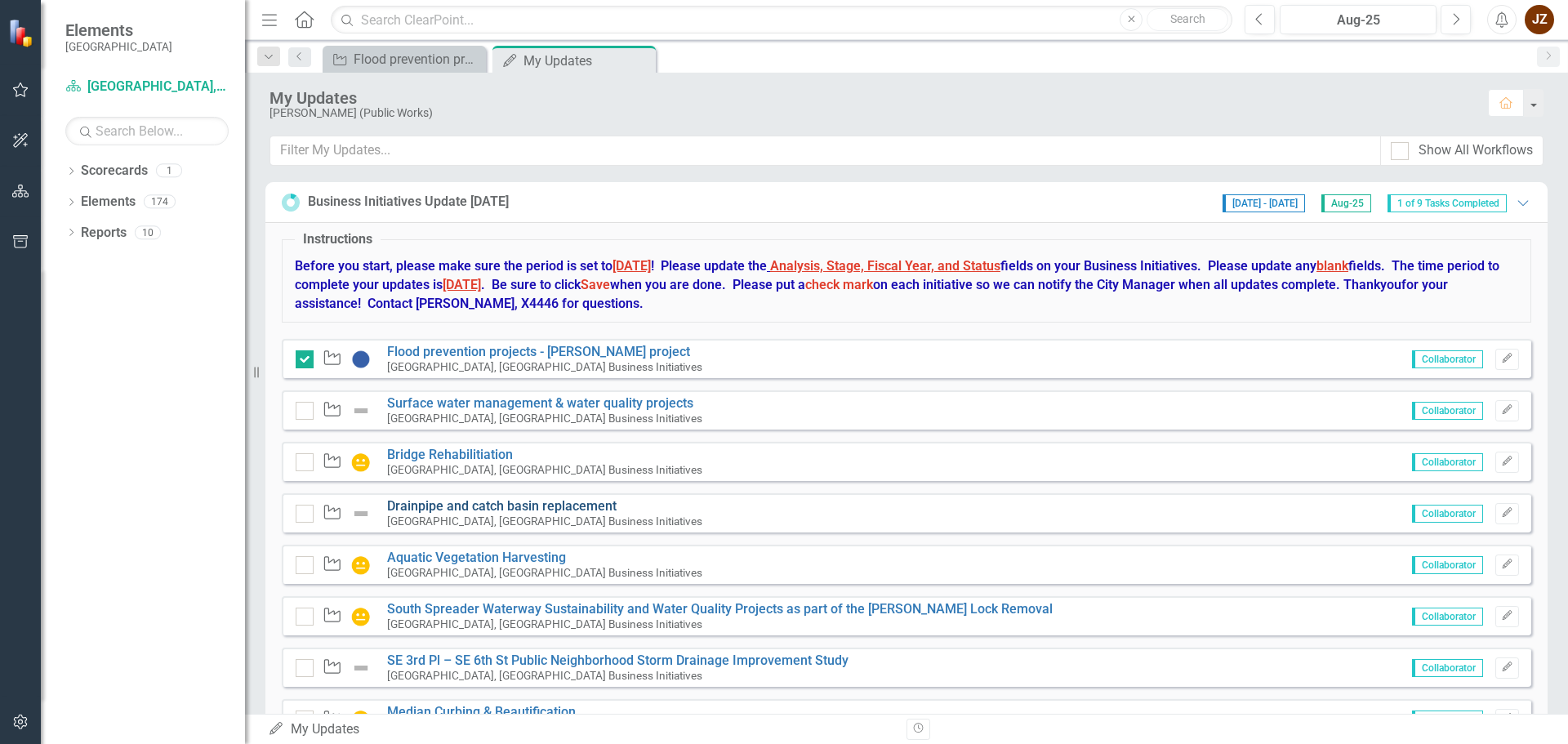
click at [444, 510] on link "Drainpipe and catch basin replacement" at bounding box center [501, 506] width 229 height 16
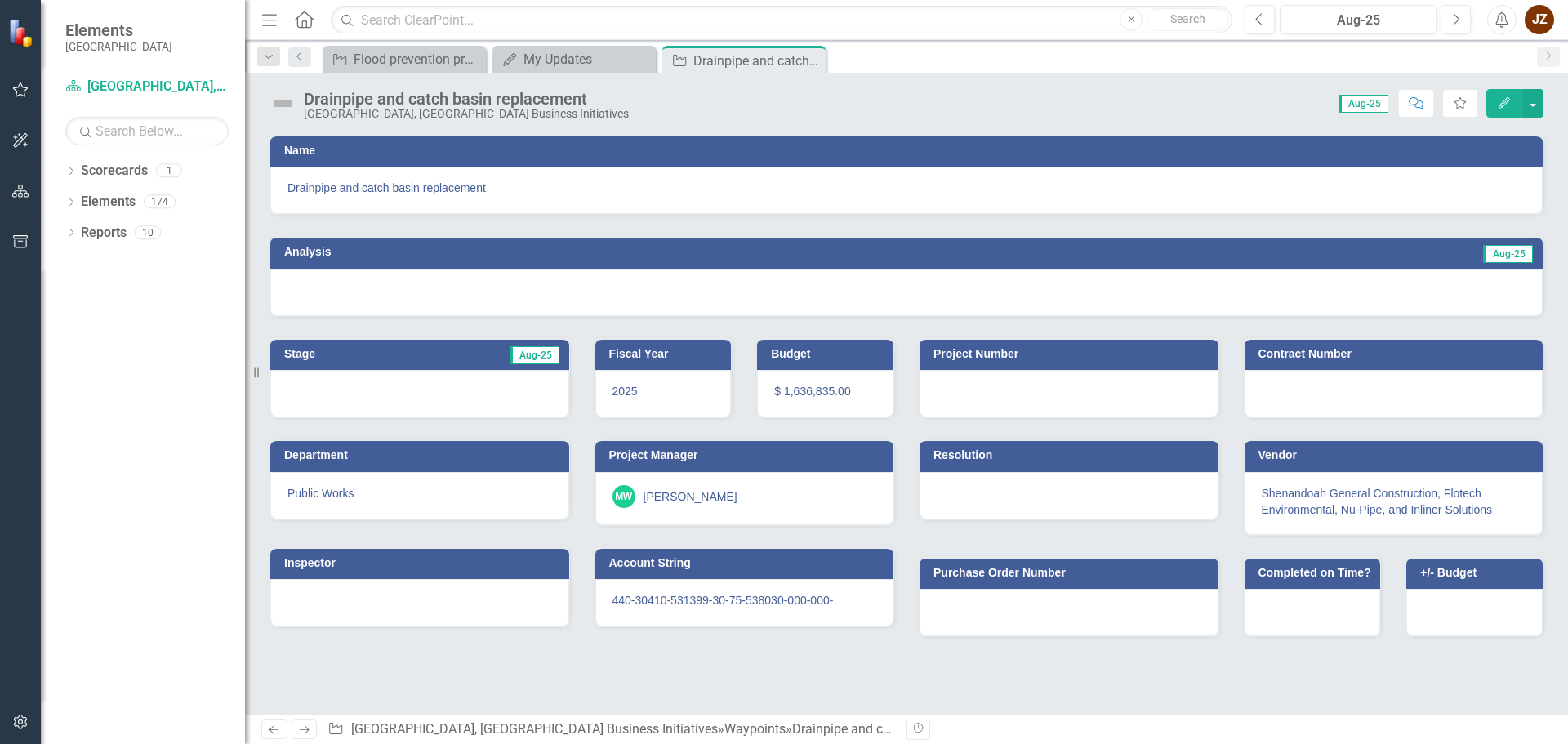
click at [1507, 104] on icon "Edit" at bounding box center [1504, 103] width 15 height 12
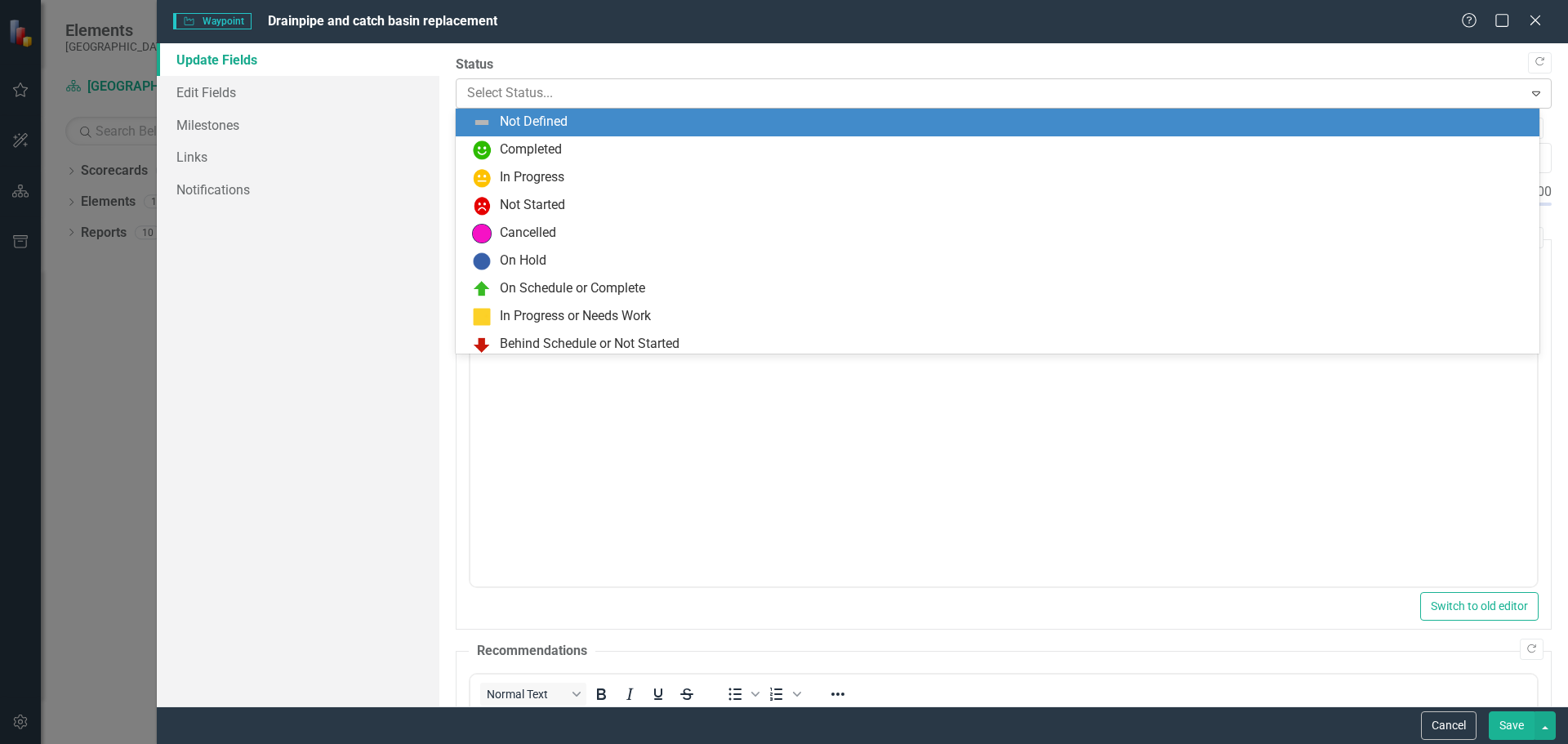
click at [659, 83] on div at bounding box center [989, 93] width 1046 height 22
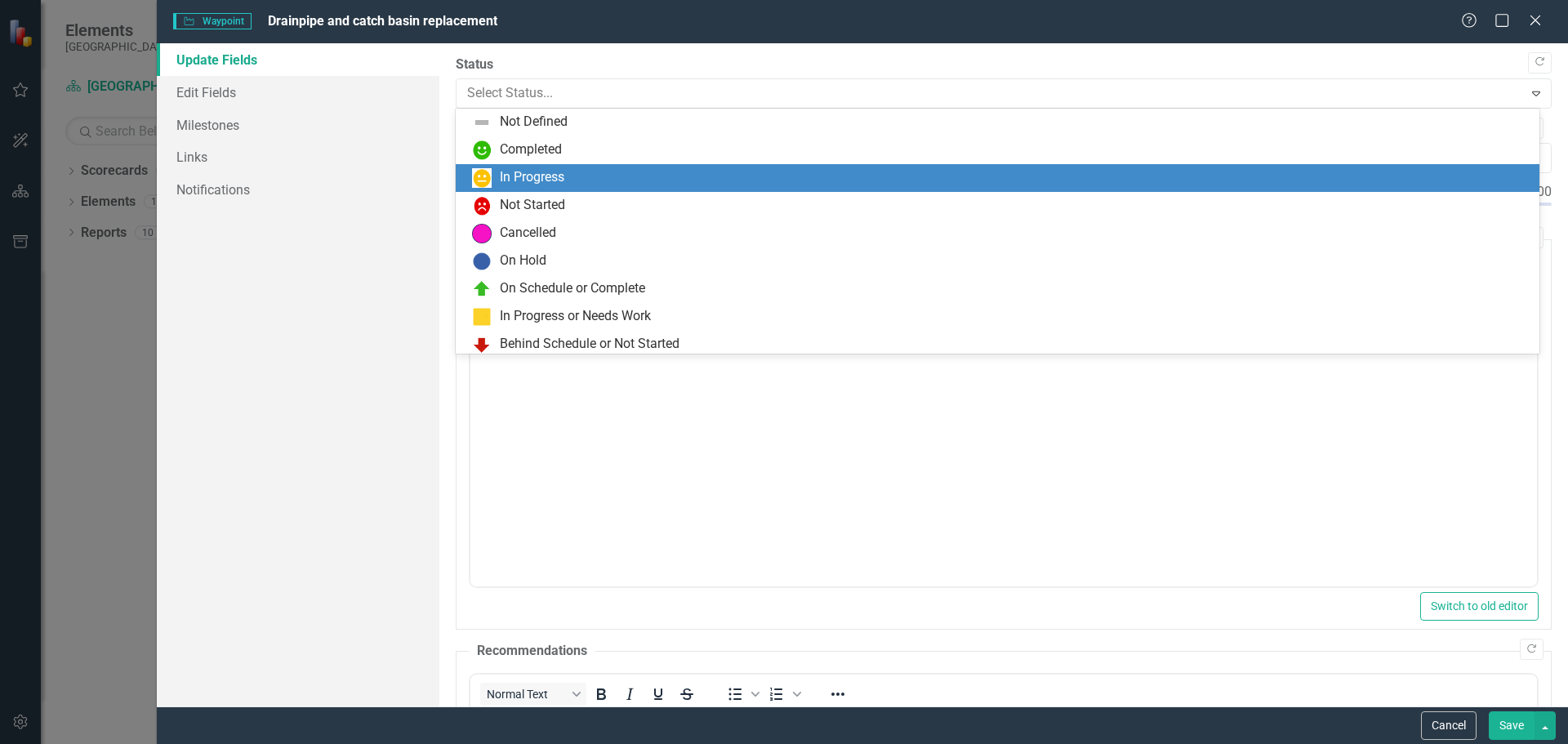
click at [660, 171] on div "In Progress" at bounding box center [1000, 178] width 1057 height 20
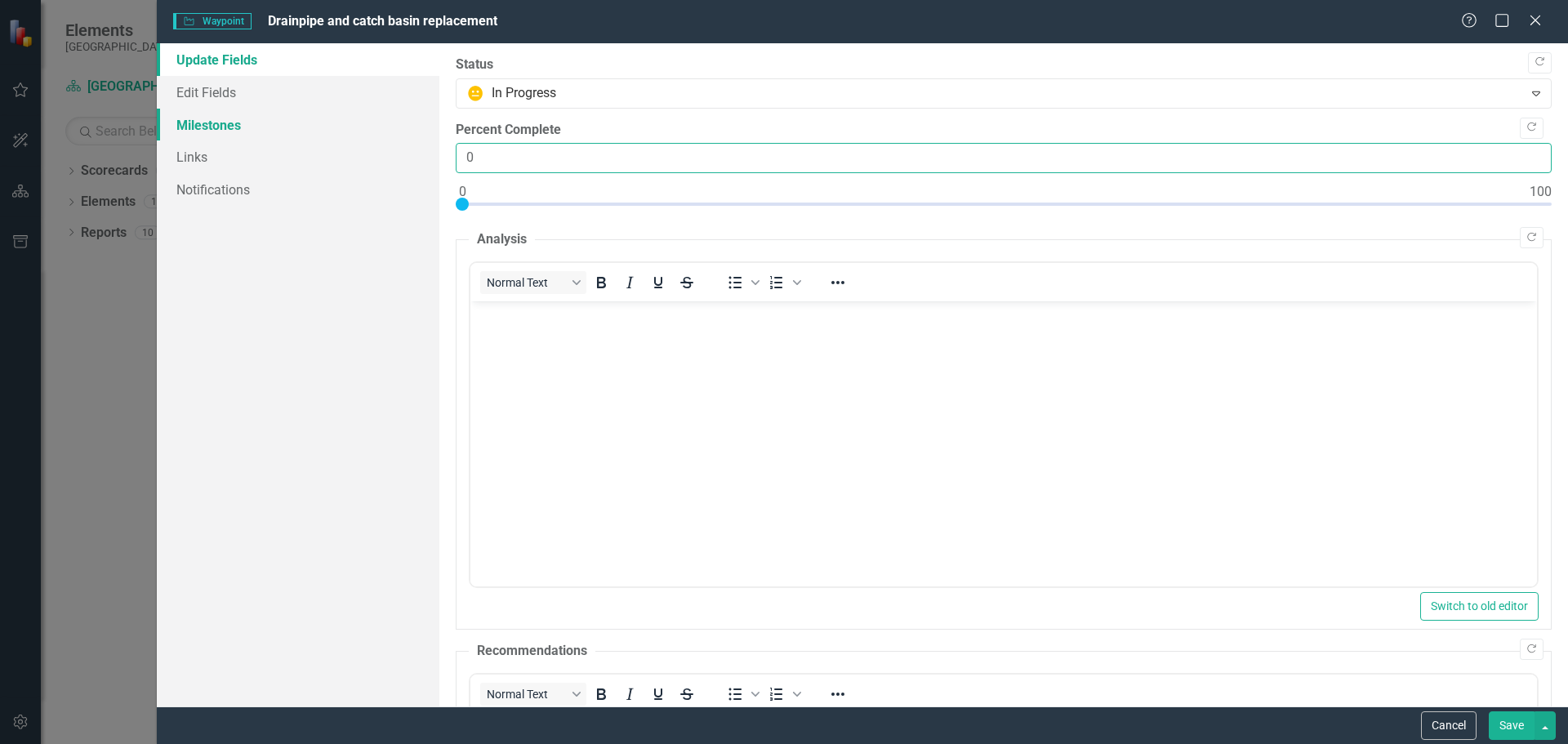
drag, startPoint x: 658, startPoint y: 163, endPoint x: 220, endPoint y: 128, distance: 439.4
click at [220, 128] on div "Update Fields Edit Fields Milestones Links Notifications "Update" fields in Cle…" at bounding box center [862, 375] width 1411 height 663
type input "75"
click at [700, 456] on body "Rich Text Area. Press ALT-0 for help." at bounding box center [1002, 424] width 1066 height 245
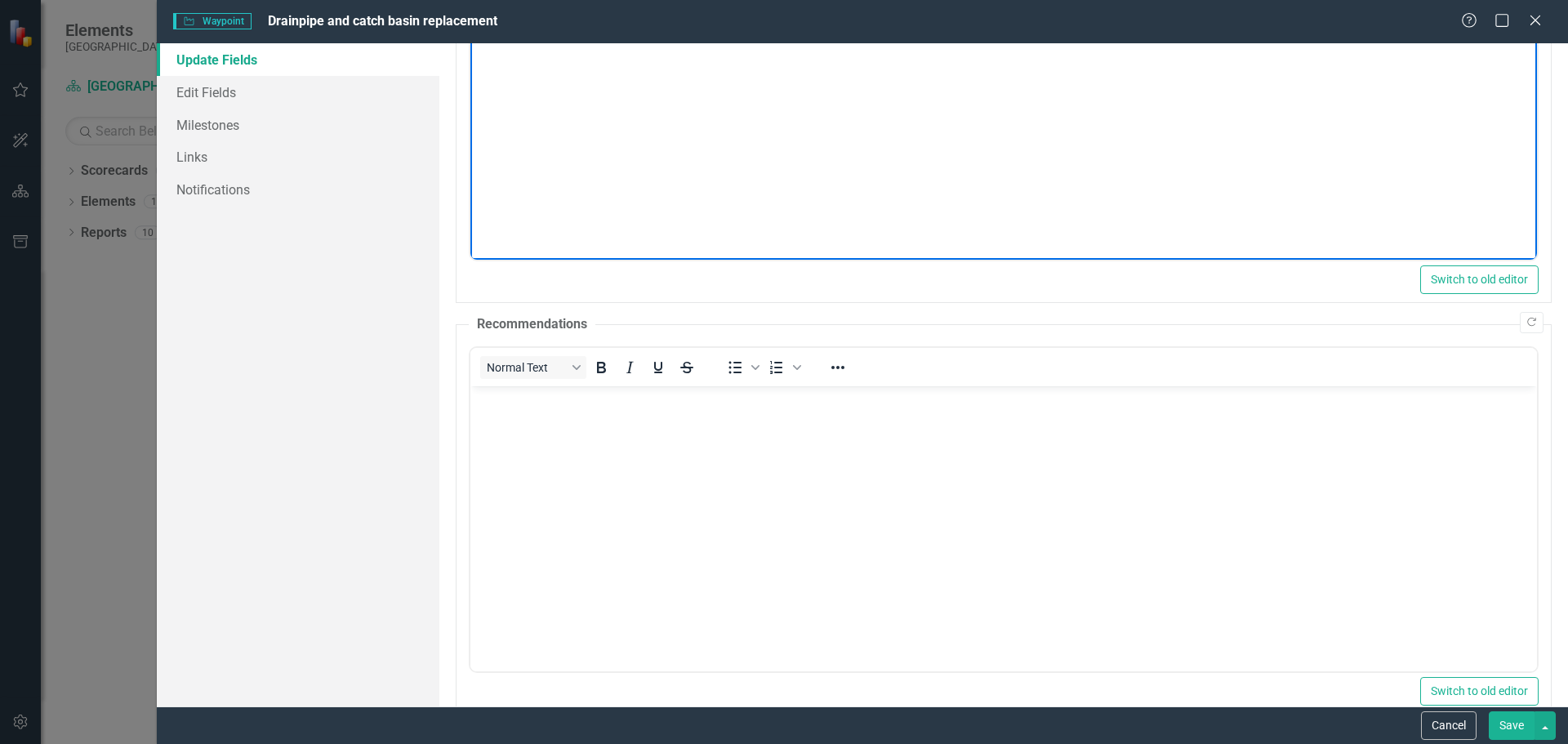
scroll to position [485, 0]
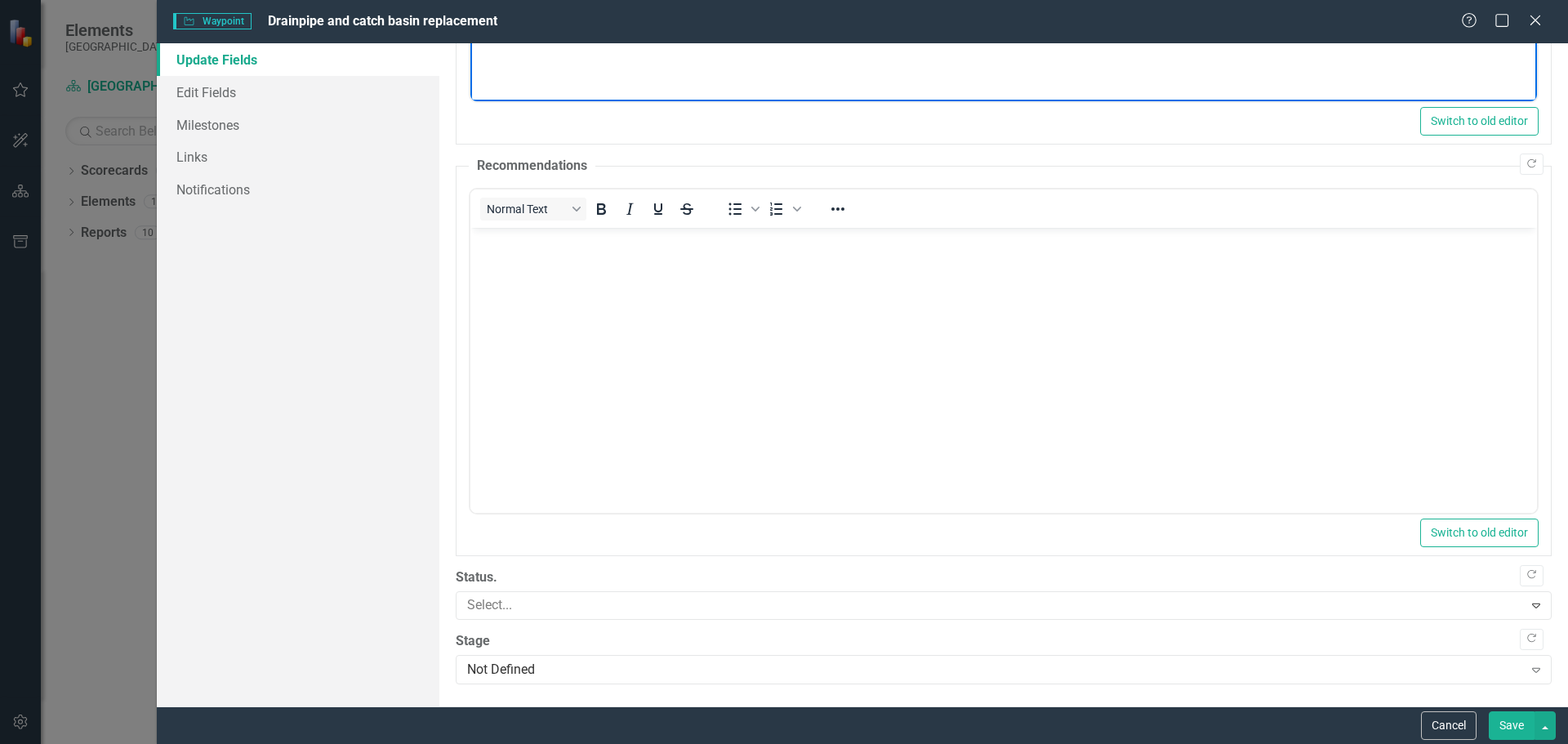
click at [626, 588] on div "Status. Select... Expand" at bounding box center [1004, 595] width 1096 height 52
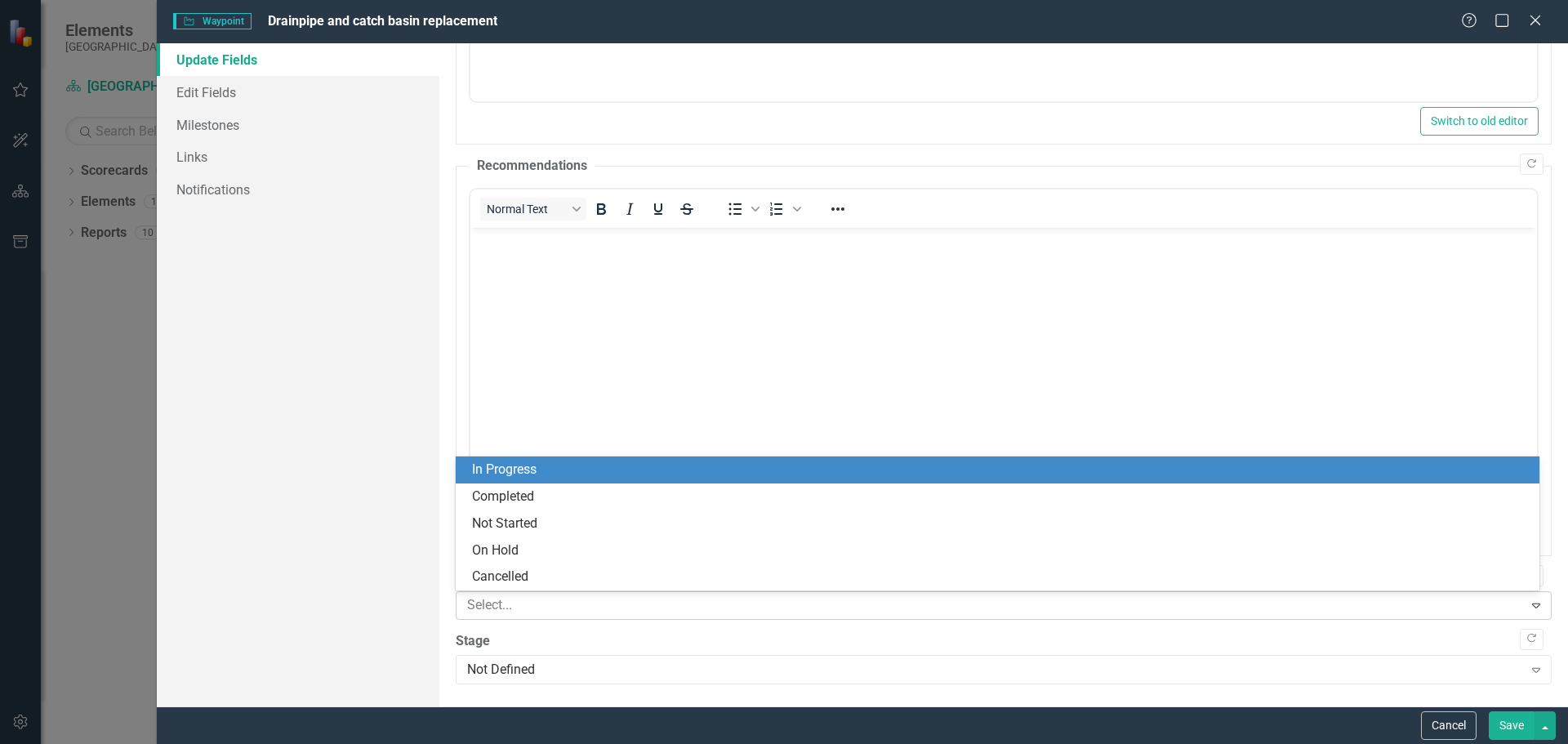
click at [629, 601] on div at bounding box center [991, 606] width 1062 height 22
click at [603, 470] on div "In Progress" at bounding box center [1000, 470] width 1057 height 19
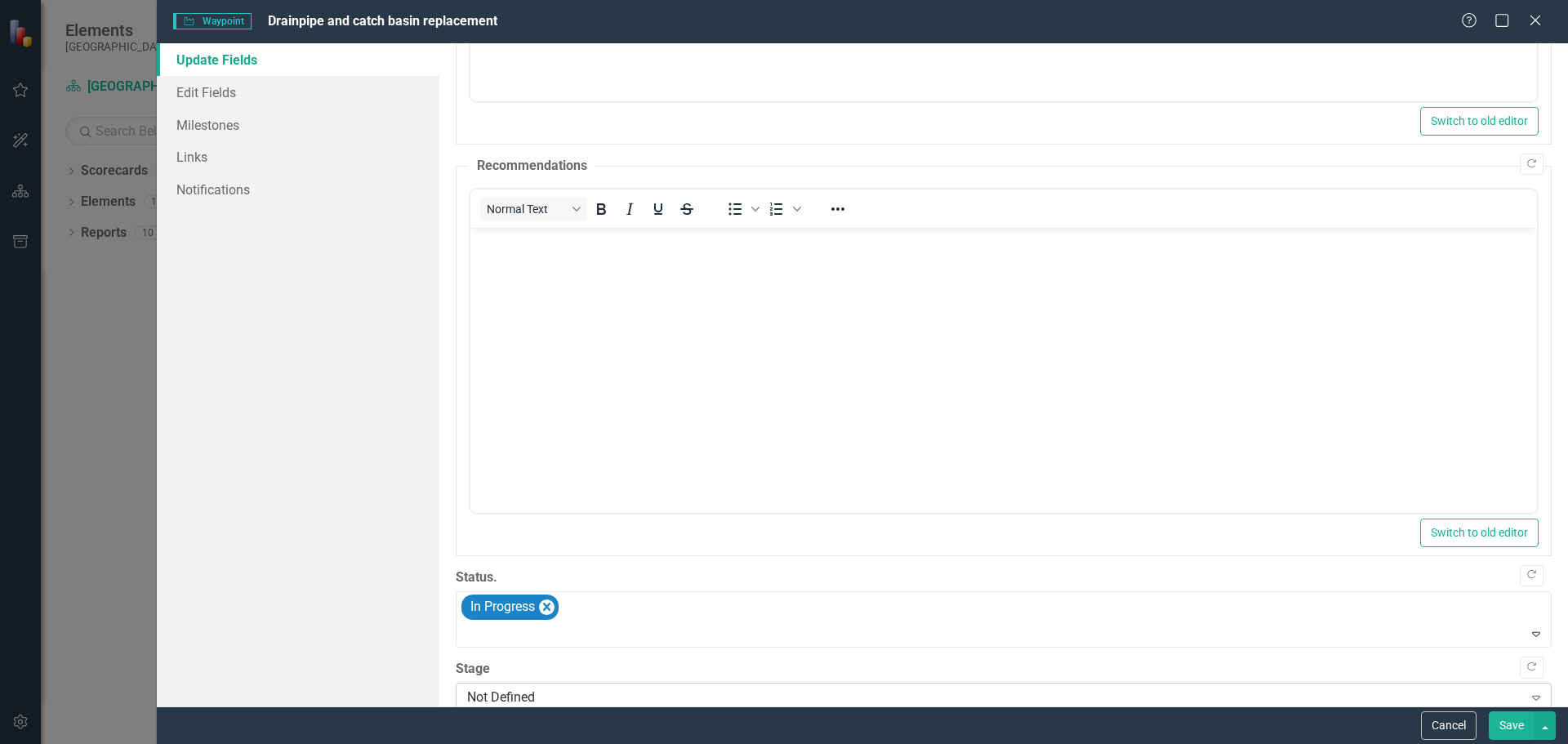
click at [659, 692] on div "Not Defined" at bounding box center [994, 698] width 1056 height 19
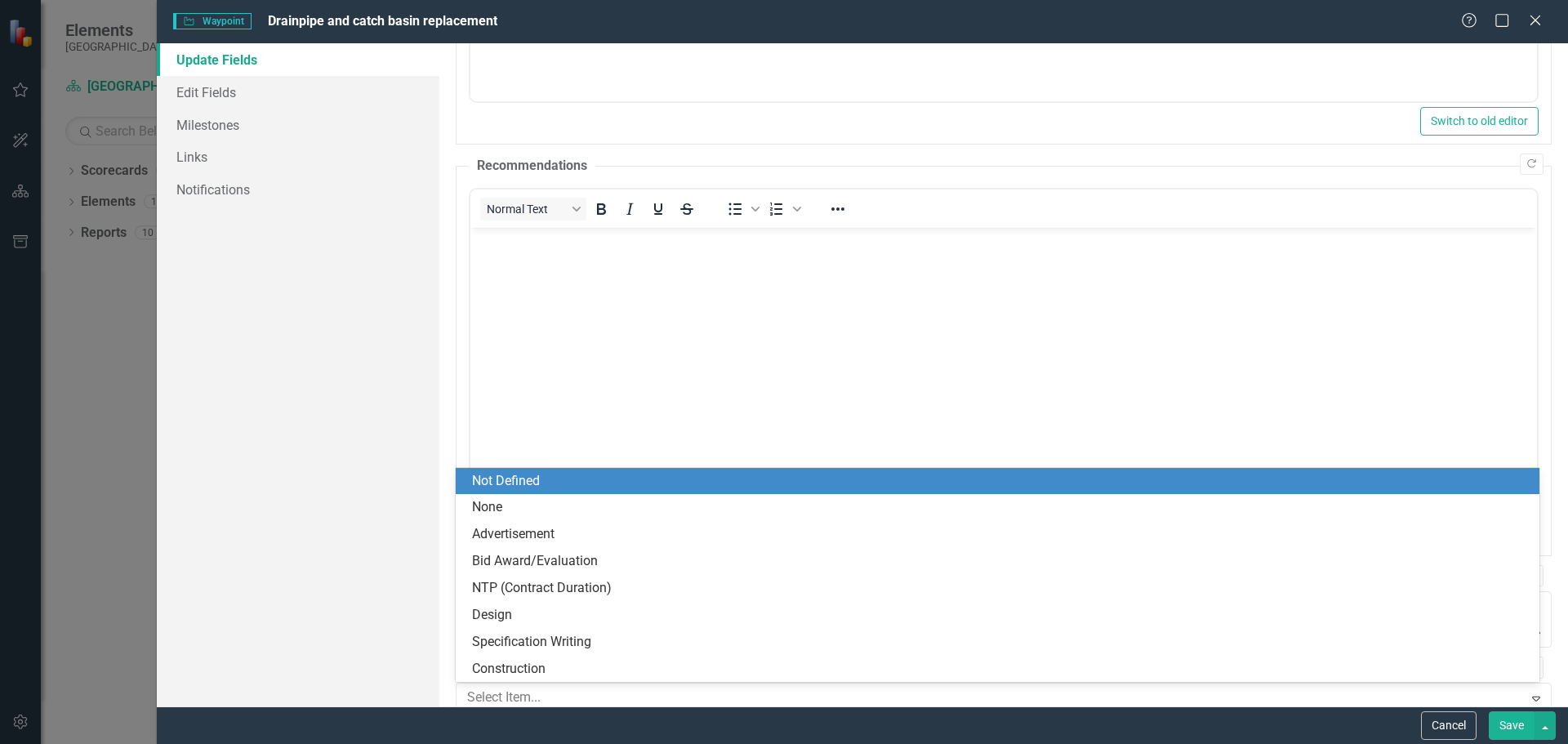
scroll to position [486, 0]
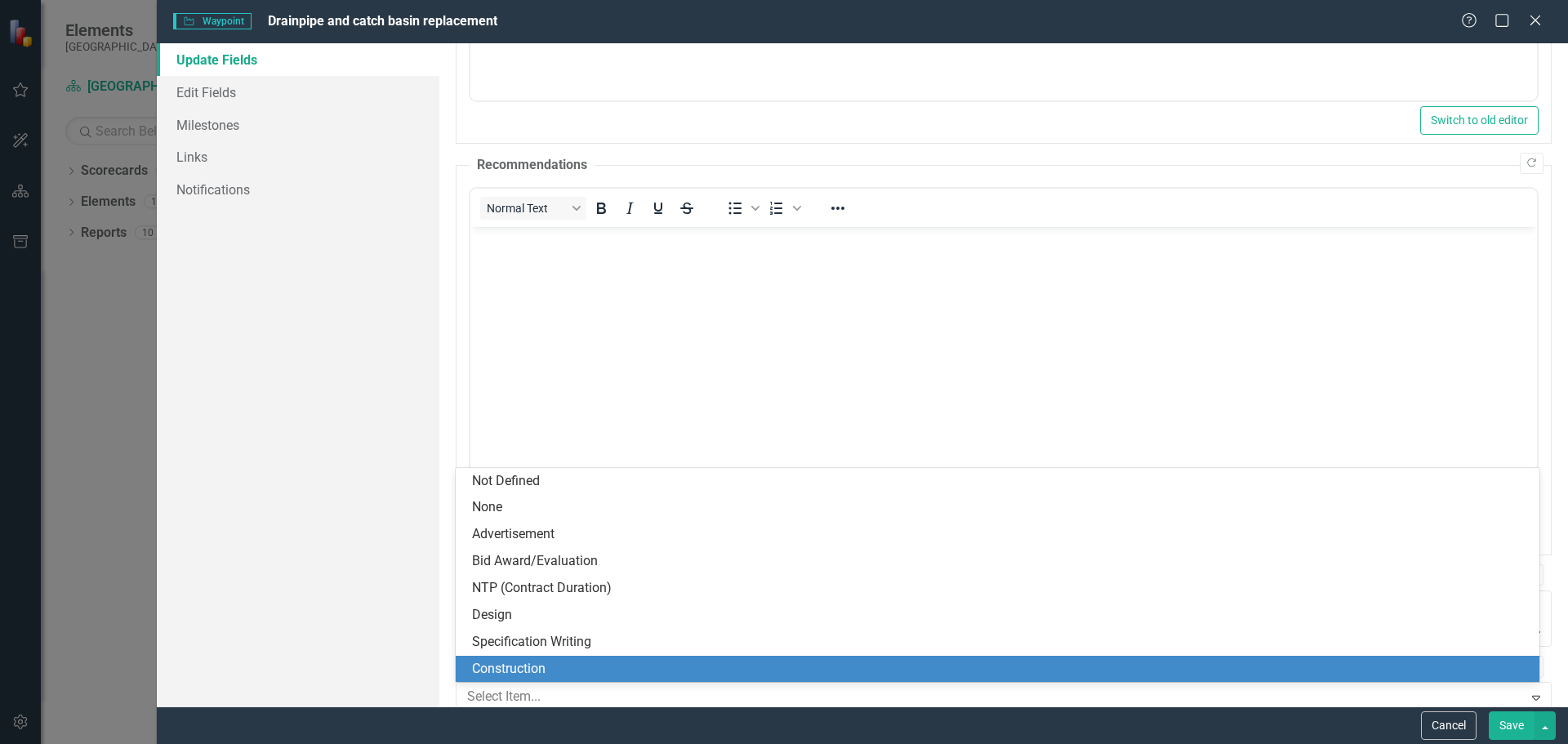
click at [637, 665] on div "Construction" at bounding box center [1000, 669] width 1057 height 19
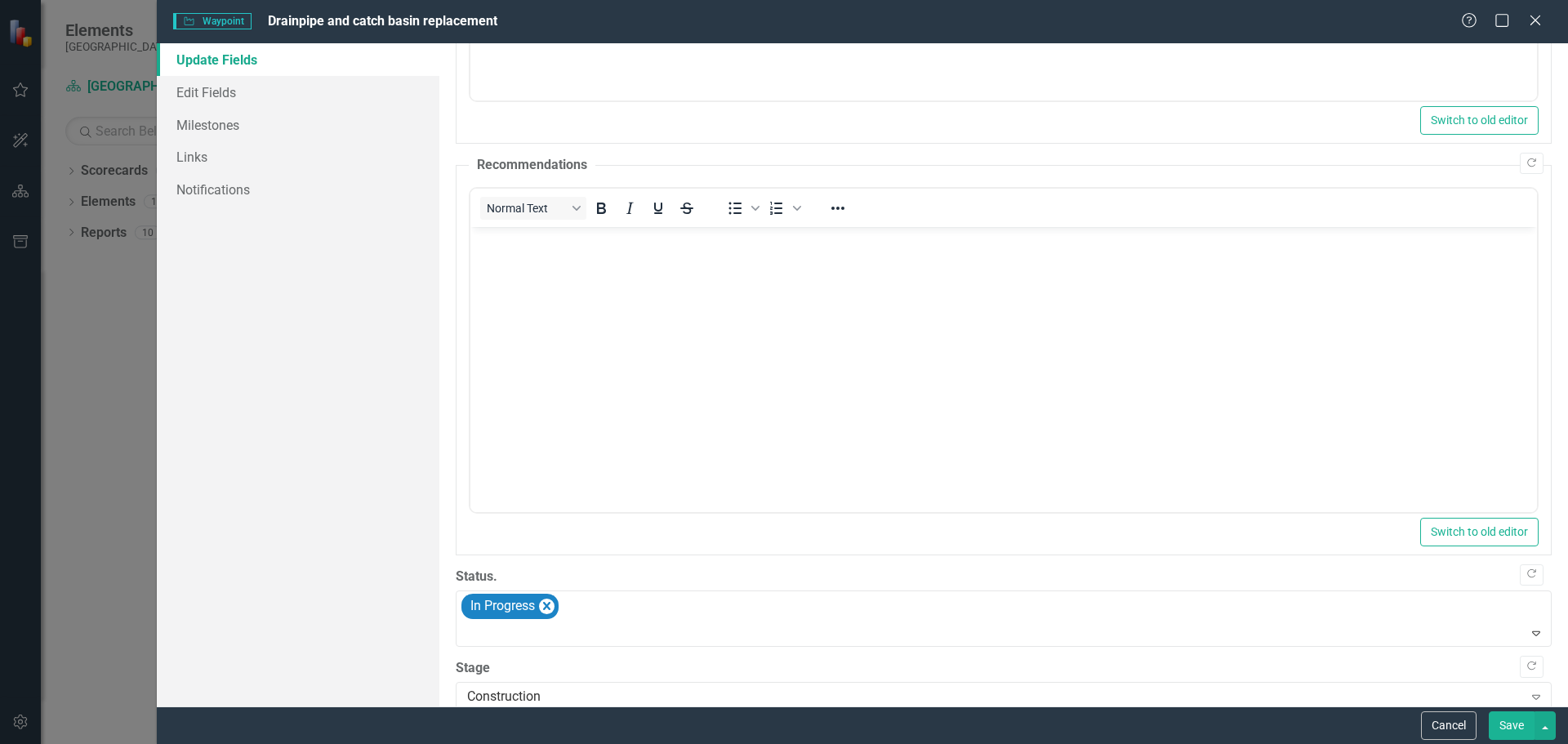
click at [1511, 729] on button "Save" at bounding box center [1511, 726] width 46 height 28
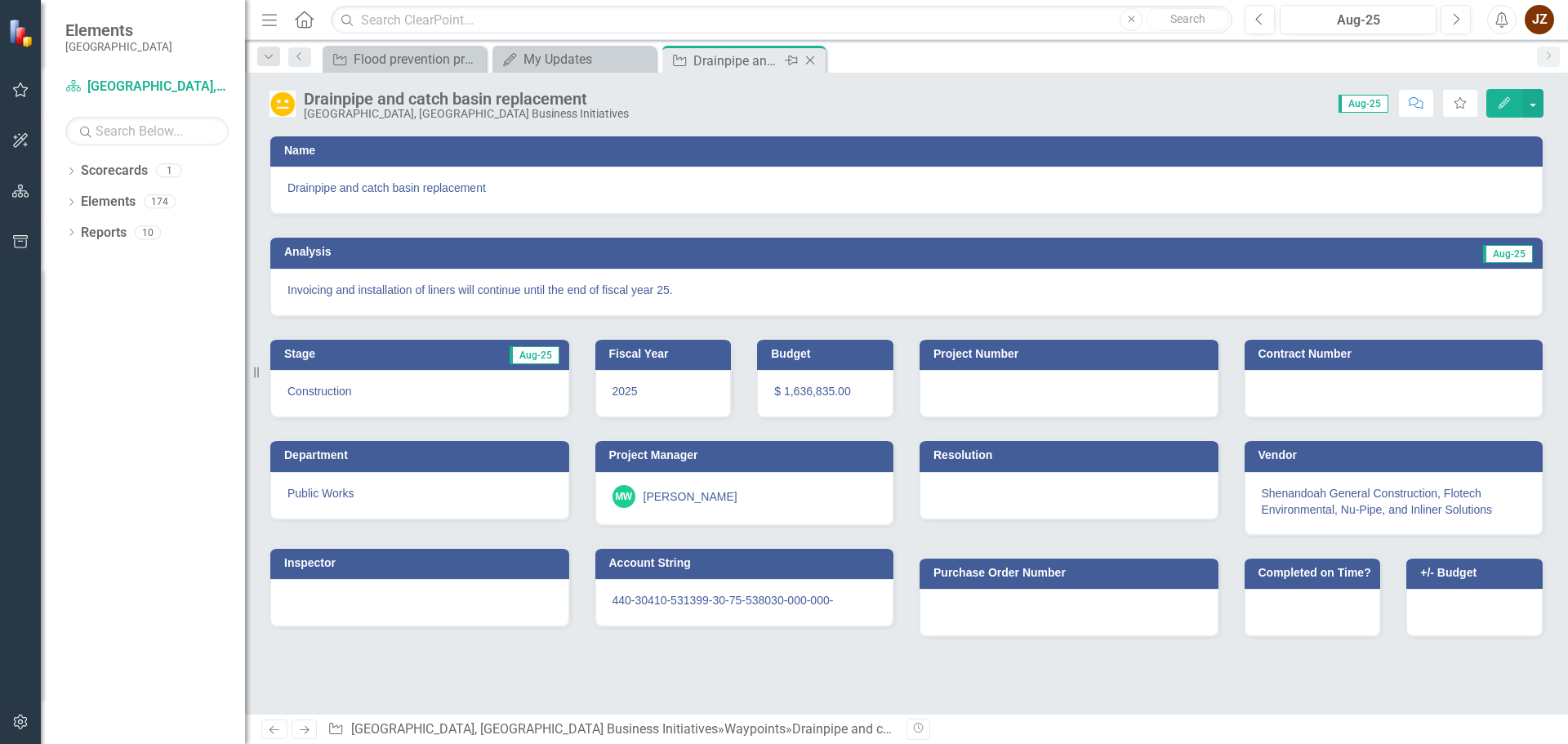
click at [816, 58] on icon "Close" at bounding box center [810, 61] width 17 height 13
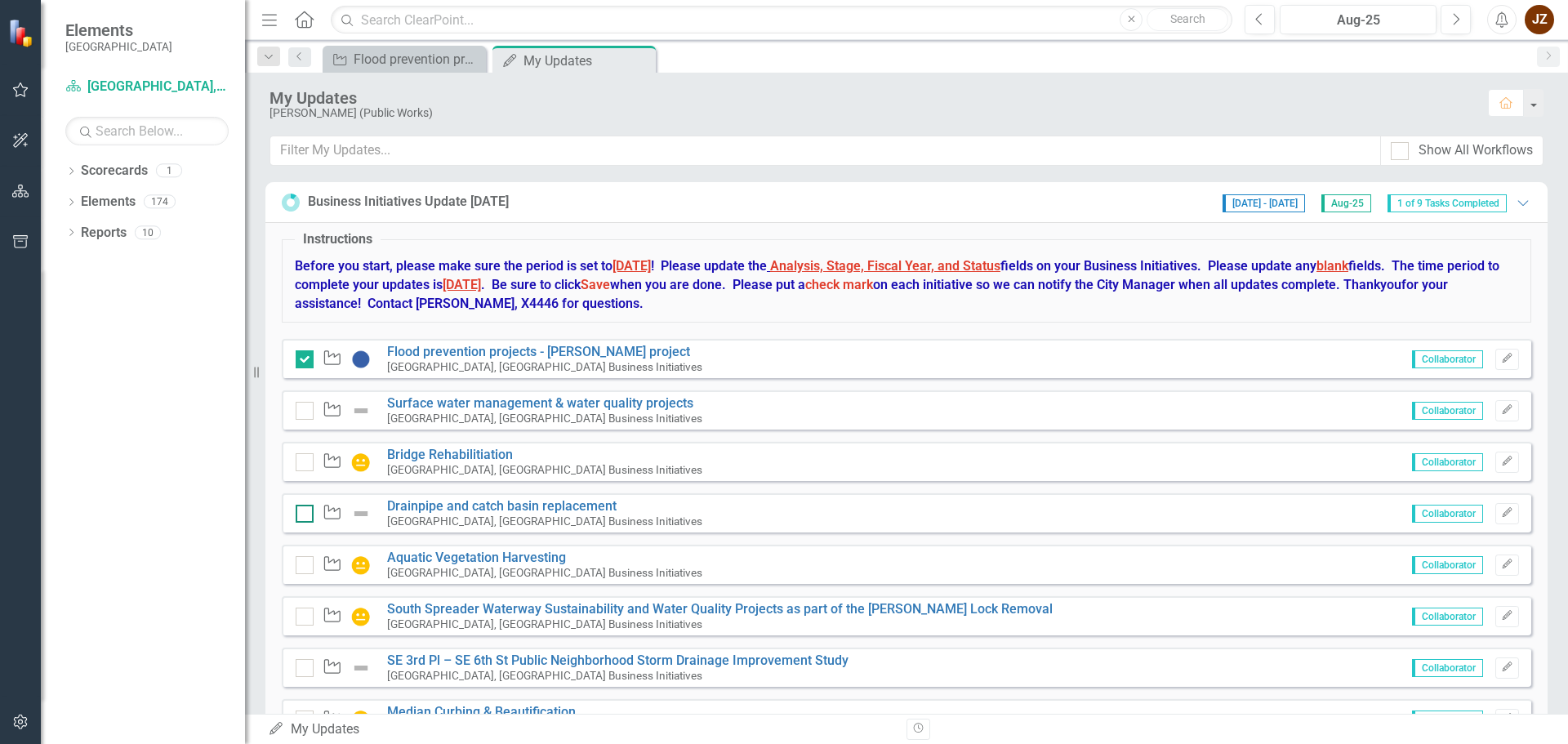
click at [301, 515] on div at bounding box center [305, 514] width 18 height 18
click at [301, 515] on input "checkbox" at bounding box center [301, 510] width 11 height 11
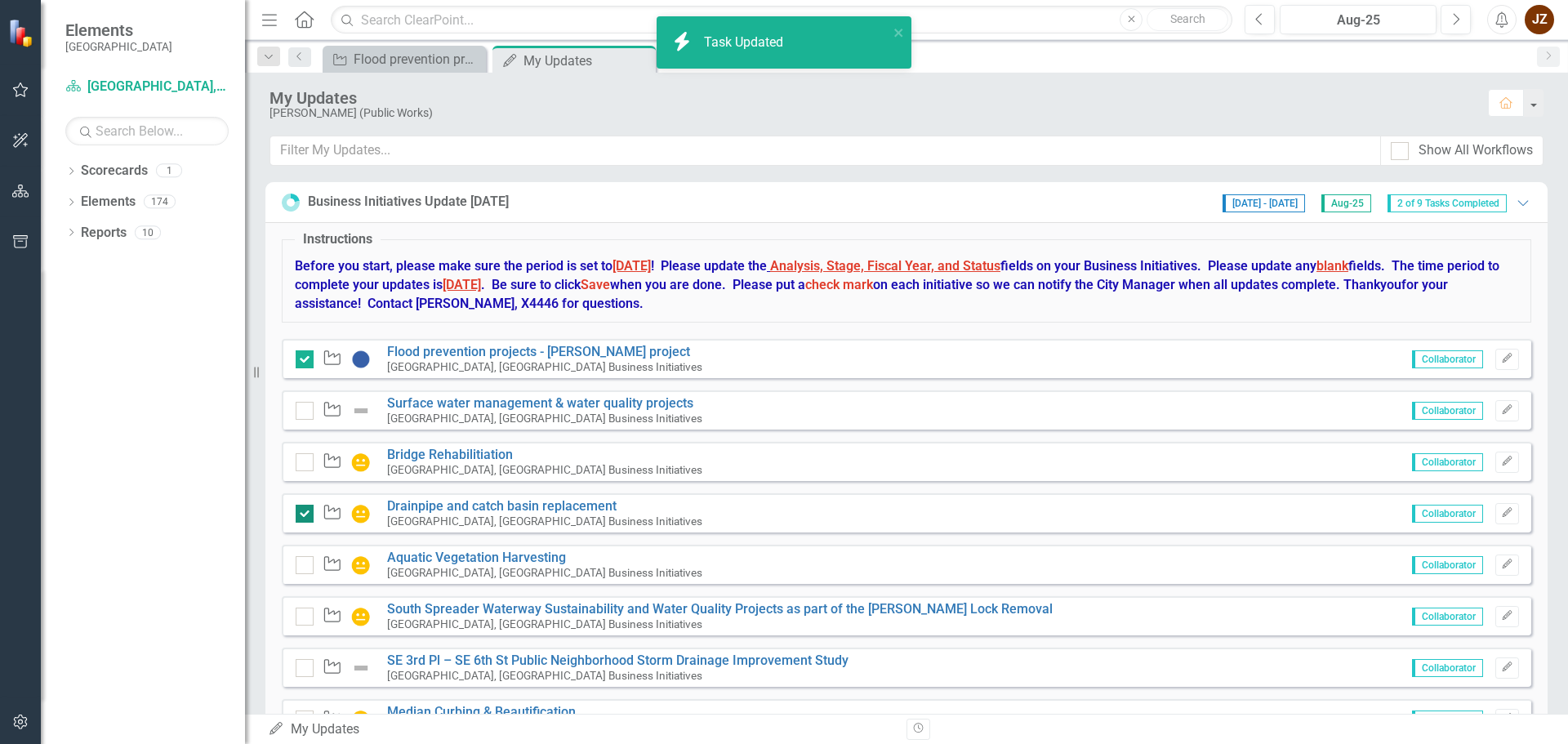
checkbox input "true"
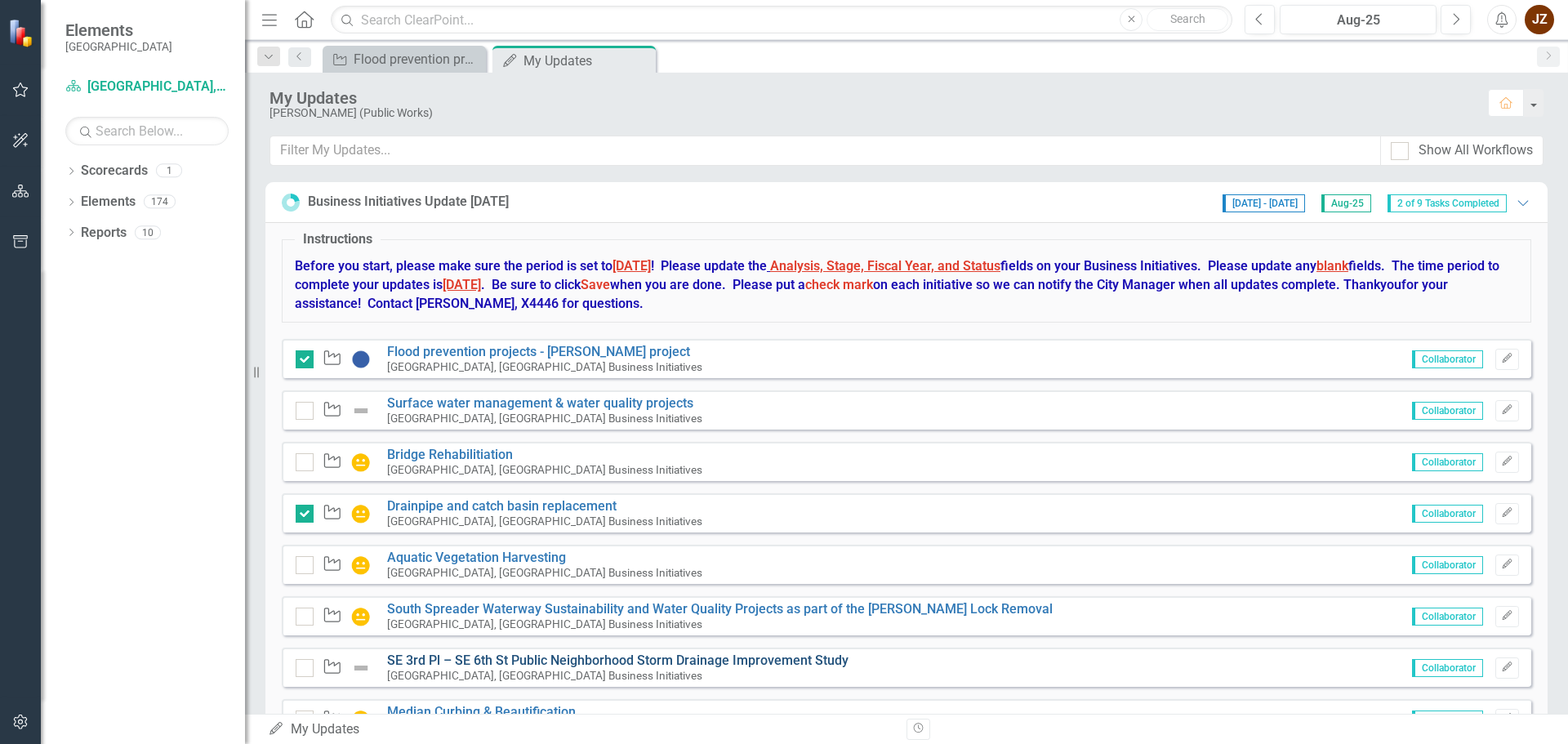
click at [728, 658] on link "SE 3rd Pl – SE 6th St Public Neighborhood Storm Drainage Improvement Study" at bounding box center [617, 661] width 461 height 16
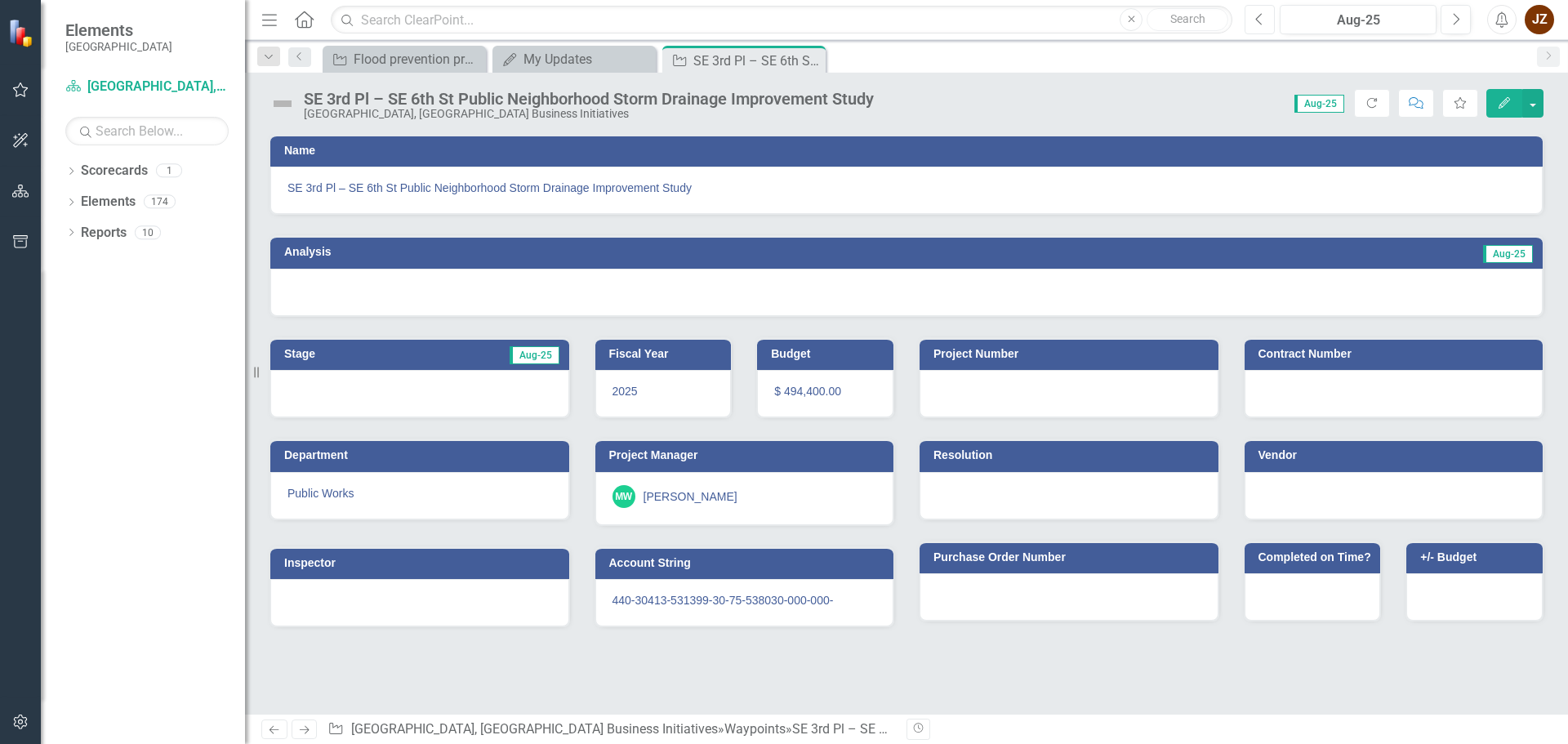
click at [1273, 23] on button "Previous" at bounding box center [1260, 19] width 30 height 29
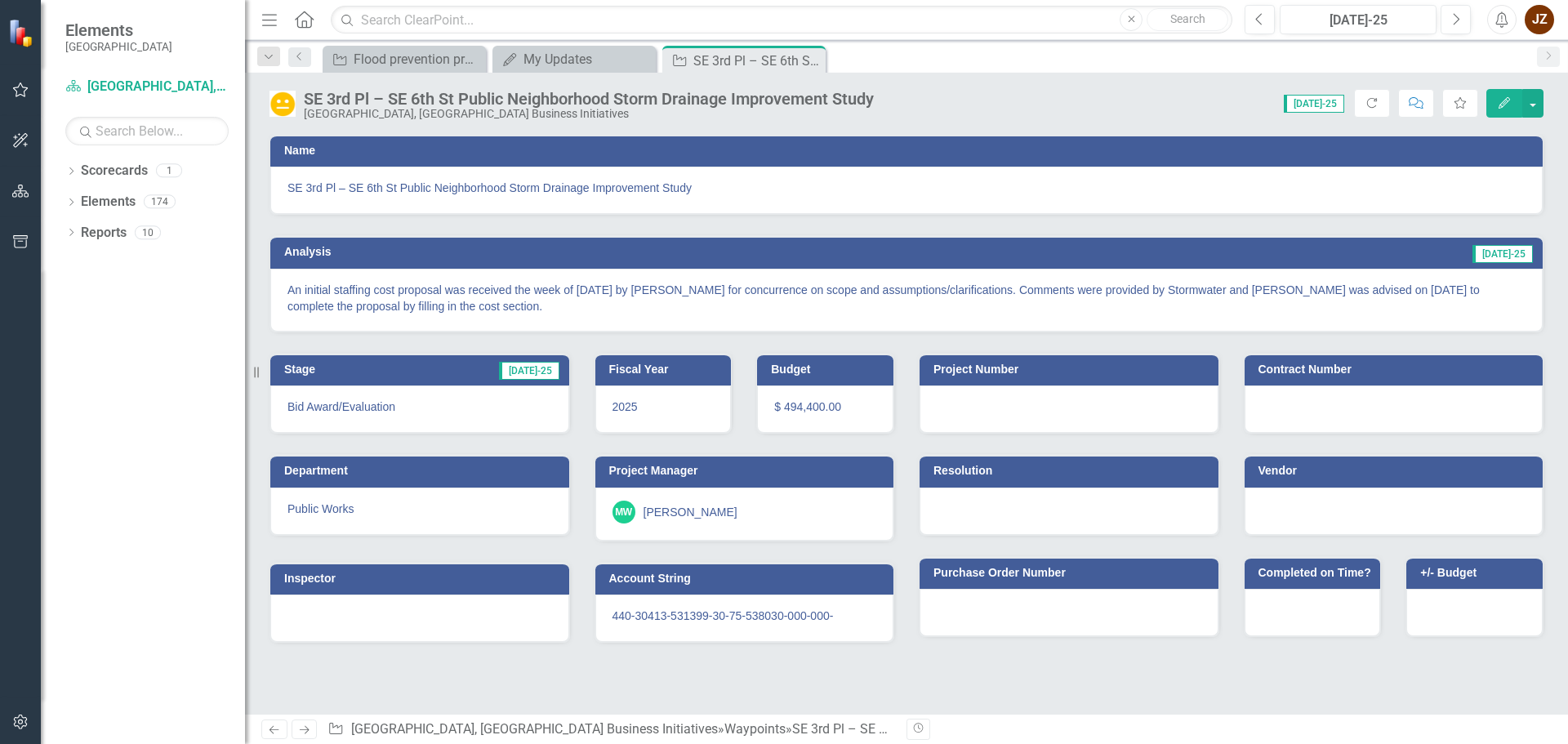
click at [1501, 97] on button "Edit" at bounding box center [1504, 103] width 36 height 28
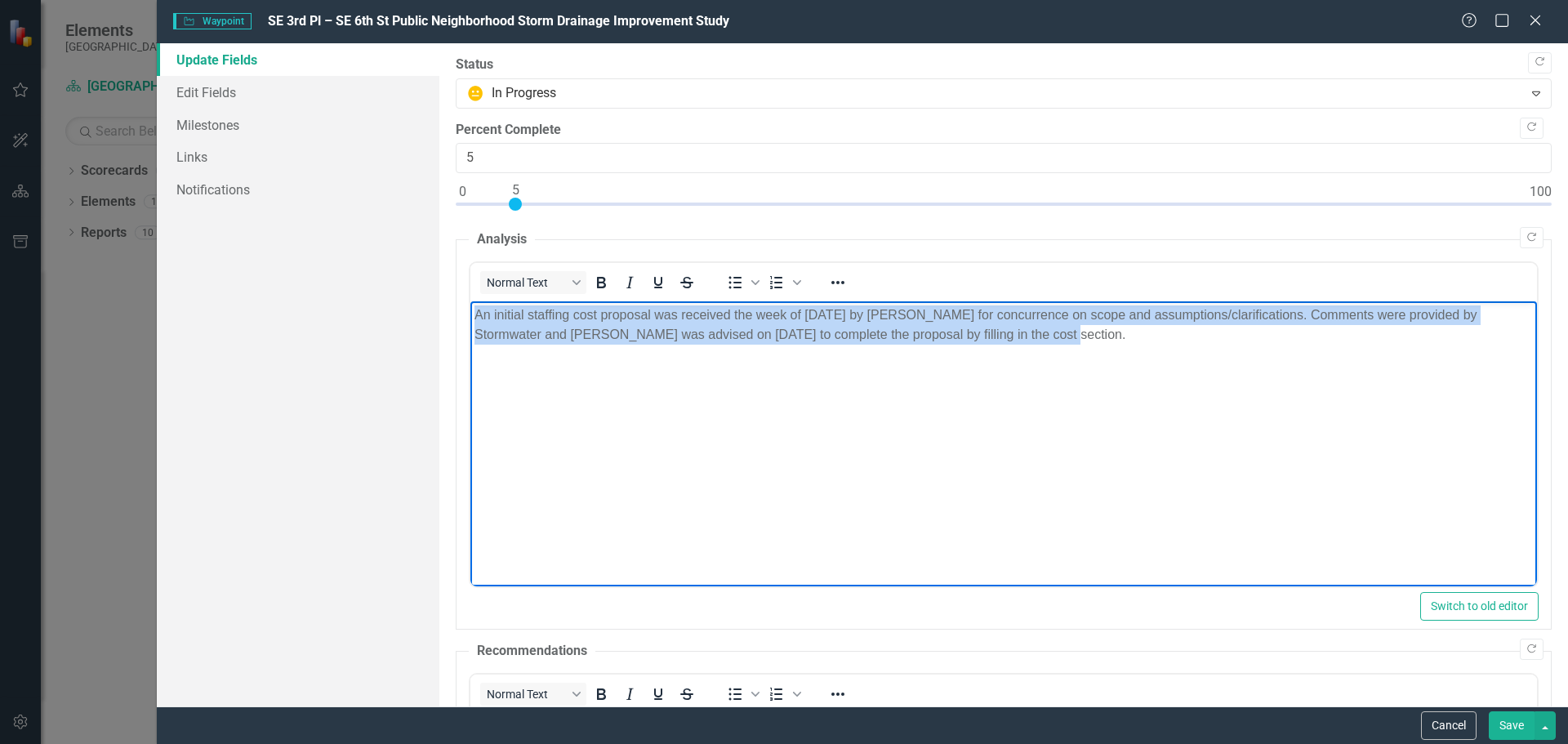
drag, startPoint x: 1112, startPoint y: 369, endPoint x: 388, endPoint y: 288, distance: 728.5
click at [469, 301] on html "An initial staffing cost proposal was received the week of [DATE] by [PERSON_NA…" at bounding box center [1002, 424] width 1066 height 245
copy p "An initial staffing cost proposal was received the week of [DATE] by [PERSON_NA…"
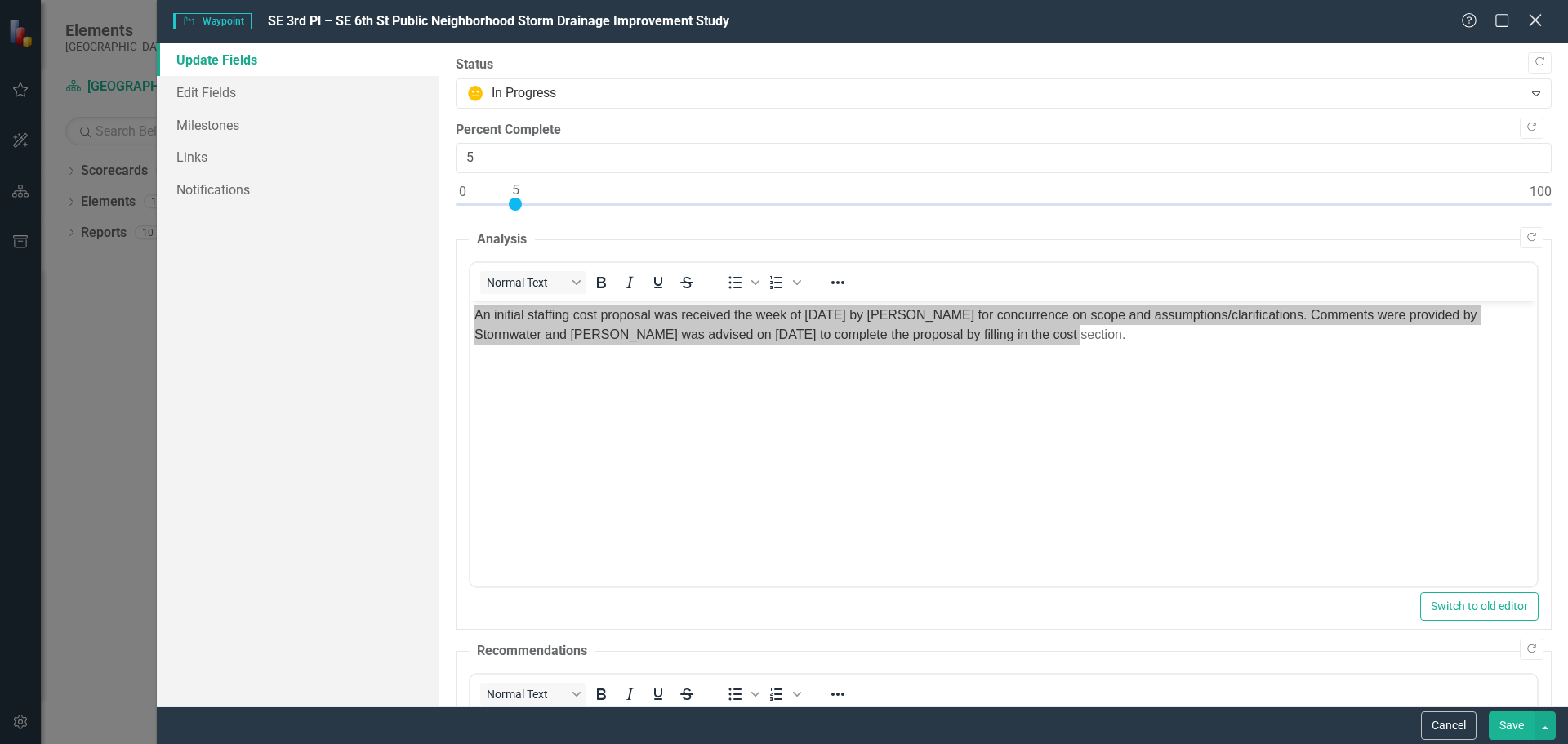
click at [1539, 19] on icon "Close" at bounding box center [1535, 20] width 20 height 16
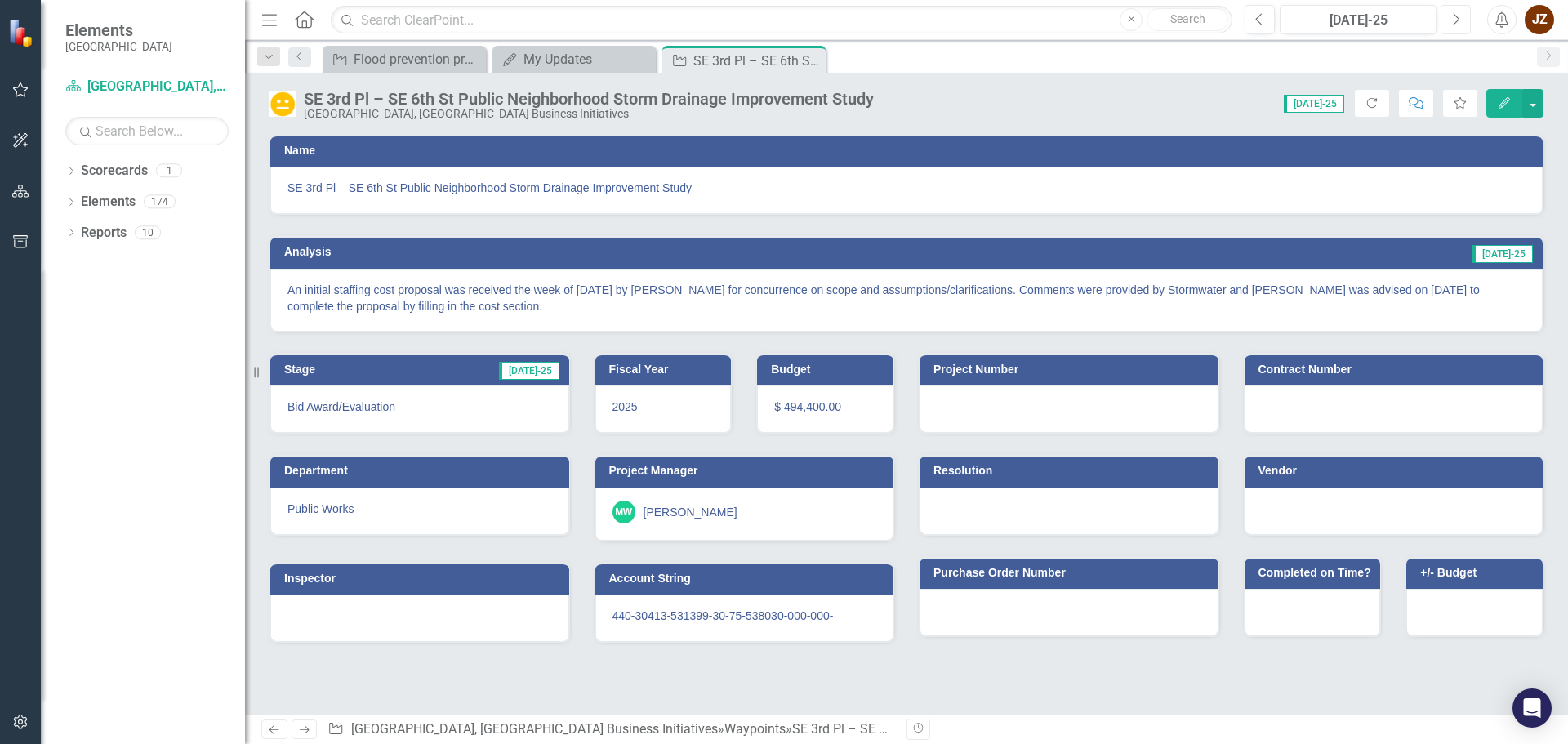
click at [1459, 22] on icon "Next" at bounding box center [1455, 20] width 9 height 15
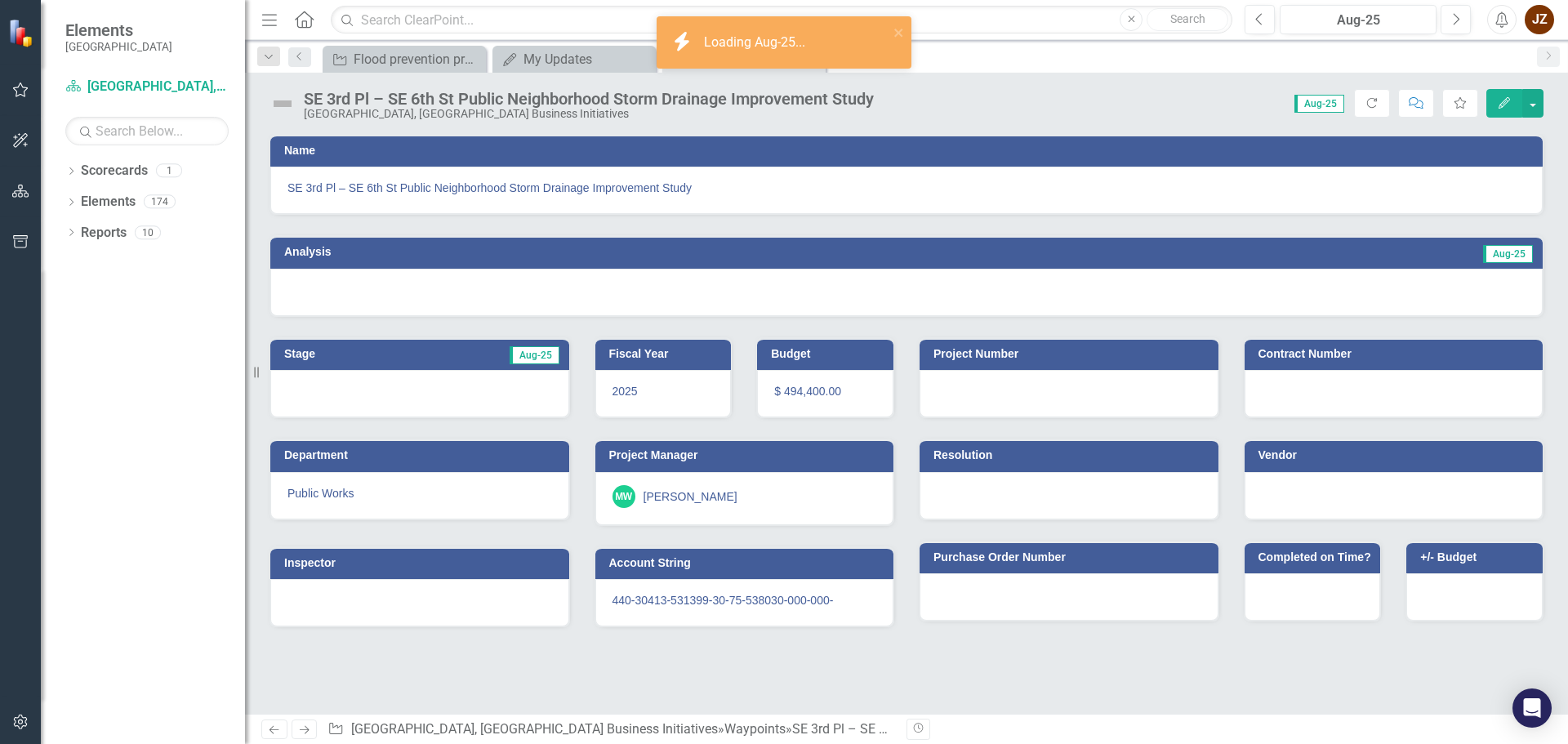
click at [1499, 93] on button "Edit" at bounding box center [1504, 103] width 36 height 28
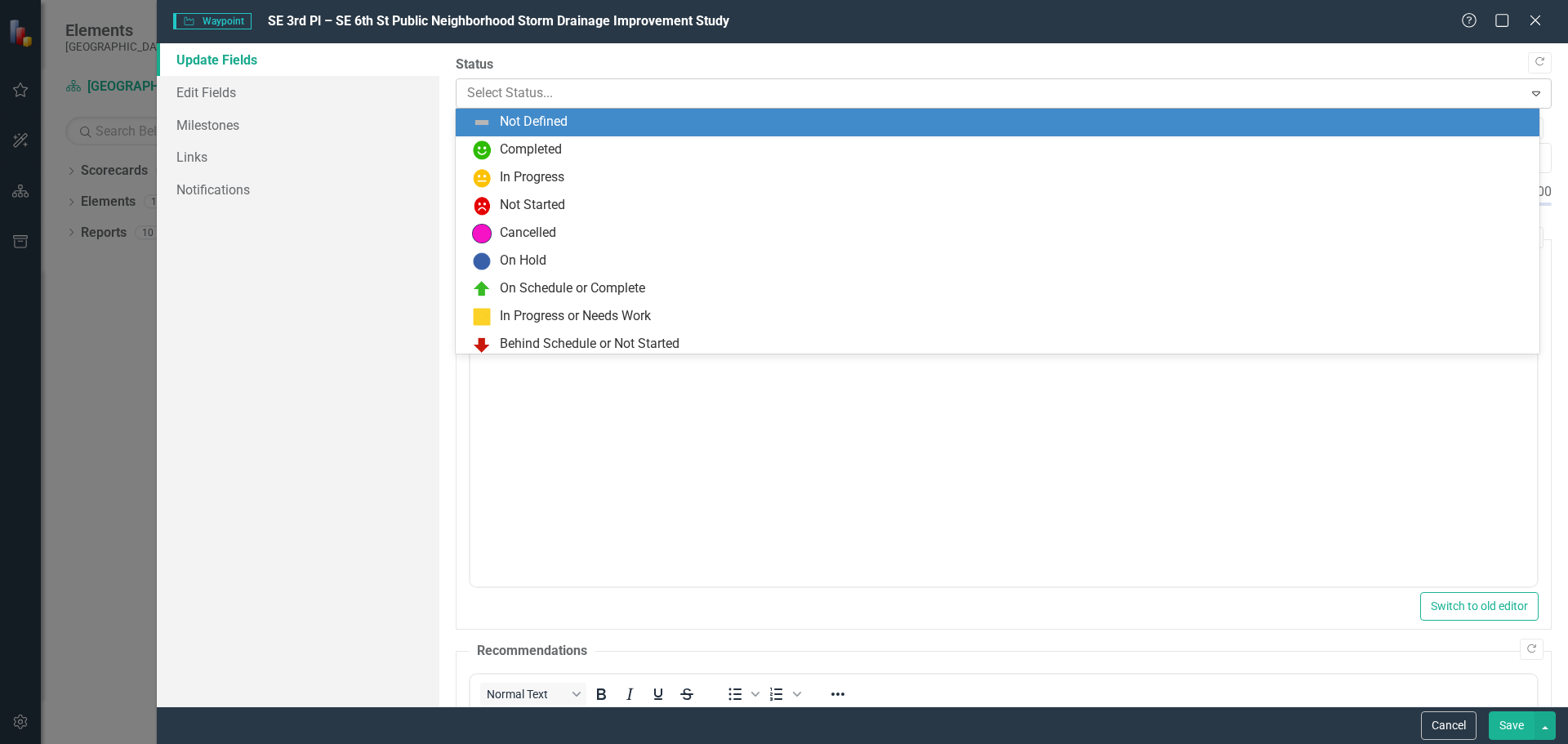
click at [556, 95] on div at bounding box center [989, 93] width 1046 height 22
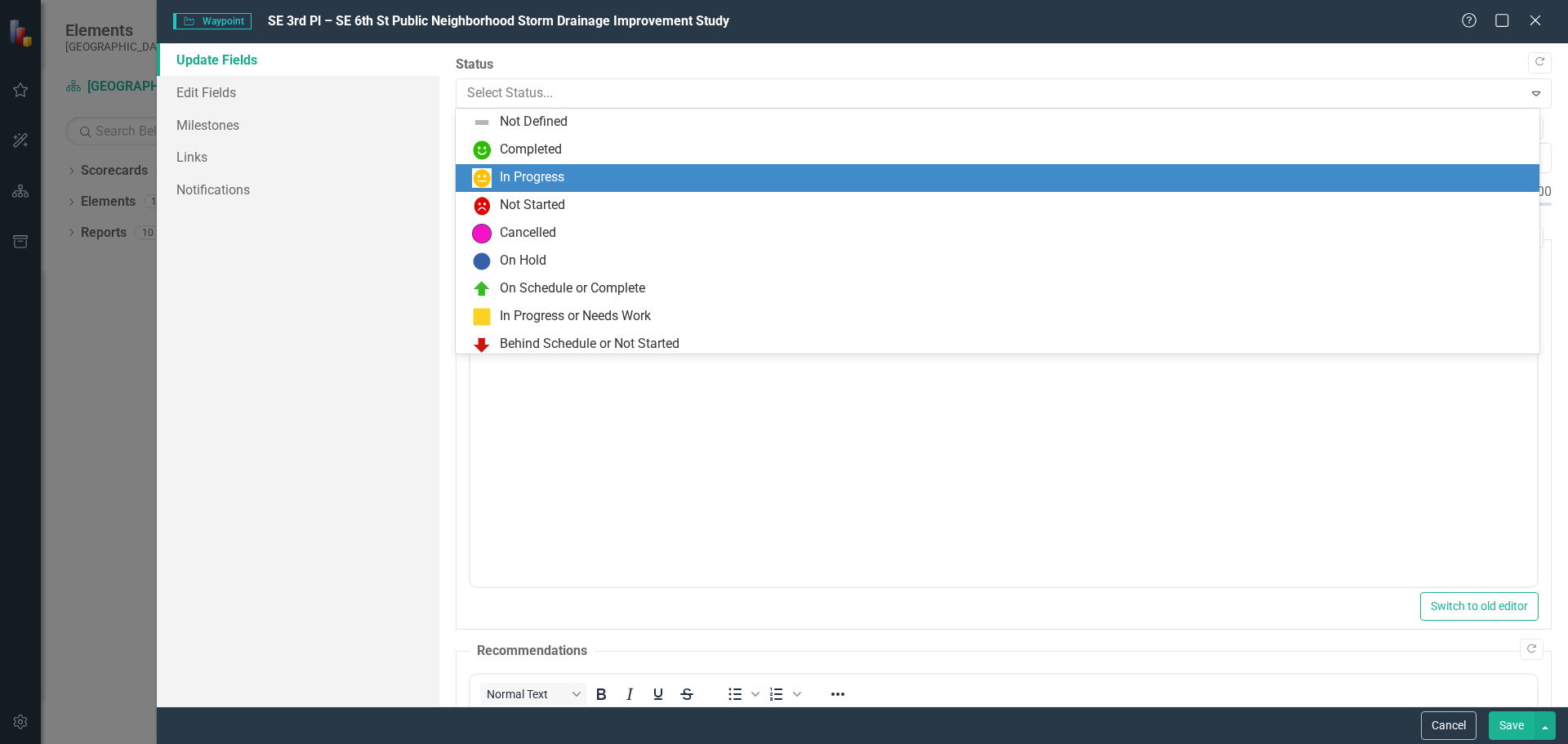
click at [577, 179] on div "In Progress" at bounding box center [1000, 178] width 1057 height 20
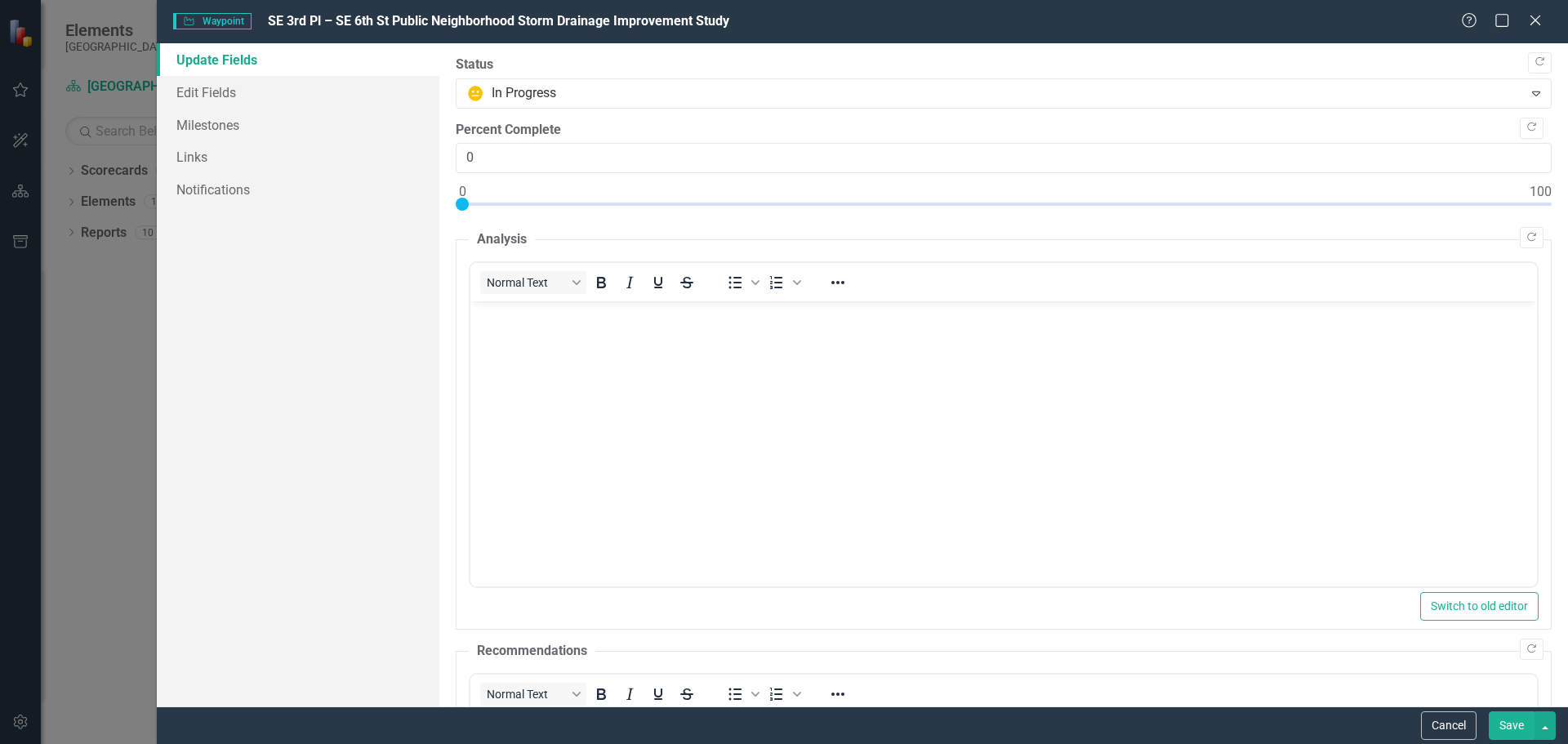
click at [534, 359] on body "Rich Text Area. Press ALT-0 for help." at bounding box center [1002, 424] width 1066 height 245
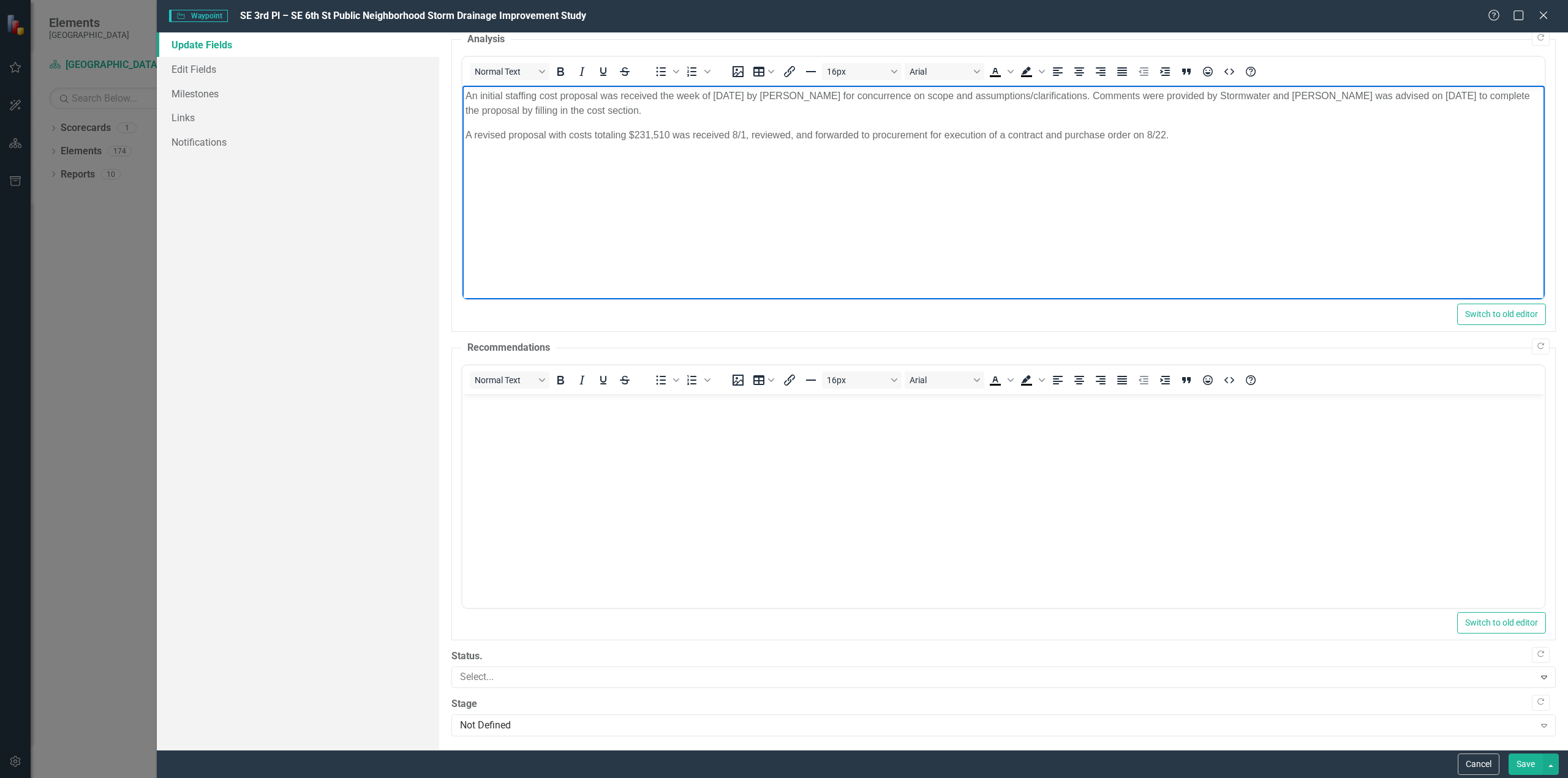
scroll to position [141, 0]
click at [540, 557] on div at bounding box center [995, 677] width 1079 height 16
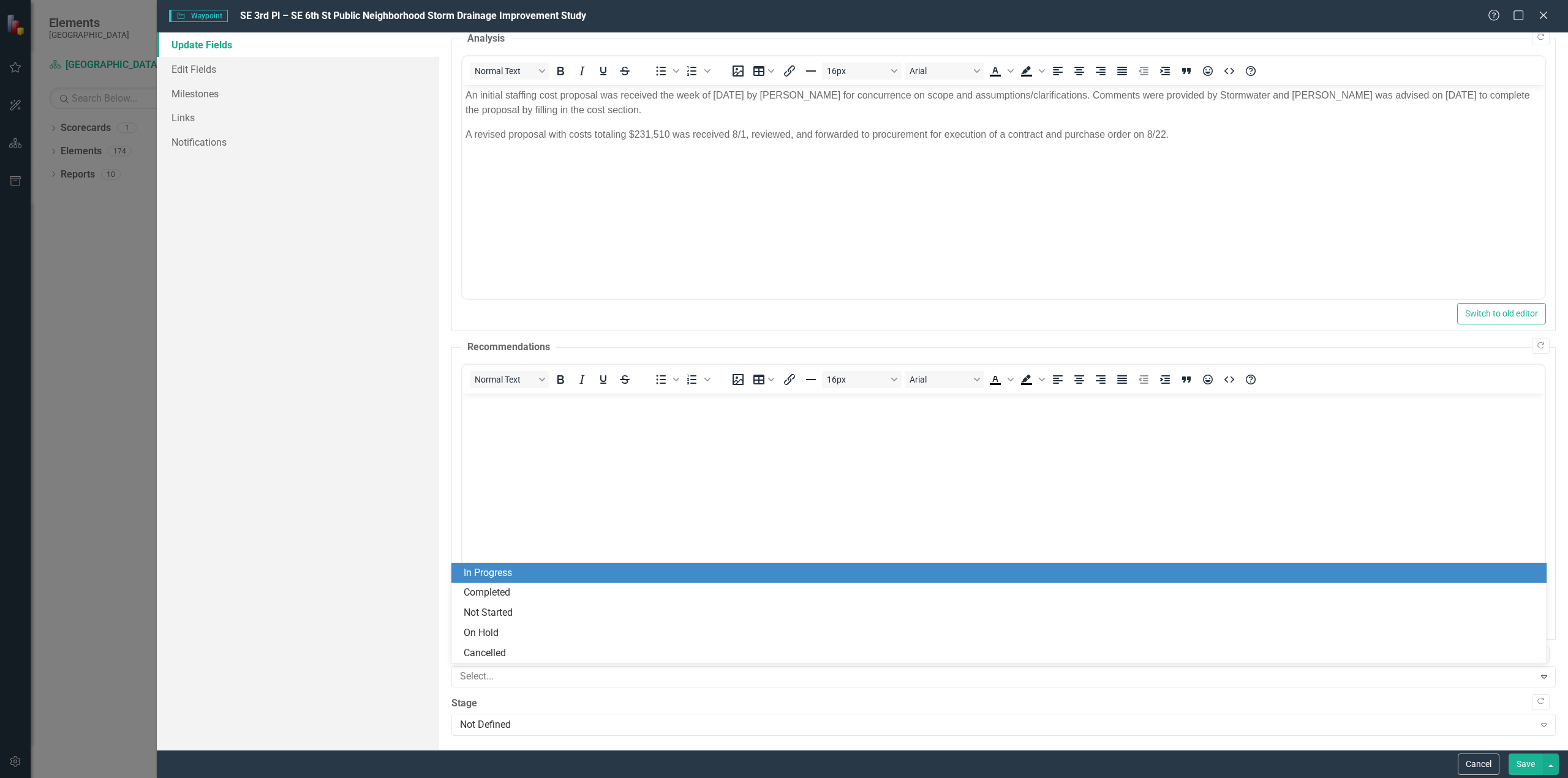
click at [536, 557] on div "In Progress" at bounding box center [1002, 573] width 1076 height 14
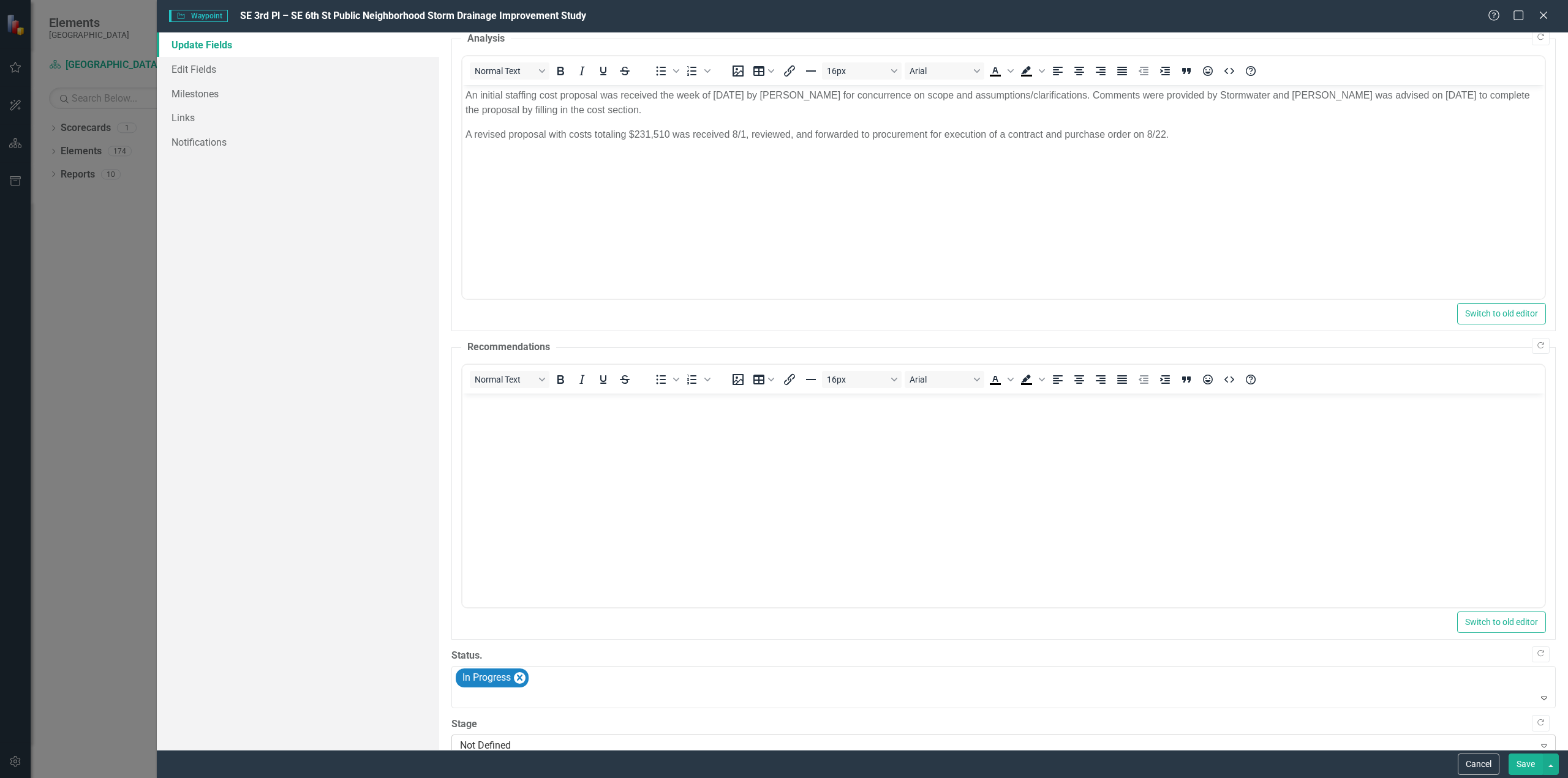
click at [528, 557] on div "Not Defined" at bounding box center [997, 746] width 1074 height 14
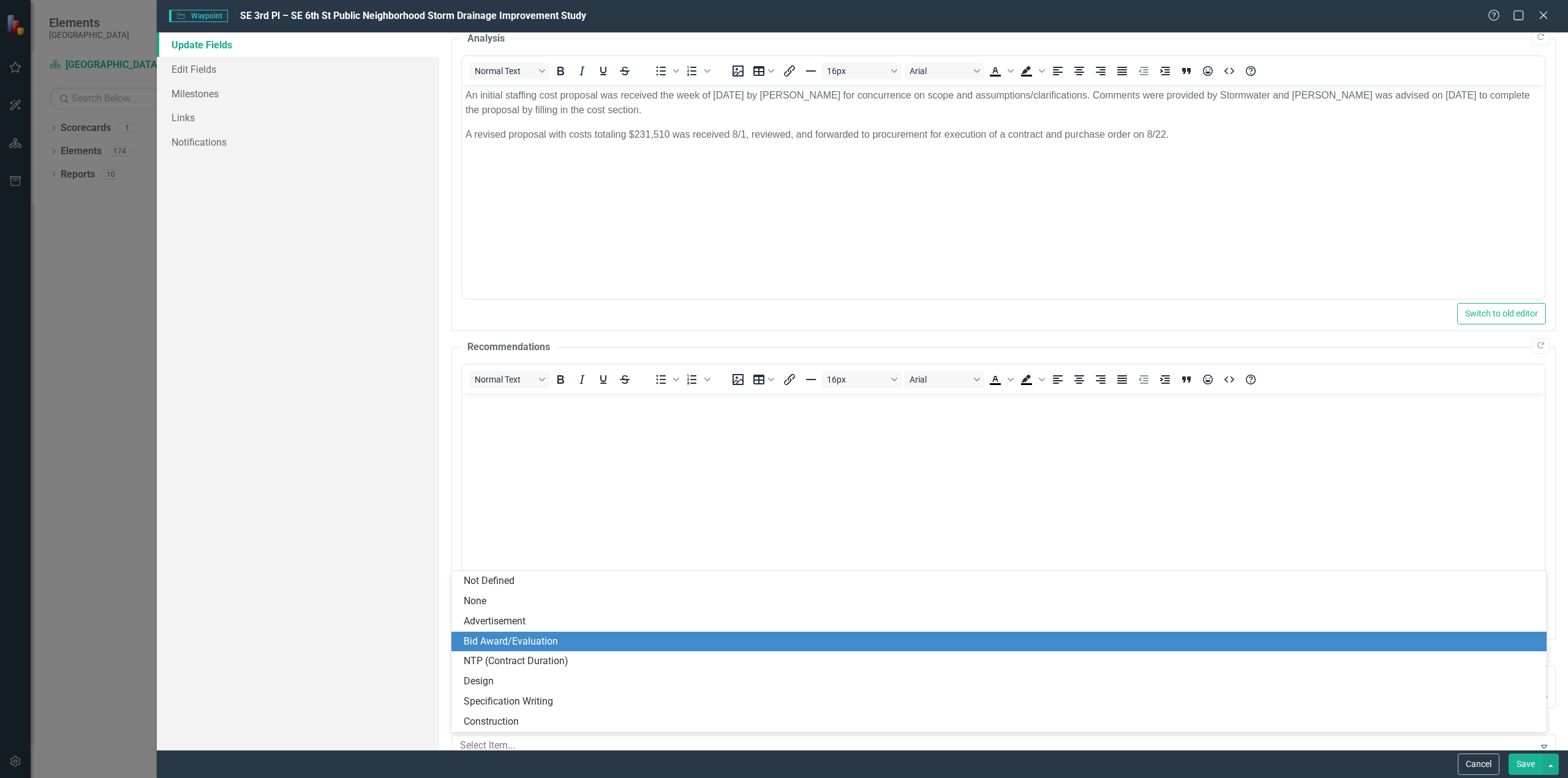
click at [568, 557] on div "Bid Award/Evaluation" at bounding box center [1002, 642] width 1076 height 14
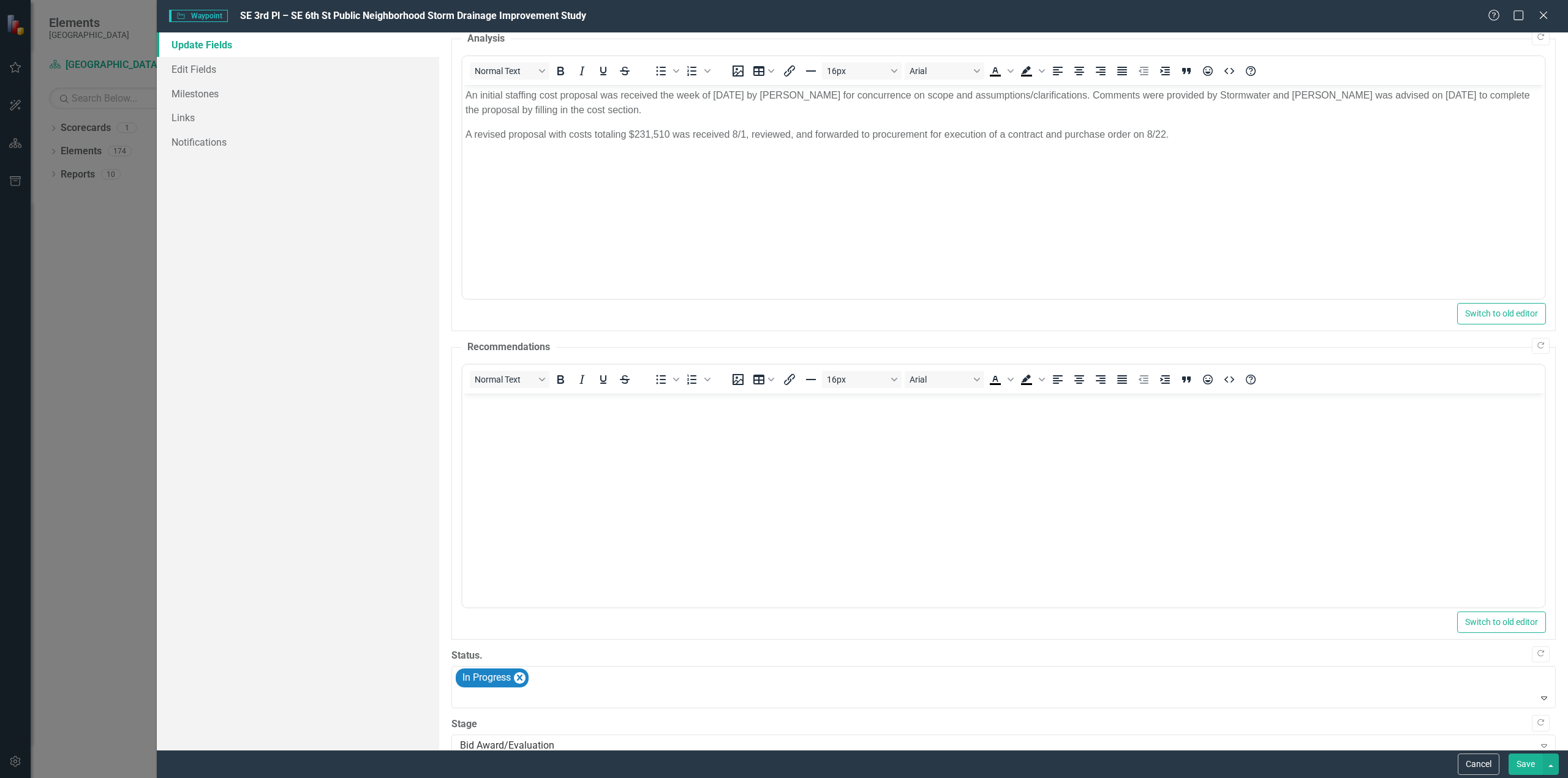
click at [1175, 557] on button "Save" at bounding box center [1525, 764] width 34 height 21
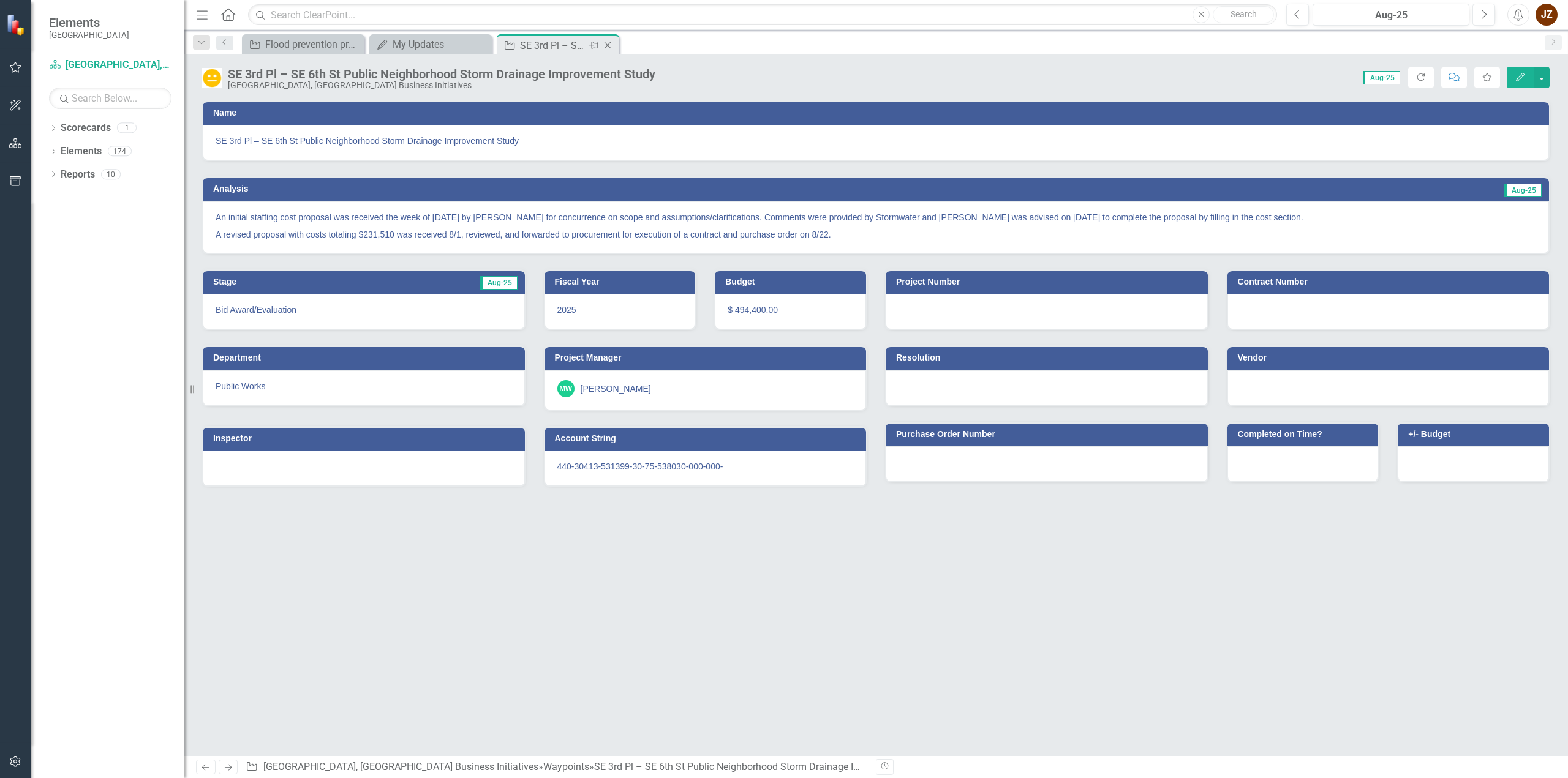
click at [611, 42] on icon "Close" at bounding box center [608, 46] width 13 height 10
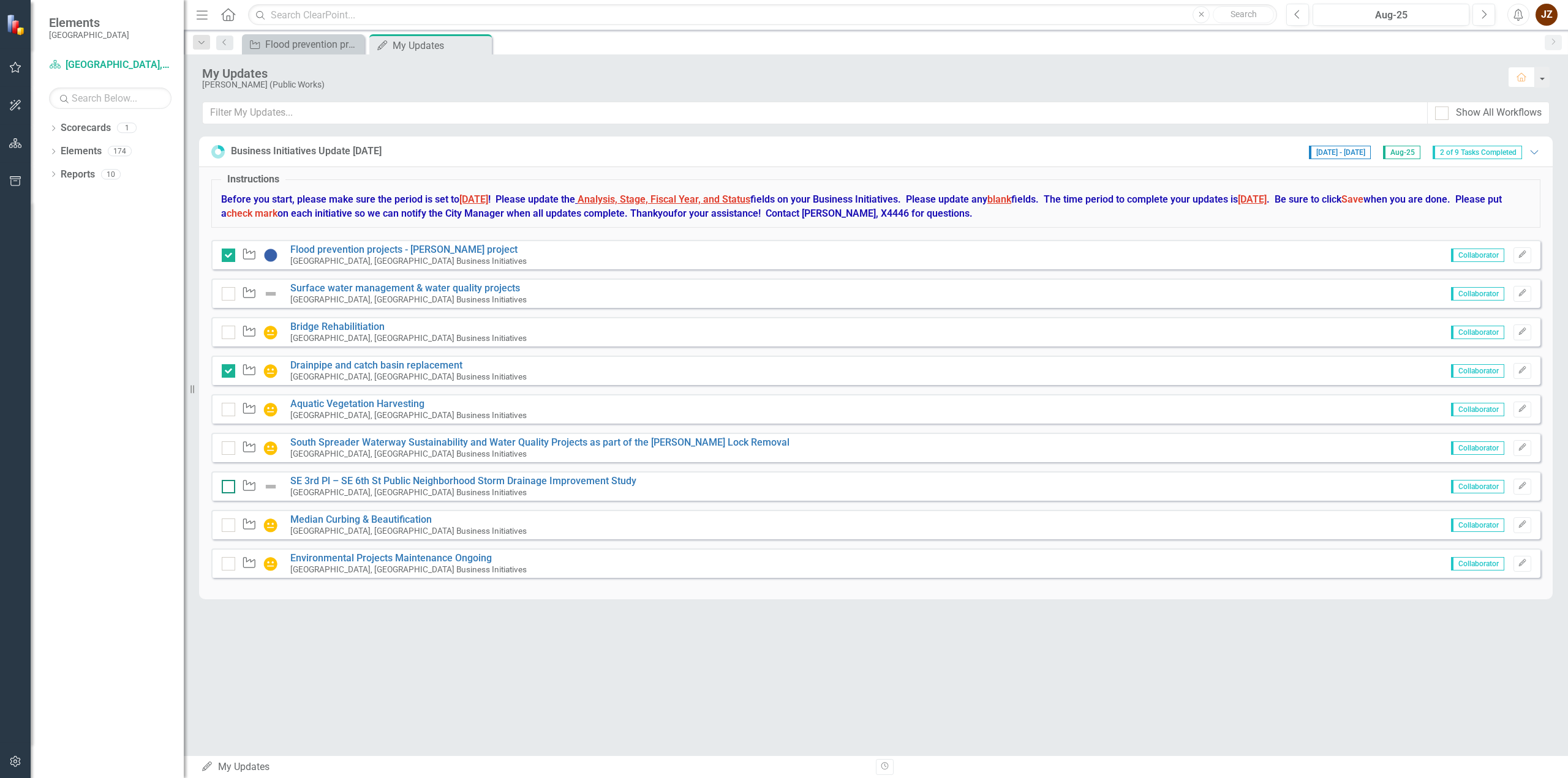
click at [228, 487] on div at bounding box center [229, 487] width 14 height 14
click at [228, 487] on input "checkbox" at bounding box center [226, 484] width 8 height 8
checkbox input "true"
